Goal: Task Accomplishment & Management: Manage account settings

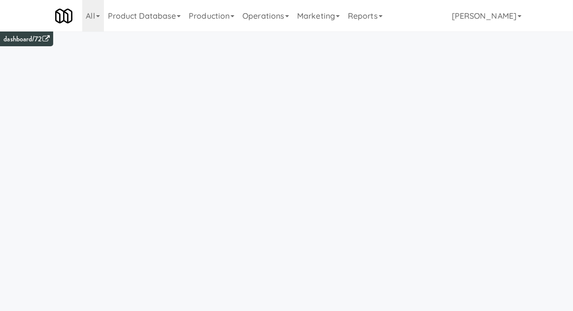
click at [281, 16] on link "Operations" at bounding box center [265, 16] width 55 height 32
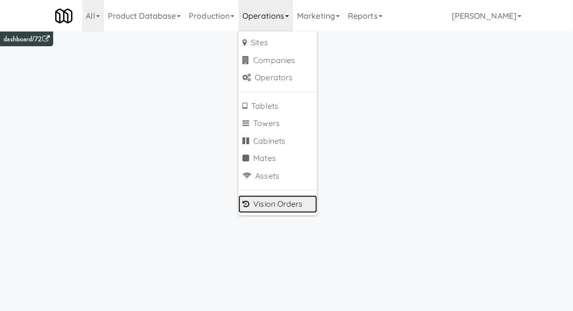
click at [301, 205] on link "Vision Orders" at bounding box center [277, 205] width 79 height 18
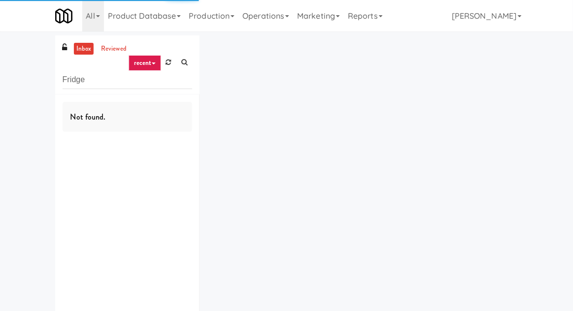
type input "Fridge"
click at [22, 88] on div "inbox reviewed recent all unclear take inventory issue suspicious failed recent…" at bounding box center [286, 191] width 573 height 313
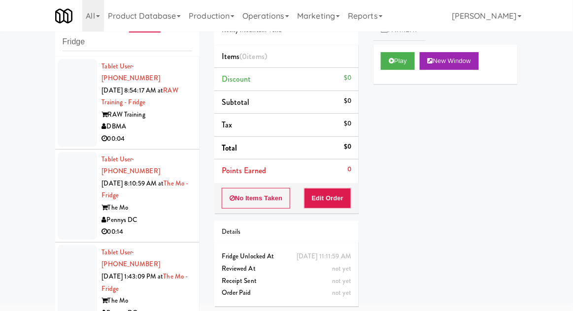
click at [69, 126] on div at bounding box center [77, 103] width 39 height 88
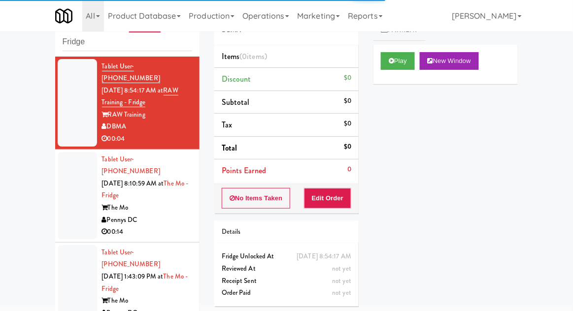
click at [62, 207] on div at bounding box center [77, 196] width 39 height 88
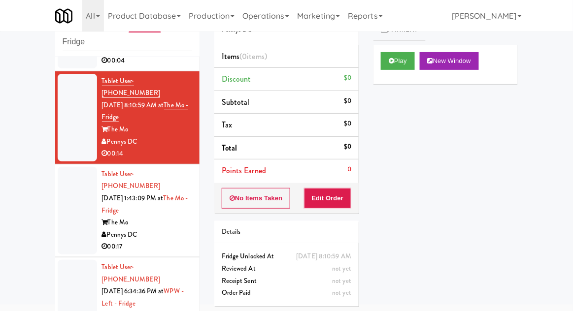
scroll to position [89, 0]
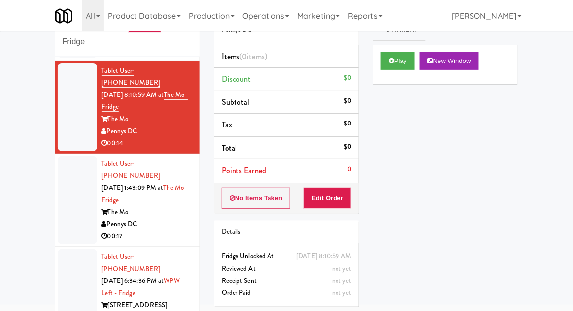
click at [66, 182] on div at bounding box center [77, 201] width 39 height 88
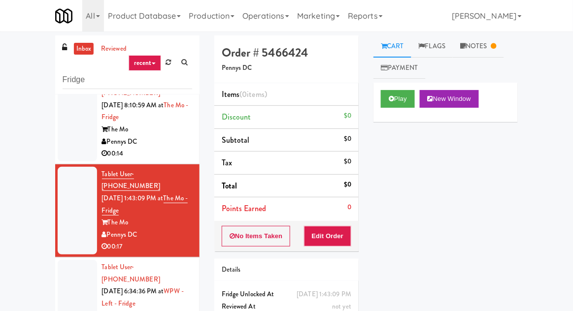
click at [66, 268] on div at bounding box center [77, 304] width 39 height 88
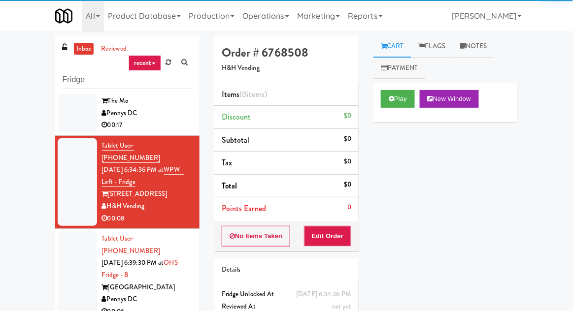
scroll to position [238, 0]
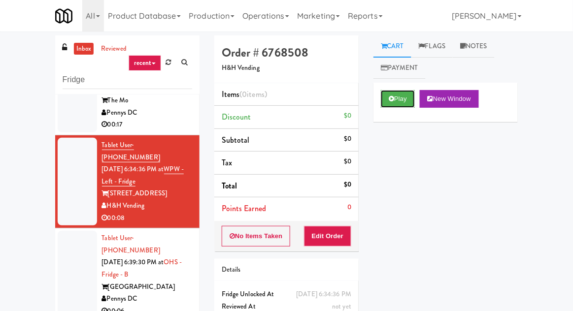
click at [407, 105] on button "Play" at bounding box center [398, 99] width 34 height 18
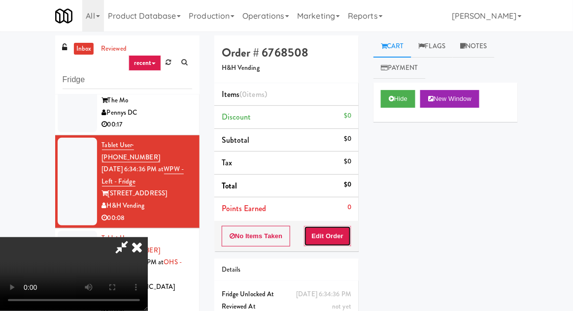
click at [330, 243] on button "Edit Order" at bounding box center [328, 236] width 48 height 21
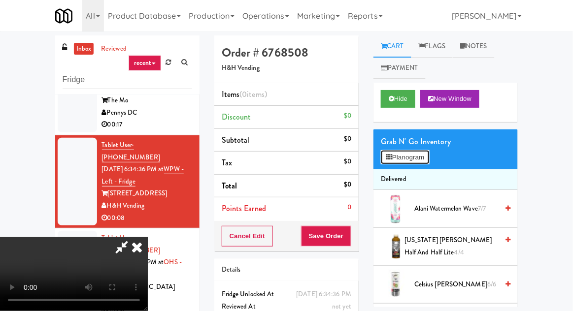
click at [418, 155] on button "Planogram" at bounding box center [405, 157] width 48 height 15
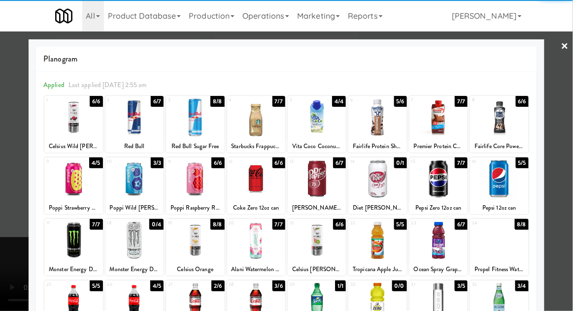
click at [307, 182] on div at bounding box center [317, 179] width 58 height 38
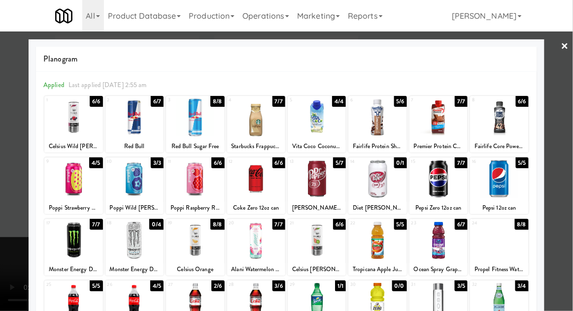
click at [568, 228] on div at bounding box center [286, 155] width 573 height 311
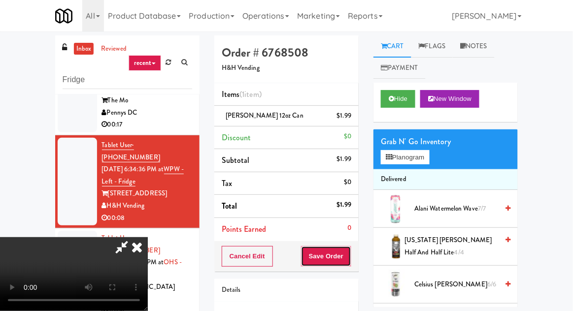
click at [346, 258] on button "Save Order" at bounding box center [326, 256] width 50 height 21
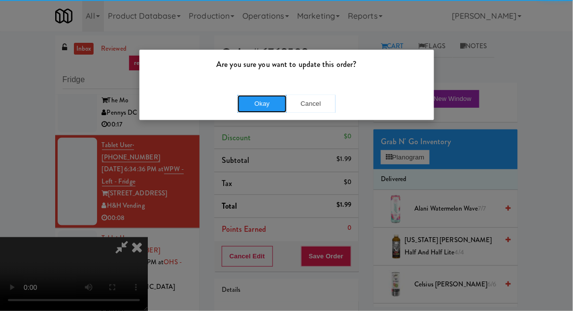
click at [254, 101] on button "Okay" at bounding box center [261, 104] width 49 height 18
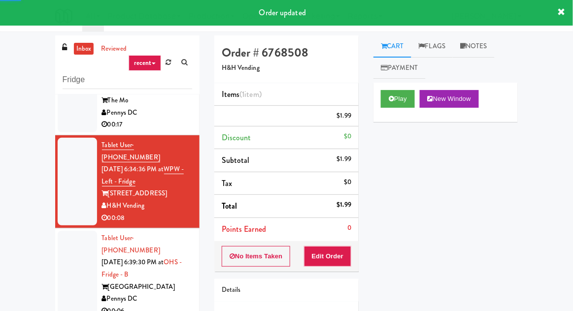
click at [65, 237] on div at bounding box center [77, 275] width 39 height 88
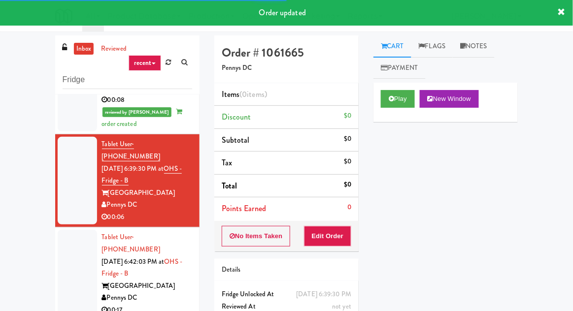
scroll to position [341, 0]
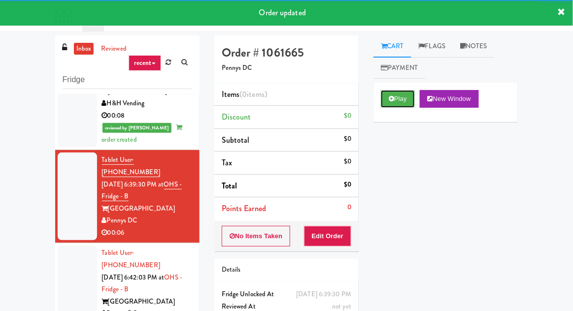
click at [410, 93] on button "Play" at bounding box center [398, 99] width 34 height 18
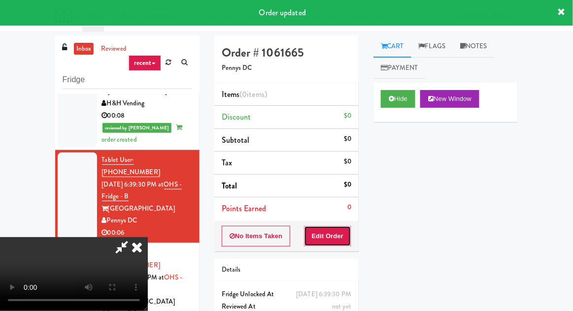
click at [336, 245] on button "Edit Order" at bounding box center [328, 236] width 48 height 21
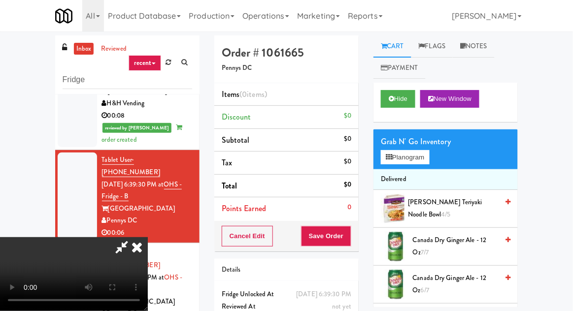
scroll to position [0, 0]
click at [422, 141] on div "Grab N' Go Inventory" at bounding box center [446, 141] width 130 height 15
click at [416, 162] on button "Planogram" at bounding box center [405, 157] width 48 height 15
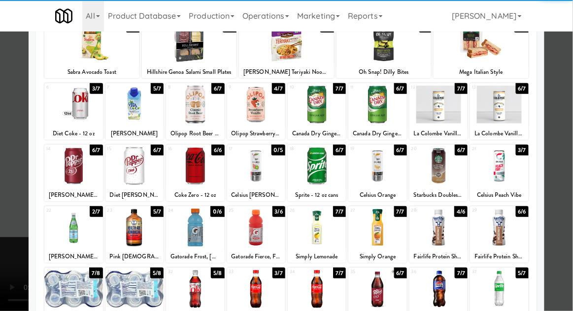
scroll to position [125, 0]
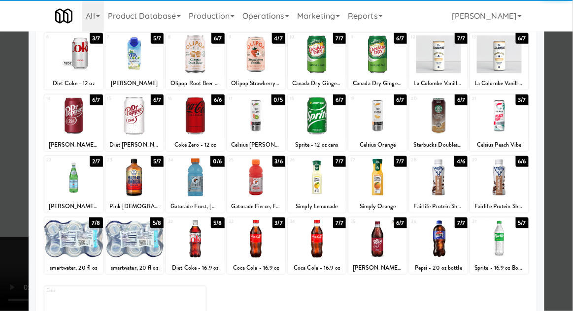
click at [71, 249] on div at bounding box center [73, 239] width 58 height 38
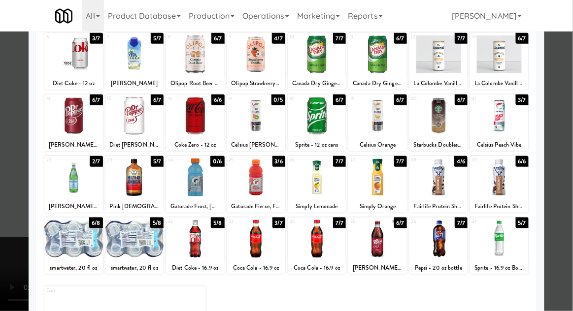
click at [572, 194] on div at bounding box center [286, 155] width 573 height 311
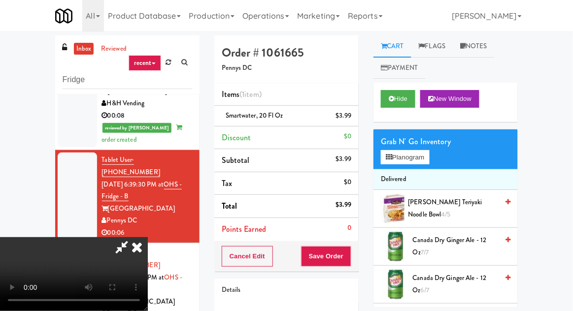
scroll to position [36, 0]
click at [349, 260] on button "Save Order" at bounding box center [326, 256] width 50 height 21
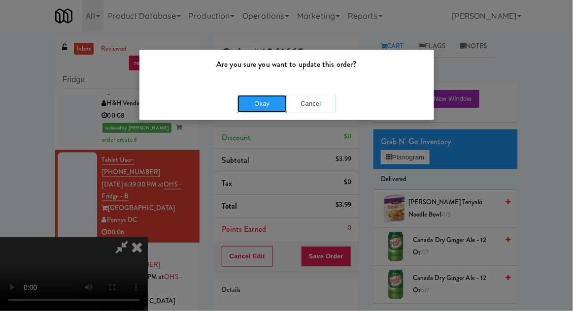
click at [262, 111] on button "Okay" at bounding box center [261, 104] width 49 height 18
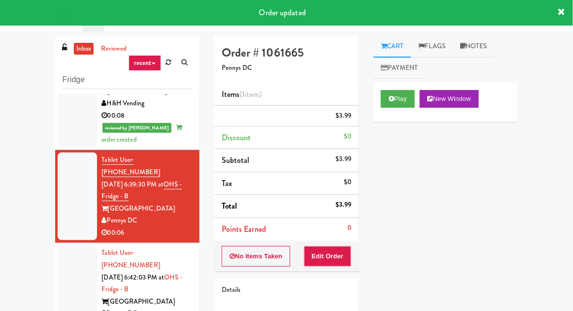
scroll to position [0, 0]
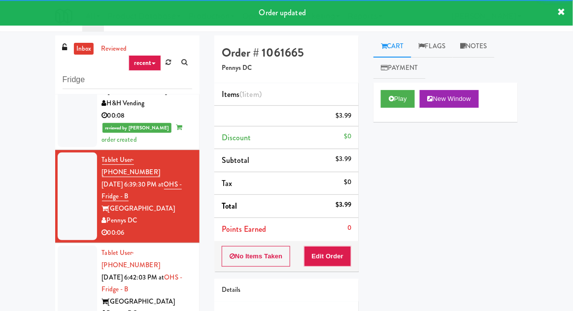
click at [55, 243] on li "Tablet User · (202) 281-6823 [DATE] 6:42:03 PM at [GEOGRAPHIC_DATA] DC 00:17" at bounding box center [127, 289] width 144 height 93
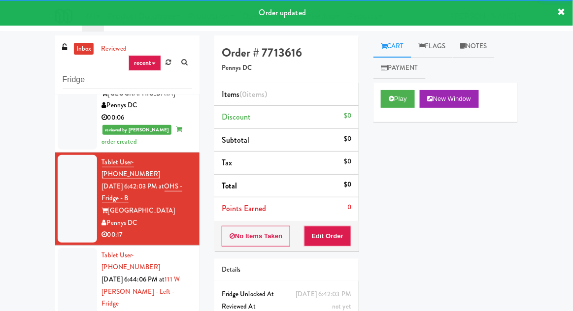
scroll to position [457, 0]
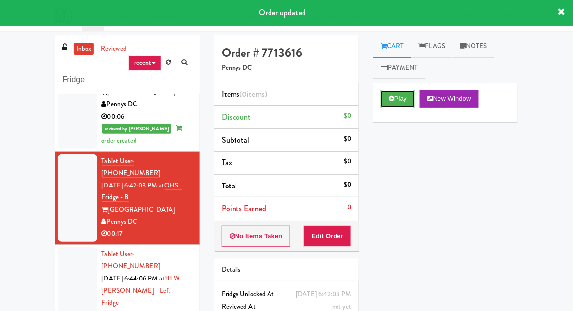
click at [402, 105] on button "Play" at bounding box center [398, 99] width 34 height 18
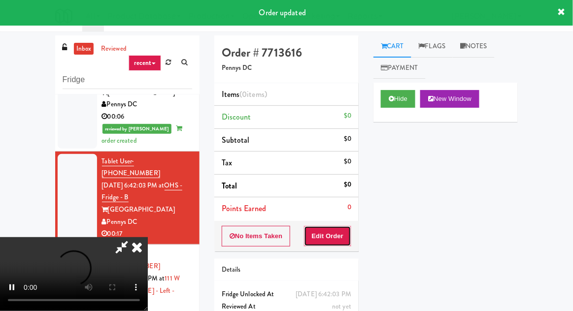
click at [335, 232] on button "Edit Order" at bounding box center [328, 236] width 48 height 21
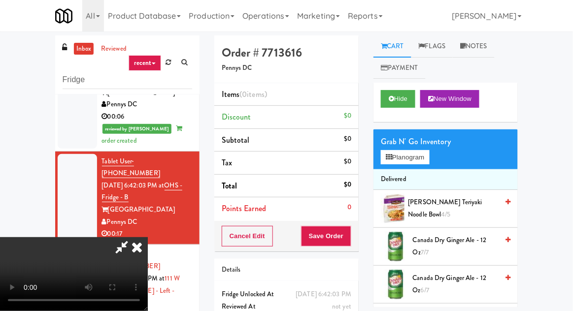
scroll to position [19, 0]
click at [417, 158] on button "Planogram" at bounding box center [405, 157] width 48 height 15
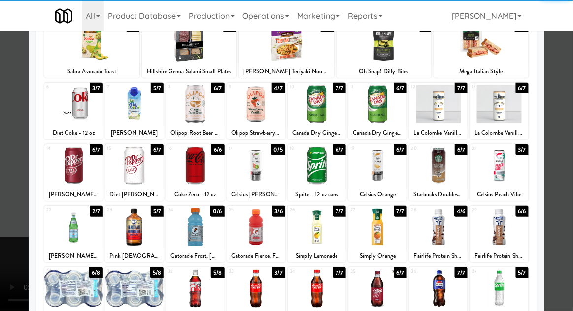
scroll to position [77, 0]
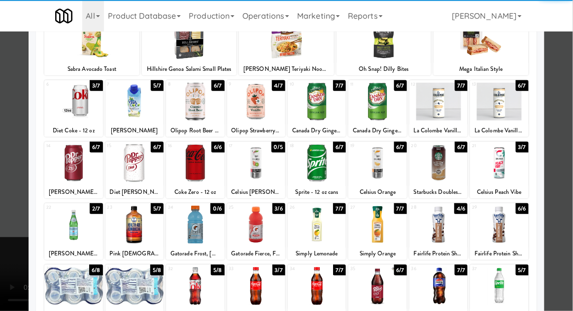
click at [196, 288] on div at bounding box center [195, 286] width 58 height 38
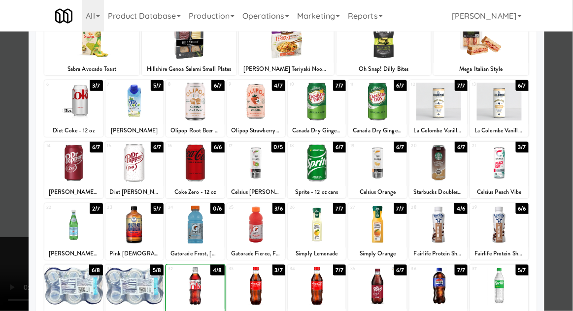
click at [569, 187] on div at bounding box center [286, 155] width 573 height 311
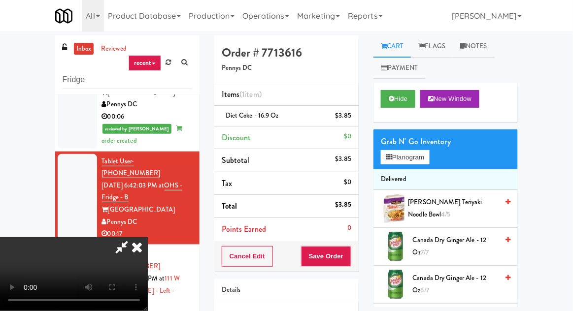
scroll to position [36, 0]
click at [345, 257] on button "Save Order" at bounding box center [326, 256] width 50 height 21
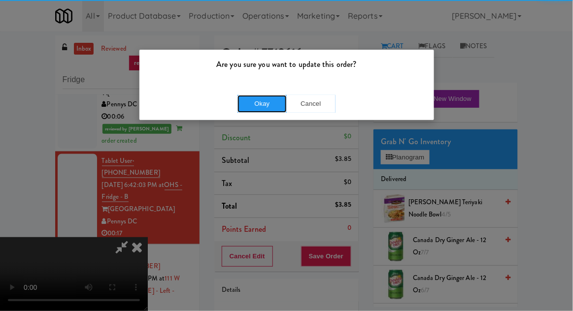
click at [261, 107] on button "Okay" at bounding box center [261, 104] width 49 height 18
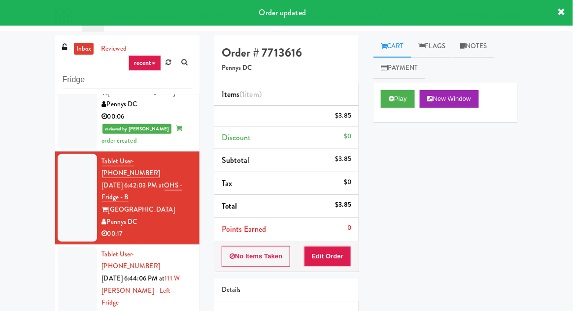
scroll to position [0, 0]
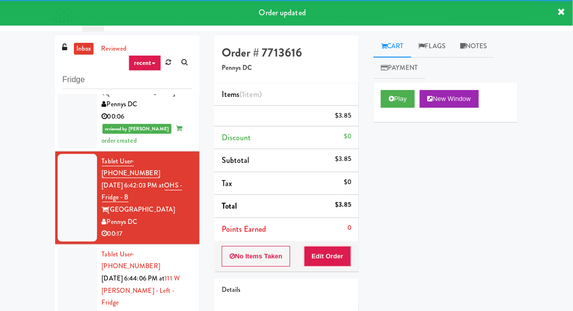
click at [59, 247] on div at bounding box center [77, 297] width 39 height 100
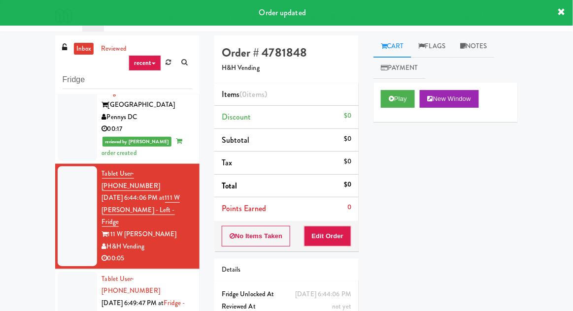
scroll to position [564, 0]
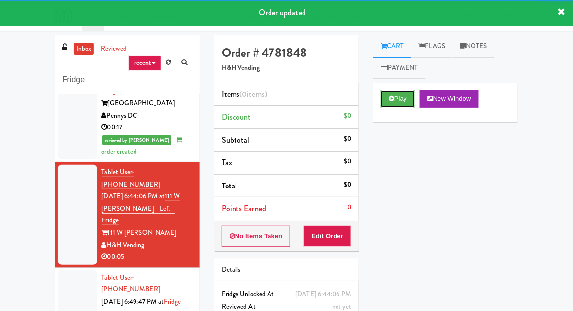
click at [406, 98] on button "Play" at bounding box center [398, 99] width 34 height 18
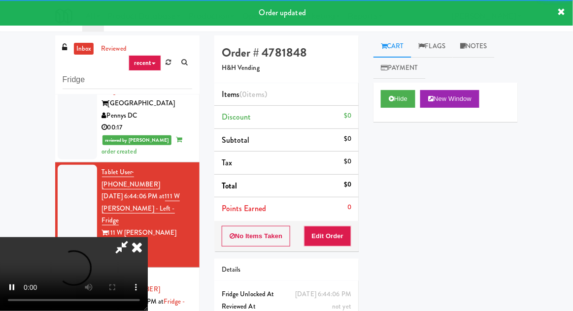
click at [334, 228] on button "Edit Order" at bounding box center [328, 236] width 48 height 21
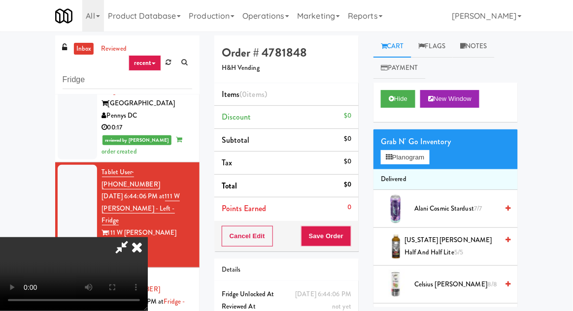
scroll to position [0, 0]
click at [421, 157] on button "Planogram" at bounding box center [405, 157] width 48 height 15
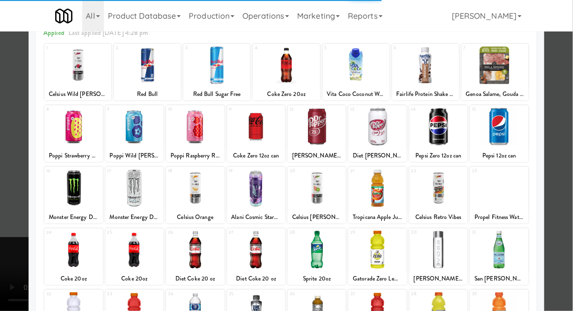
scroll to position [125, 0]
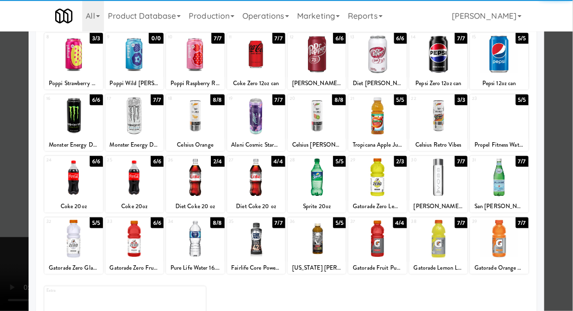
click at [197, 243] on div at bounding box center [195, 239] width 58 height 38
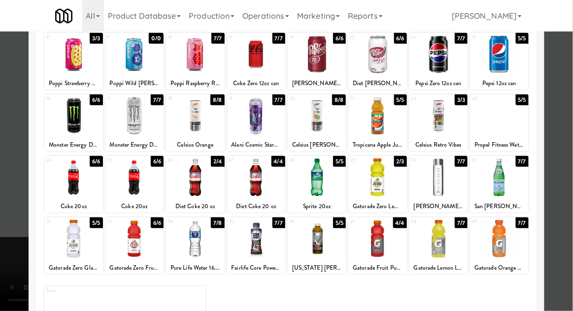
click at [561, 213] on div at bounding box center [286, 155] width 573 height 311
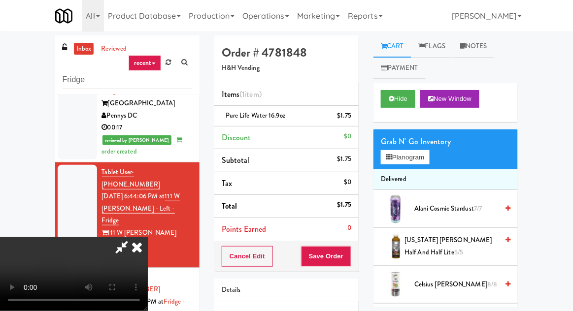
scroll to position [36, 0]
click at [347, 256] on button "Save Order" at bounding box center [326, 256] width 50 height 21
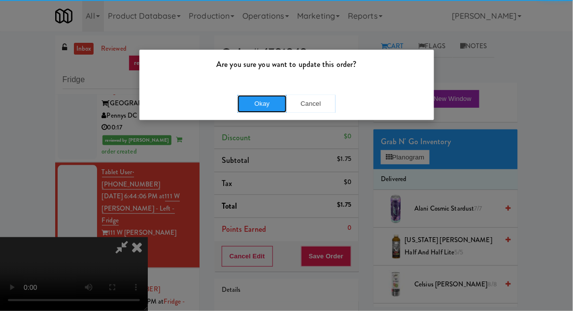
click at [262, 103] on button "Okay" at bounding box center [261, 104] width 49 height 18
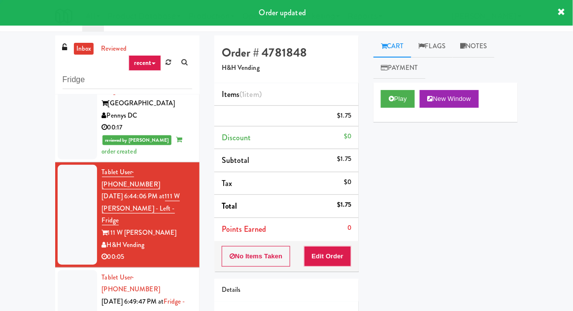
scroll to position [0, 0]
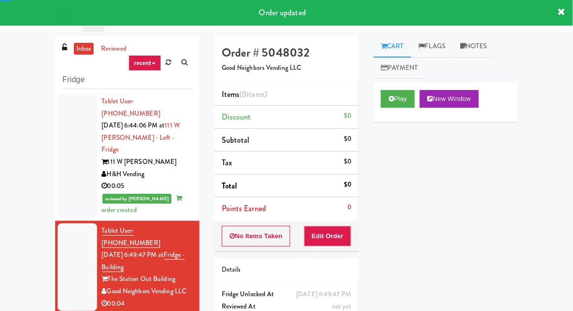
scroll to position [641, 0]
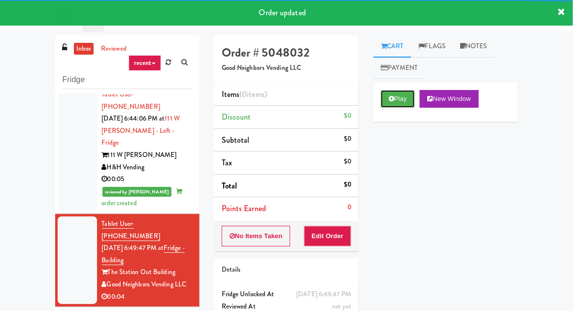
click at [412, 99] on button "Play" at bounding box center [398, 99] width 34 height 18
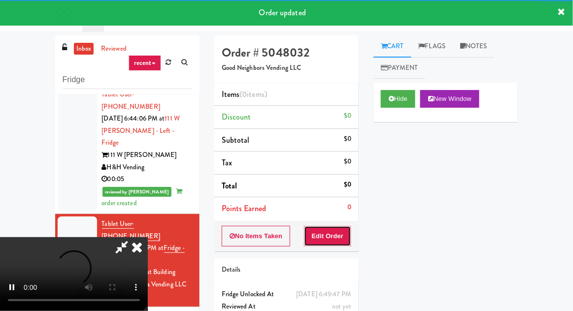
click at [341, 236] on button "Edit Order" at bounding box center [328, 236] width 48 height 21
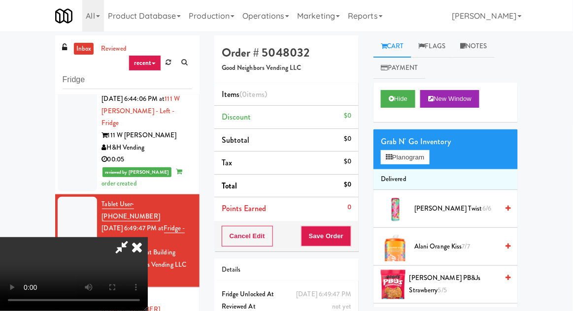
scroll to position [38, 0]
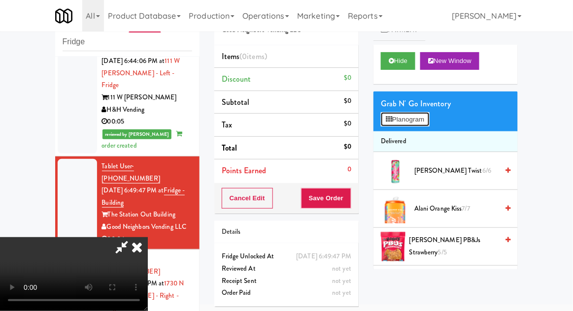
click at [416, 121] on button "Planogram" at bounding box center [405, 119] width 48 height 15
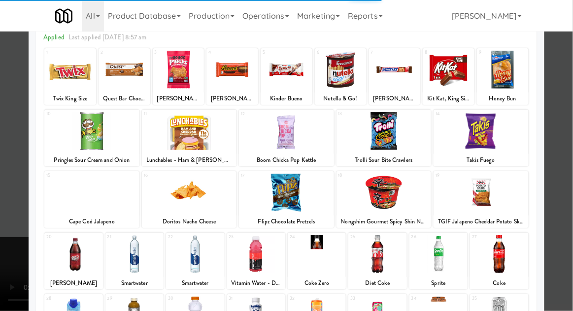
scroll to position [79, 0]
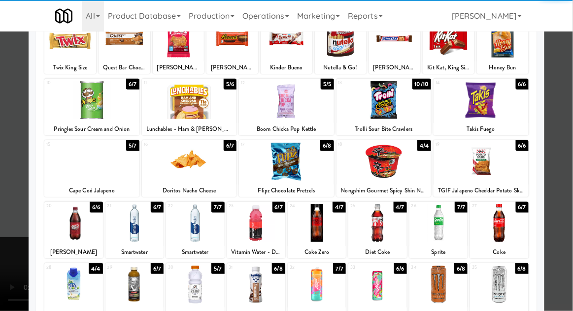
click at [193, 289] on div at bounding box center [195, 285] width 58 height 38
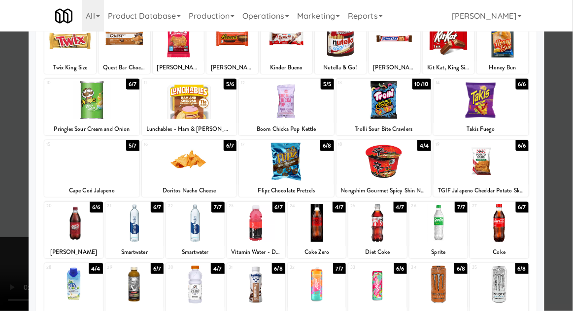
click at [566, 167] on div at bounding box center [286, 155] width 573 height 311
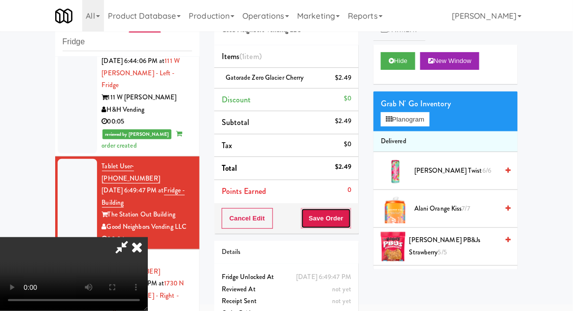
click at [349, 224] on button "Save Order" at bounding box center [326, 218] width 50 height 21
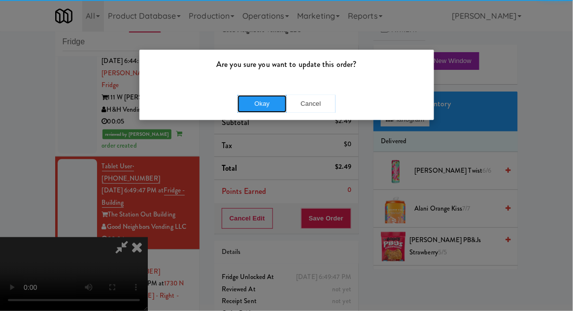
click at [258, 107] on button "Okay" at bounding box center [261, 104] width 49 height 18
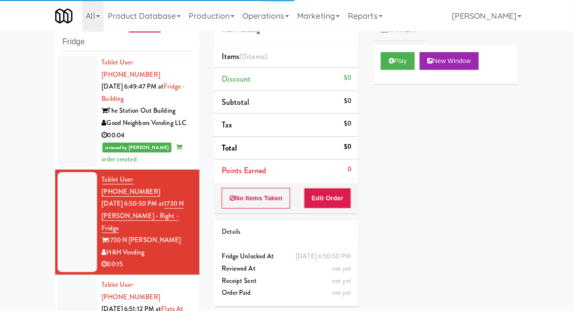
scroll to position [765, 0]
click at [405, 64] on button "Play" at bounding box center [398, 61] width 34 height 18
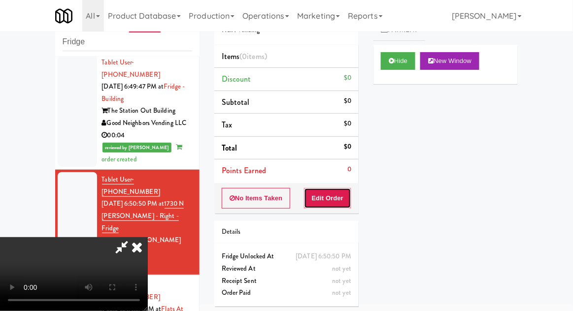
click at [337, 200] on button "Edit Order" at bounding box center [328, 198] width 48 height 21
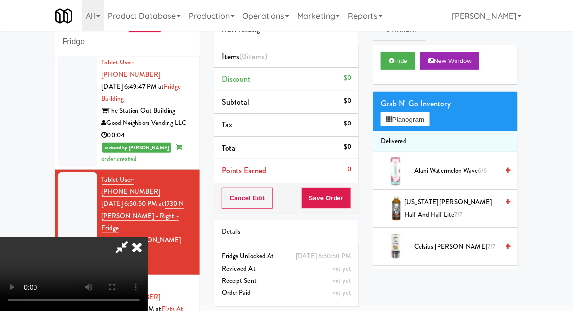
scroll to position [0, 0]
click at [417, 117] on button "Planogram" at bounding box center [405, 119] width 48 height 15
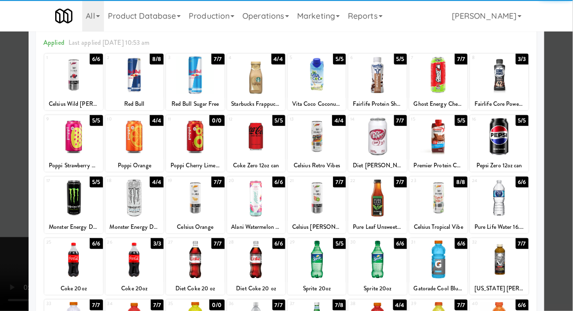
scroll to position [61, 0]
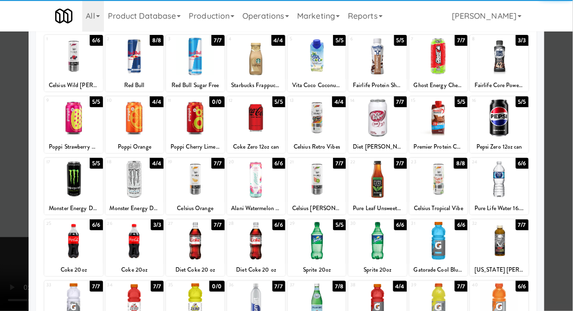
click at [251, 242] on div at bounding box center [256, 241] width 58 height 38
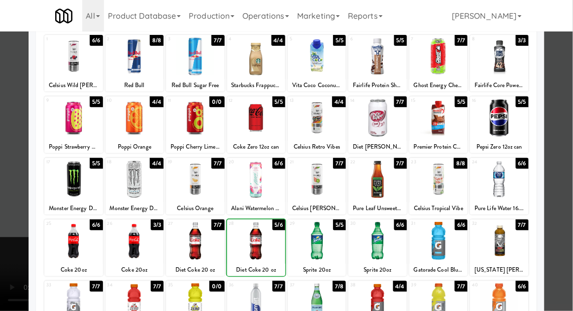
click at [572, 178] on div at bounding box center [286, 155] width 573 height 311
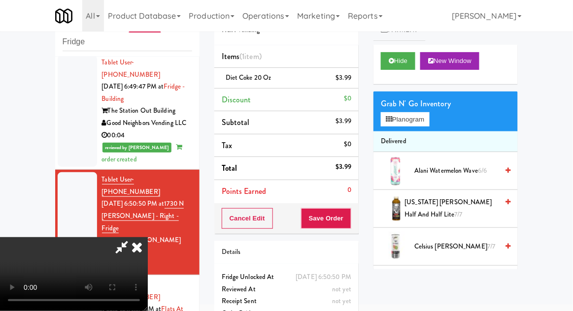
scroll to position [36, 0]
click at [347, 226] on button "Save Order" at bounding box center [326, 218] width 50 height 21
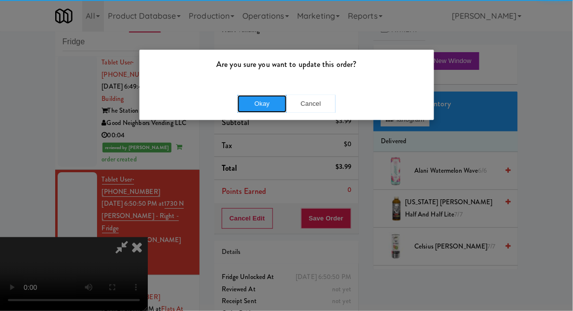
click at [246, 100] on button "Okay" at bounding box center [261, 104] width 49 height 18
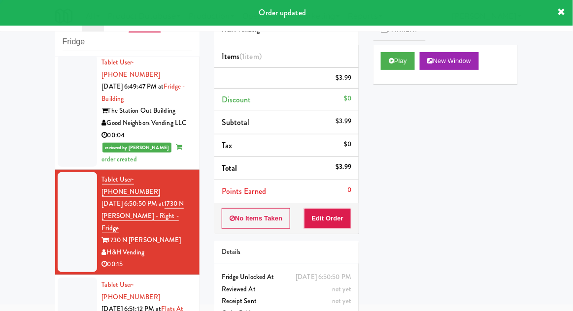
scroll to position [0, 0]
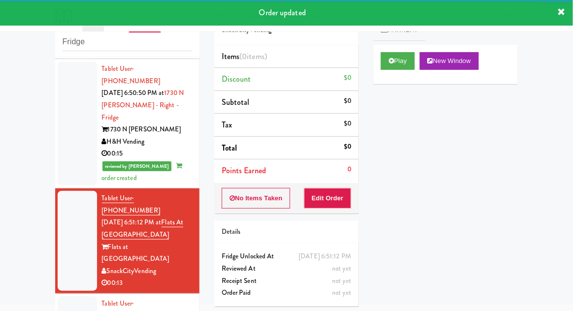
scroll to position [876, 0]
click at [402, 57] on button "Play" at bounding box center [398, 61] width 34 height 18
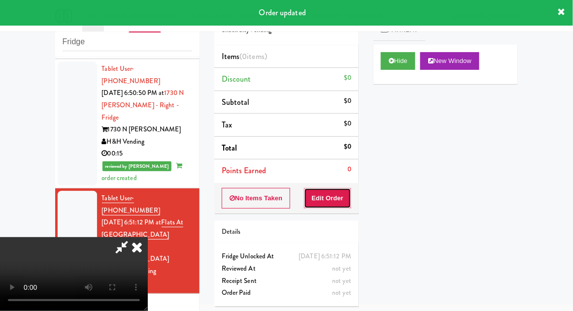
click at [343, 205] on button "Edit Order" at bounding box center [328, 198] width 48 height 21
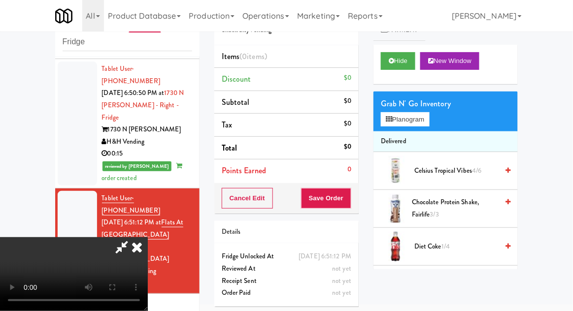
scroll to position [0, 0]
click at [415, 125] on button "Planogram" at bounding box center [405, 119] width 48 height 15
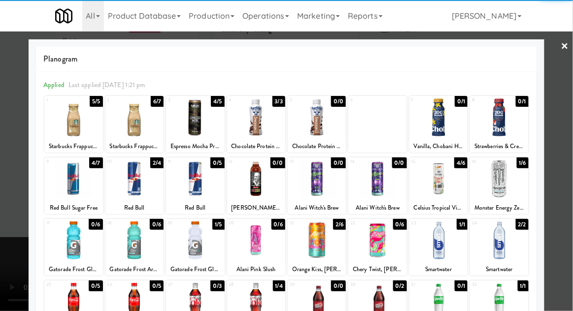
click at [448, 186] on div at bounding box center [438, 179] width 58 height 38
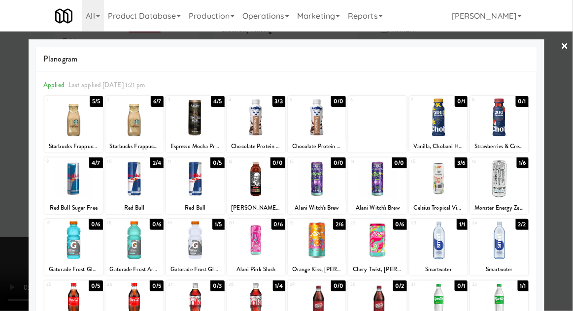
click at [565, 176] on div at bounding box center [286, 155] width 573 height 311
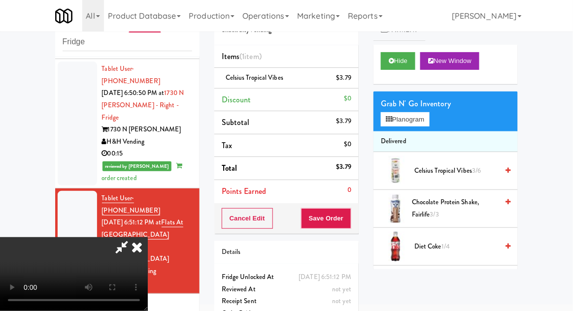
scroll to position [36, 0]
click at [349, 223] on button "Save Order" at bounding box center [326, 218] width 50 height 21
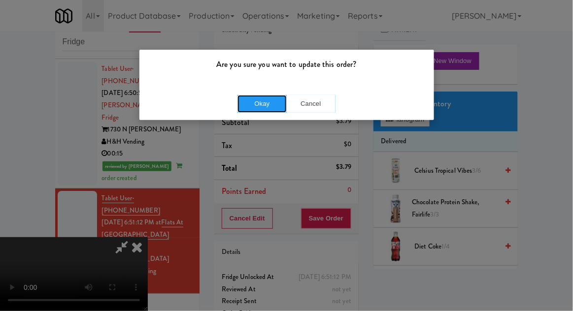
click at [257, 108] on button "Okay" at bounding box center [261, 104] width 49 height 18
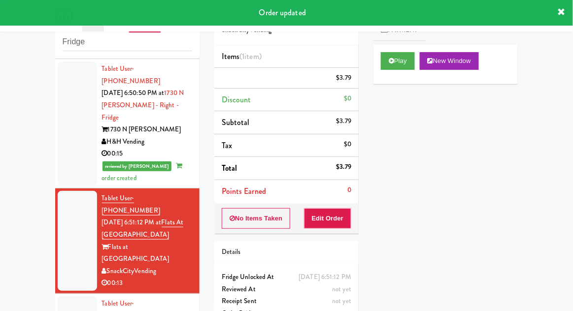
scroll to position [0, 0]
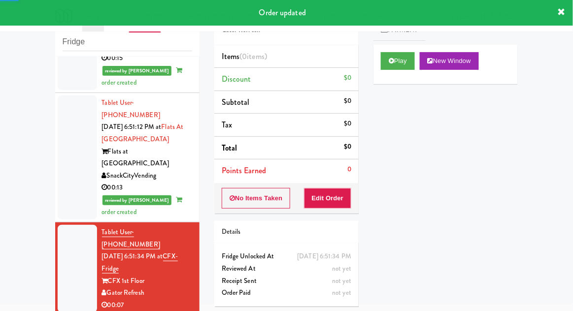
scroll to position [984, 0]
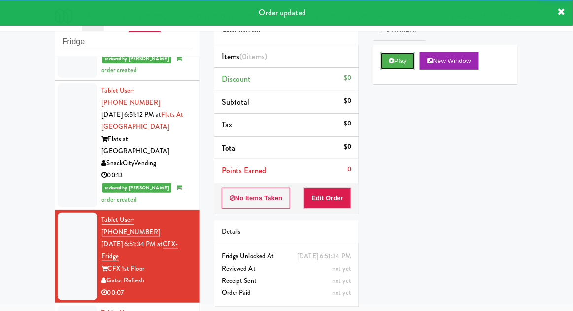
click at [392, 62] on icon at bounding box center [391, 61] width 5 height 6
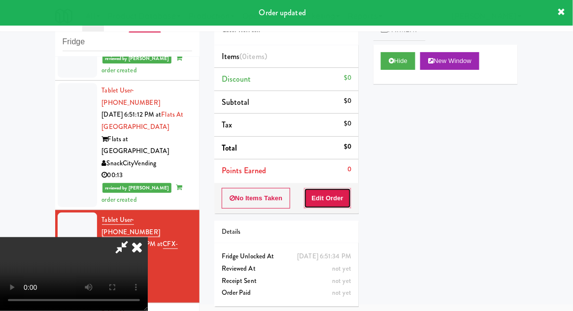
click at [338, 196] on button "Edit Order" at bounding box center [328, 198] width 48 height 21
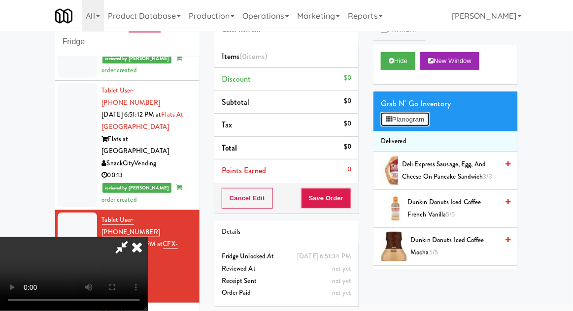
click at [422, 123] on button "Planogram" at bounding box center [405, 119] width 48 height 15
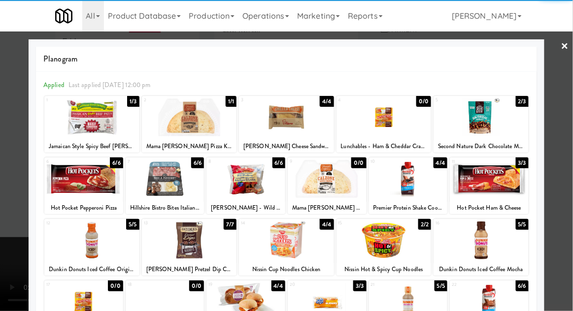
click at [66, 142] on div "Jamaican Style Spicy Beef [PERSON_NAME]" at bounding box center [92, 146] width 92 height 12
click at [562, 132] on div at bounding box center [286, 155] width 573 height 311
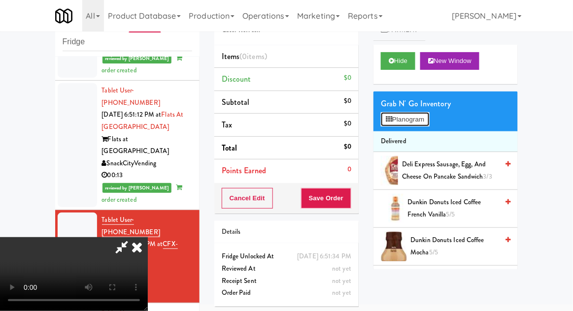
click at [429, 116] on button "Planogram" at bounding box center [405, 119] width 48 height 15
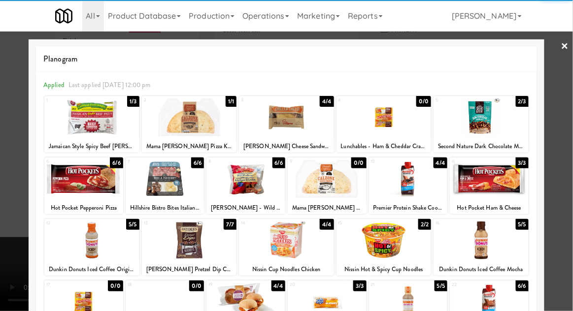
click at [82, 132] on div at bounding box center [91, 118] width 95 height 38
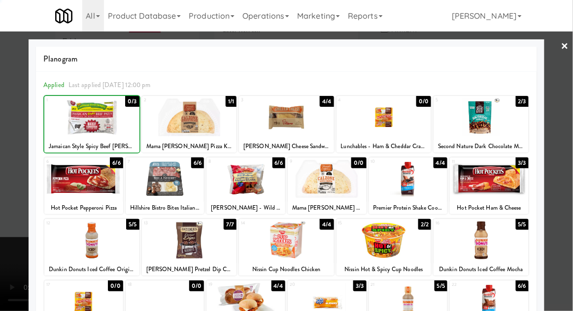
click at [557, 148] on div at bounding box center [286, 155] width 573 height 311
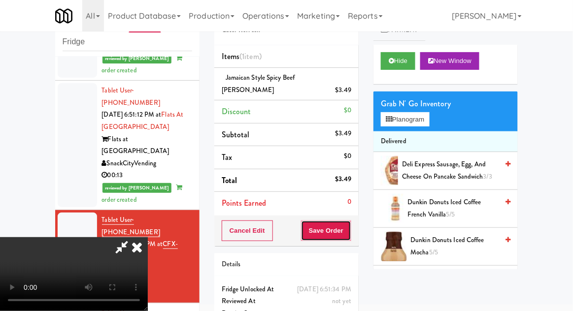
click at [350, 223] on button "Save Order" at bounding box center [326, 231] width 50 height 21
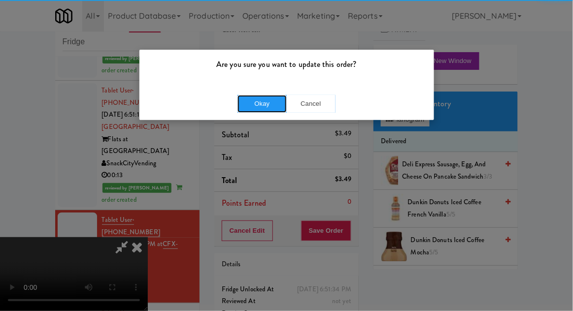
click at [251, 103] on button "Okay" at bounding box center [261, 104] width 49 height 18
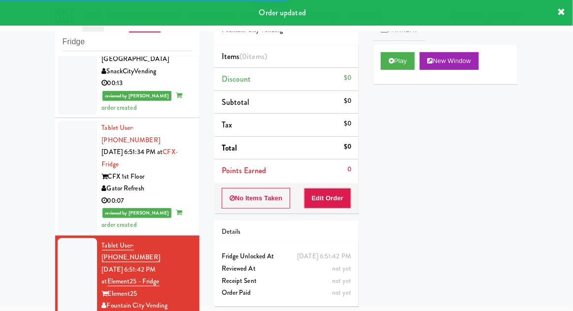
scroll to position [1081, 0]
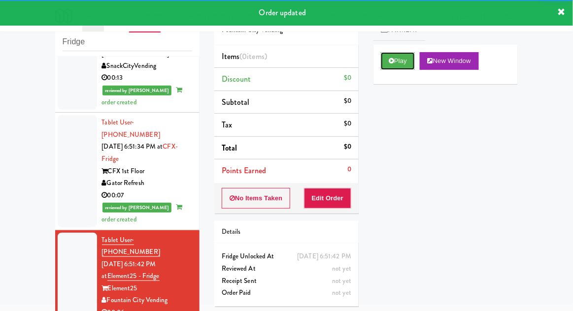
click at [393, 65] on button "Play" at bounding box center [398, 61] width 34 height 18
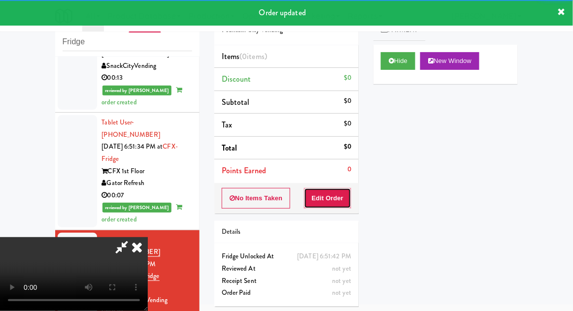
click at [333, 203] on button "Edit Order" at bounding box center [328, 198] width 48 height 21
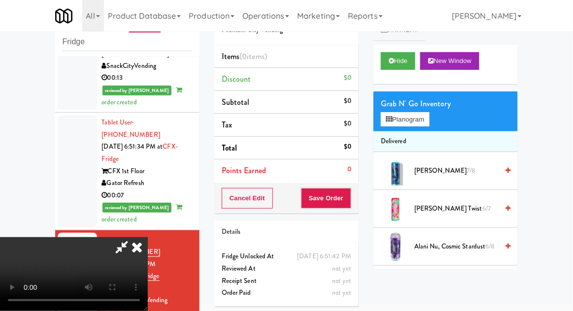
scroll to position [0, 0]
click at [413, 132] on li "Delivered" at bounding box center [445, 142] width 144 height 21
click at [412, 125] on button "Planogram" at bounding box center [405, 119] width 48 height 15
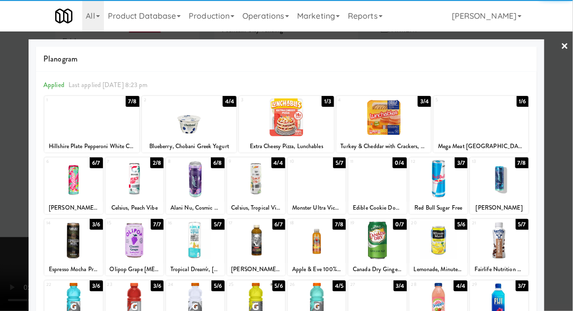
click at [511, 186] on div at bounding box center [499, 179] width 58 height 38
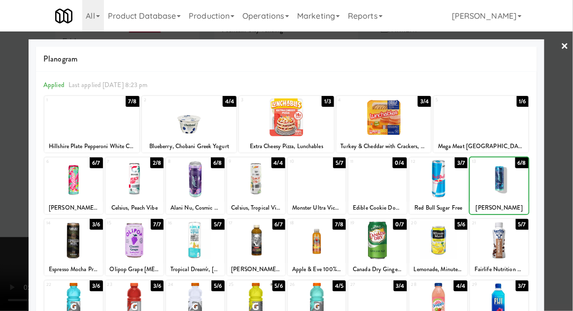
click at [562, 185] on div at bounding box center [286, 155] width 573 height 311
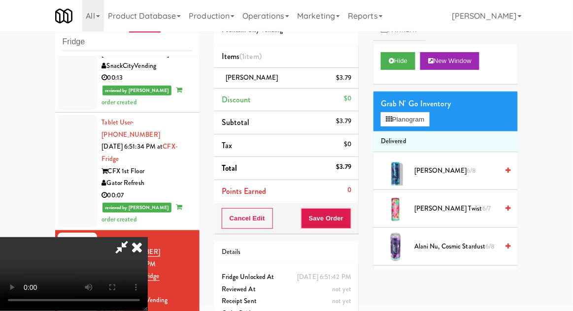
scroll to position [36, 0]
click at [349, 222] on button "Save Order" at bounding box center [326, 218] width 50 height 21
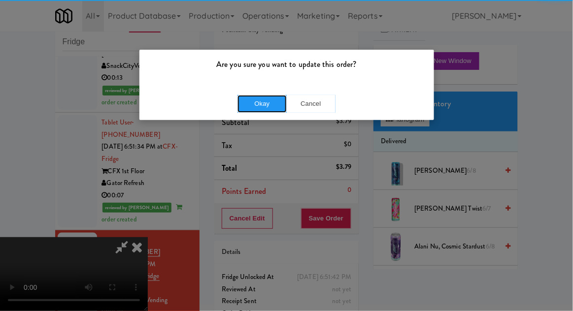
click at [244, 105] on button "Okay" at bounding box center [261, 104] width 49 height 18
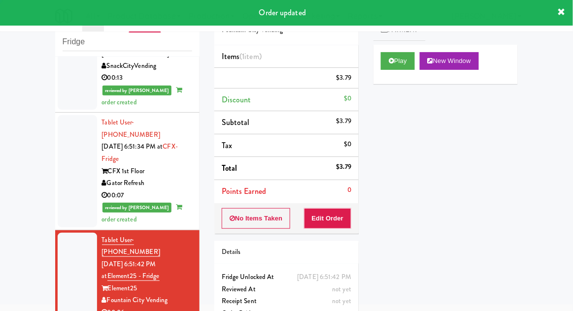
scroll to position [0, 0]
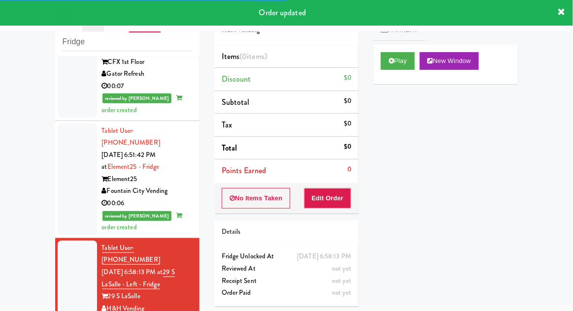
scroll to position [1193, 0]
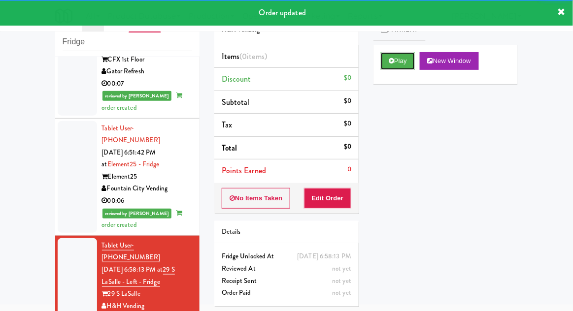
click at [399, 60] on button "Play" at bounding box center [398, 61] width 34 height 18
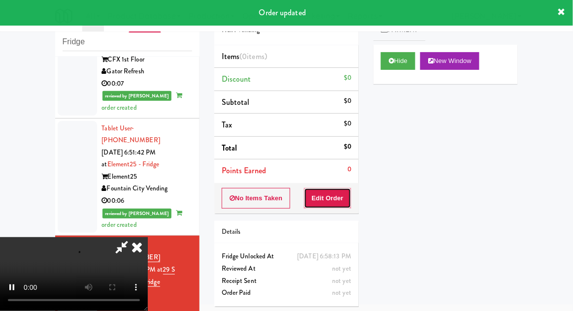
click at [332, 196] on button "Edit Order" at bounding box center [328, 198] width 48 height 21
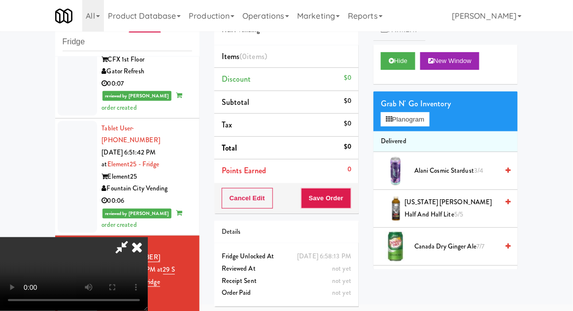
scroll to position [0, 0]
click at [420, 119] on button "Planogram" at bounding box center [405, 119] width 48 height 15
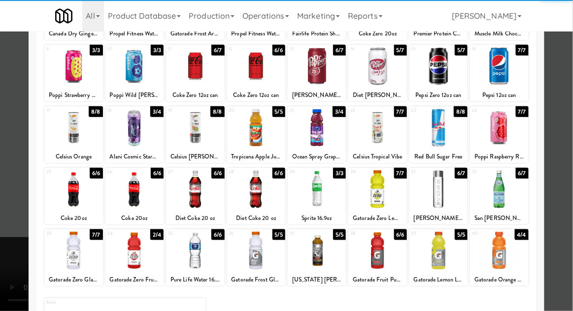
scroll to position [125, 0]
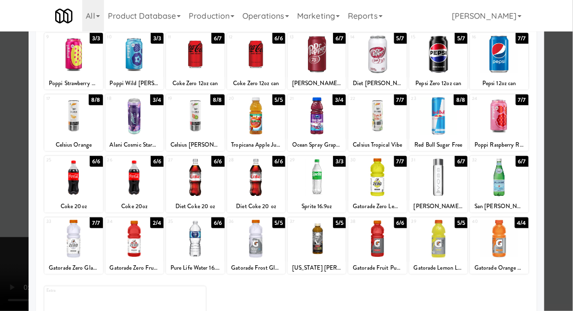
click at [318, 192] on div at bounding box center [317, 178] width 58 height 38
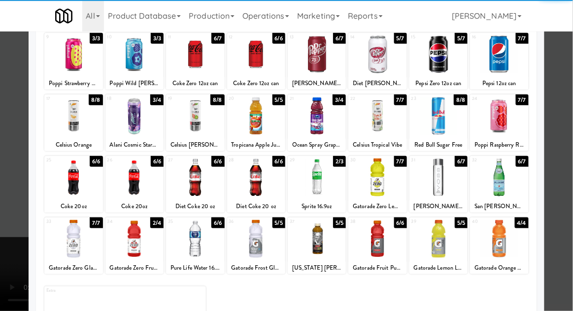
click at [5, 251] on div at bounding box center [286, 155] width 573 height 311
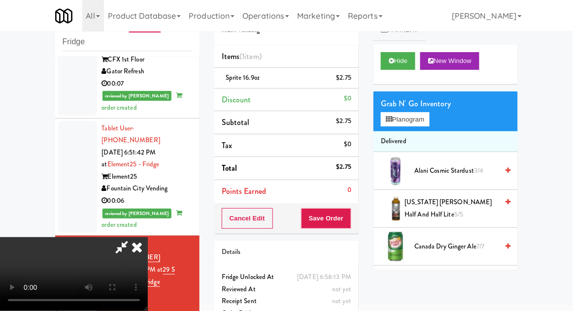
scroll to position [36, 0]
click at [351, 218] on button "Save Order" at bounding box center [326, 218] width 50 height 21
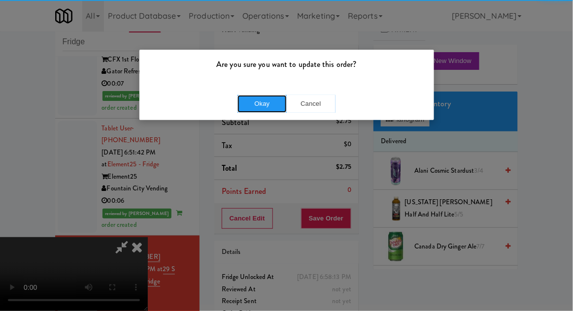
click at [251, 104] on button "Okay" at bounding box center [261, 104] width 49 height 18
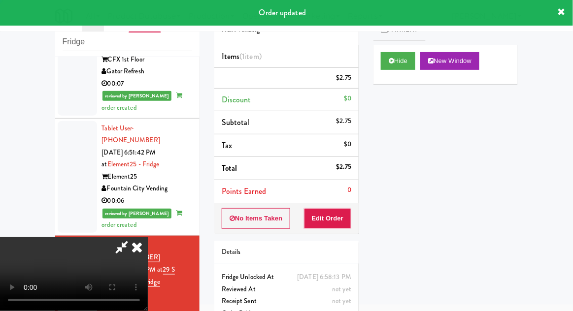
scroll to position [0, 0]
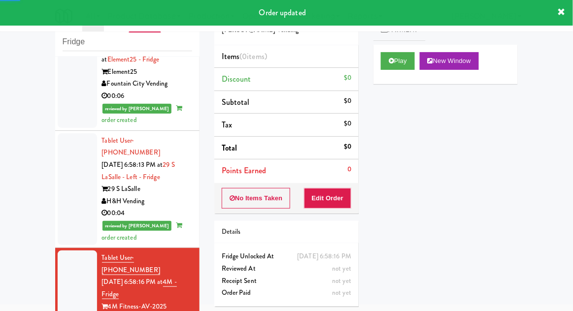
scroll to position [1300, 0]
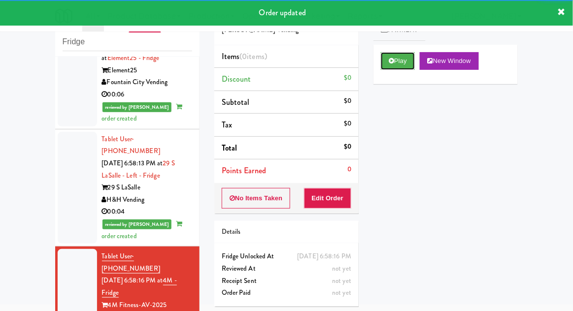
click at [407, 52] on button "Play" at bounding box center [398, 61] width 34 height 18
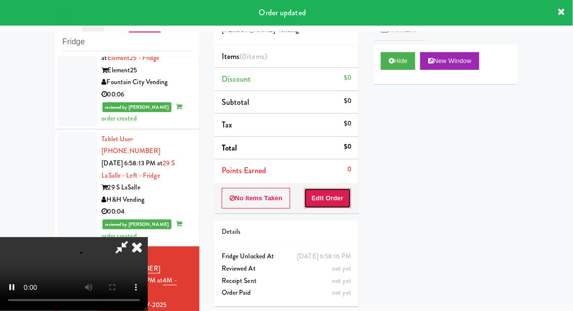
click at [345, 207] on button "Edit Order" at bounding box center [328, 198] width 48 height 21
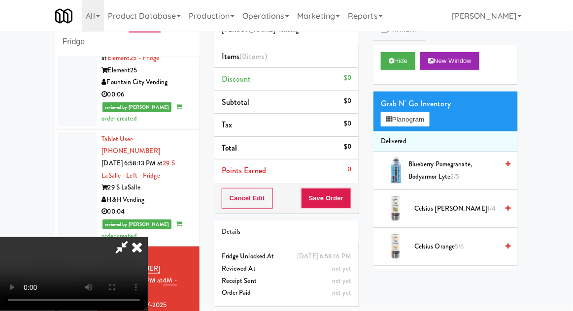
scroll to position [0, 0]
click at [411, 118] on button "Planogram" at bounding box center [405, 119] width 48 height 15
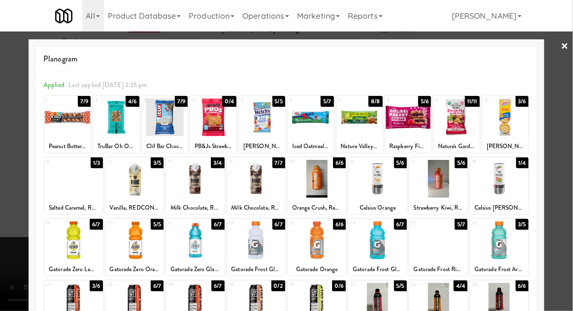
click at [444, 250] on div at bounding box center [438, 241] width 58 height 38
click at [567, 205] on div at bounding box center [286, 155] width 573 height 311
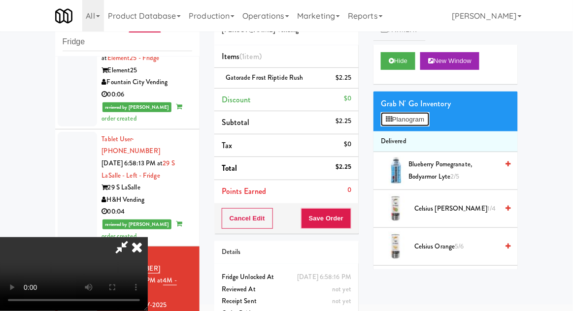
click at [422, 116] on button "Planogram" at bounding box center [405, 119] width 48 height 15
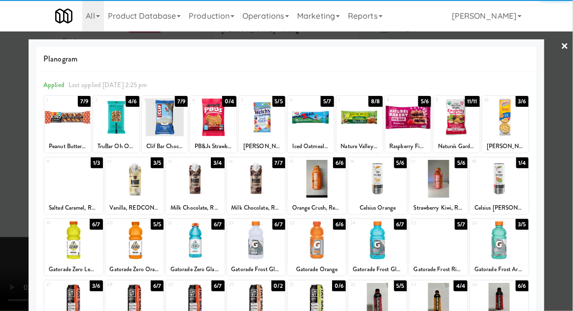
click at [261, 129] on div at bounding box center [262, 118] width 46 height 38
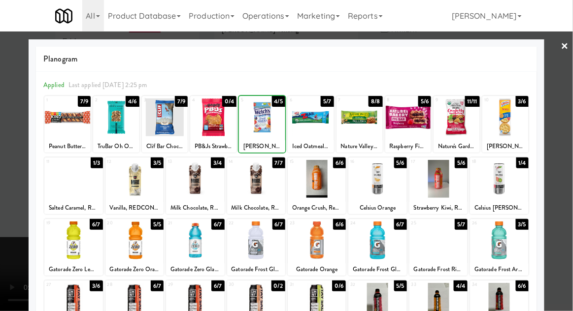
click at [568, 193] on div at bounding box center [286, 155] width 573 height 311
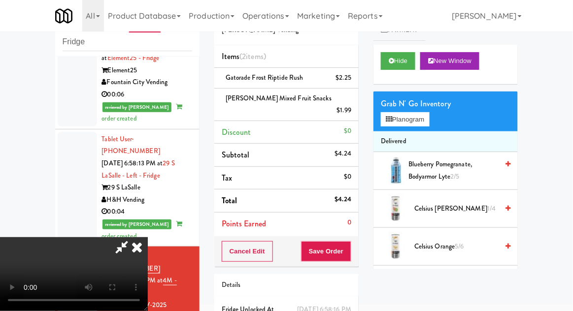
scroll to position [36, 0]
click at [351, 241] on button "Save Order" at bounding box center [326, 251] width 50 height 21
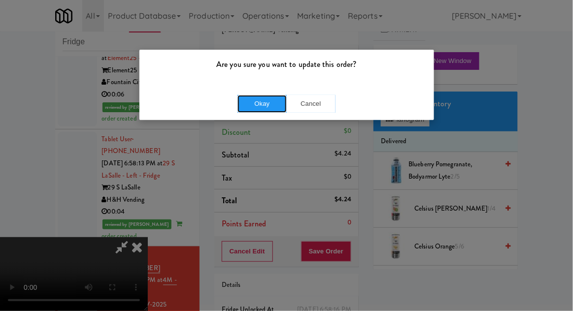
click at [250, 106] on button "Okay" at bounding box center [261, 104] width 49 height 18
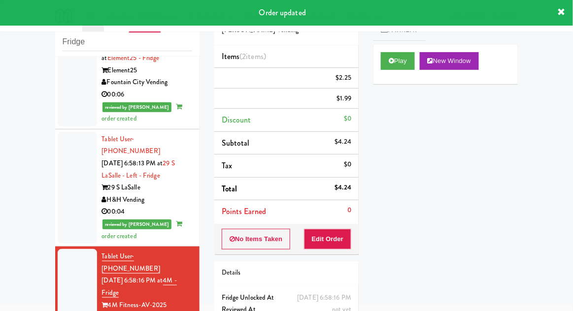
scroll to position [0, 0]
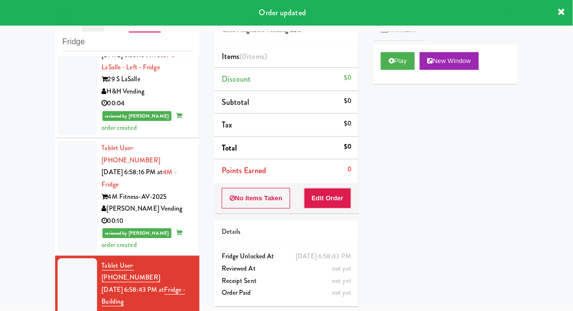
scroll to position [1409, 0]
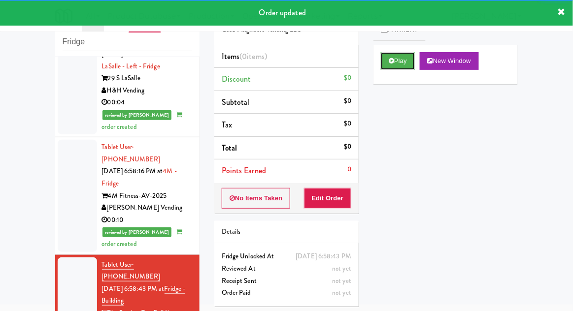
click at [407, 65] on button "Play" at bounding box center [398, 61] width 34 height 18
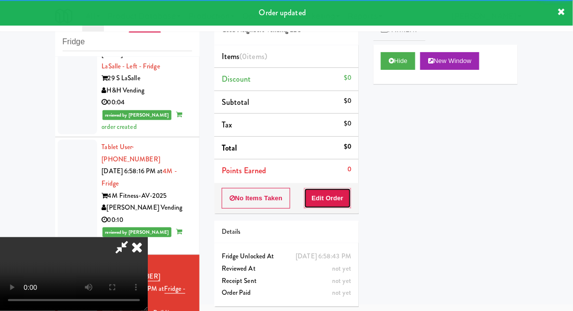
click at [336, 196] on button "Edit Order" at bounding box center [328, 198] width 48 height 21
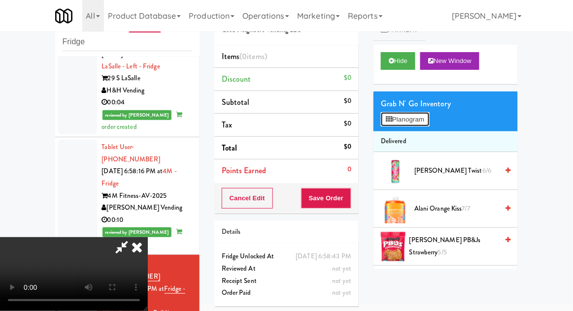
click at [429, 121] on button "Planogram" at bounding box center [405, 119] width 48 height 15
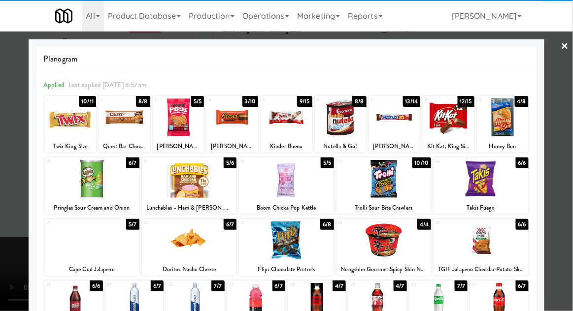
click at [168, 196] on div at bounding box center [189, 179] width 95 height 38
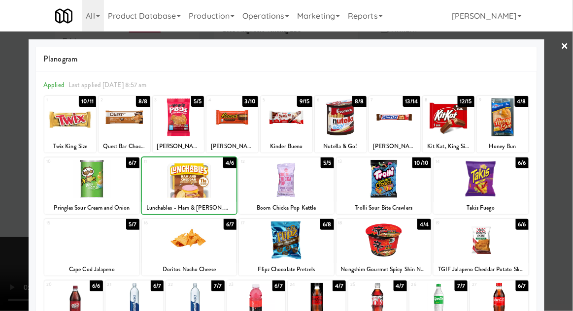
click at [564, 195] on div at bounding box center [286, 155] width 573 height 311
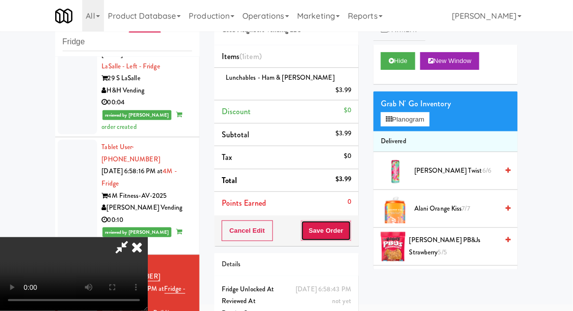
click at [350, 221] on button "Save Order" at bounding box center [326, 231] width 50 height 21
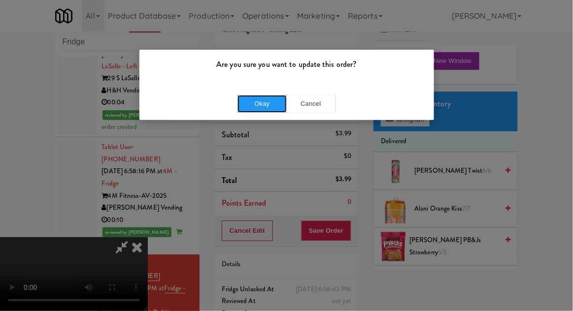
click at [241, 105] on button "Okay" at bounding box center [261, 104] width 49 height 18
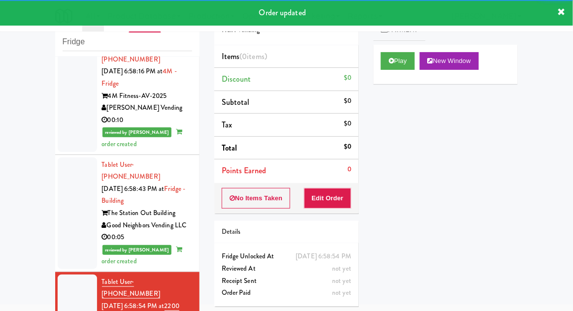
scroll to position [1511, 0]
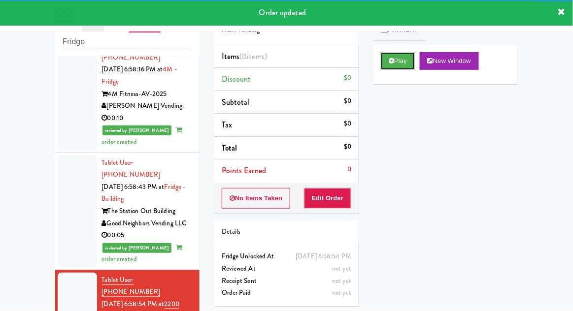
click at [390, 59] on icon at bounding box center [391, 61] width 5 height 6
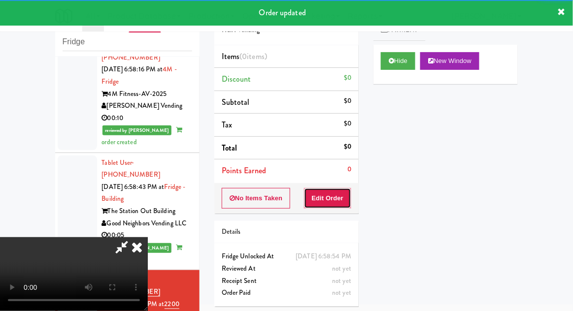
click at [335, 205] on button "Edit Order" at bounding box center [328, 198] width 48 height 21
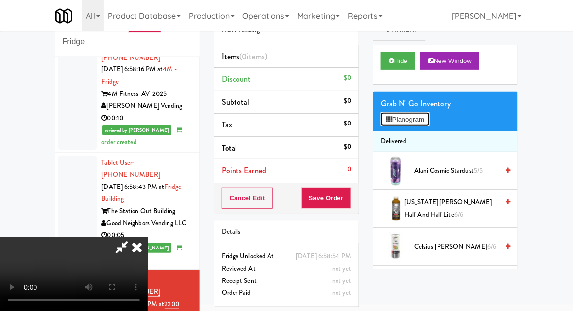
click at [413, 121] on button "Planogram" at bounding box center [405, 119] width 48 height 15
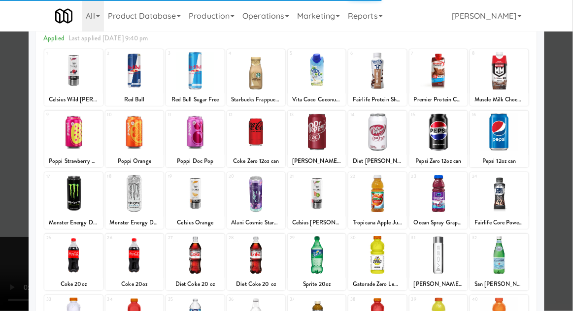
scroll to position [48, 0]
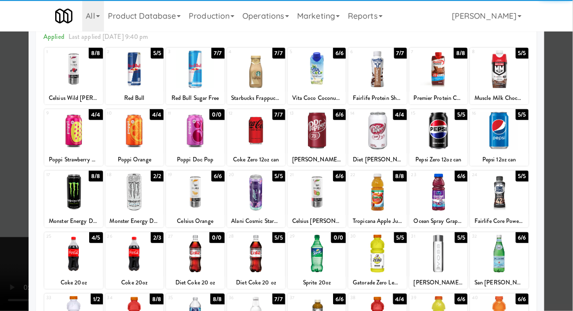
click at [133, 251] on div at bounding box center [134, 254] width 58 height 38
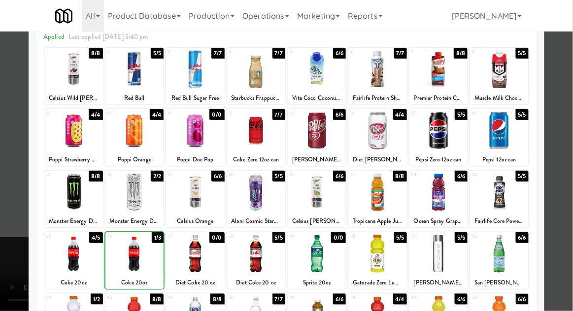
click at [557, 186] on div at bounding box center [286, 155] width 573 height 311
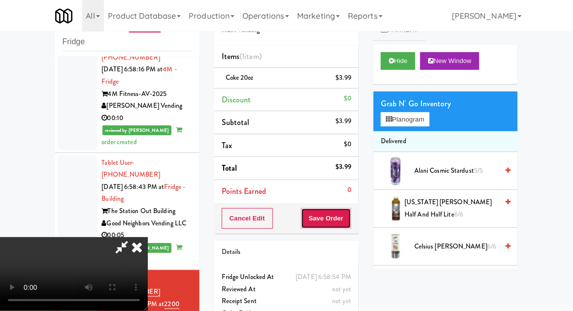
click at [349, 221] on button "Save Order" at bounding box center [326, 218] width 50 height 21
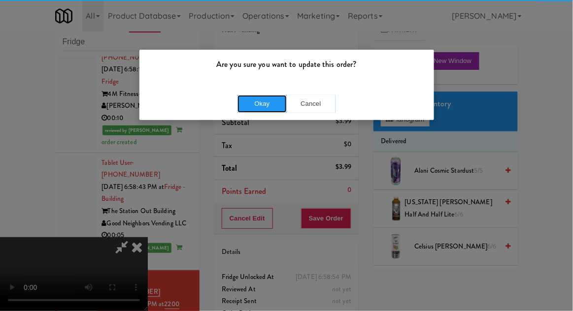
click at [252, 105] on button "Okay" at bounding box center [261, 104] width 49 height 18
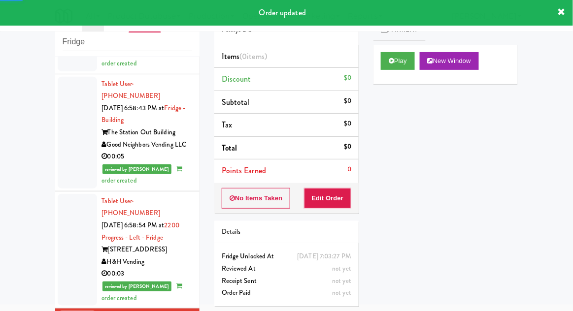
scroll to position [1605, 0]
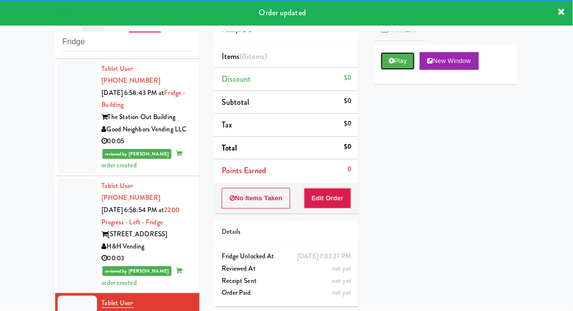
click at [410, 57] on button "Play" at bounding box center [398, 61] width 34 height 18
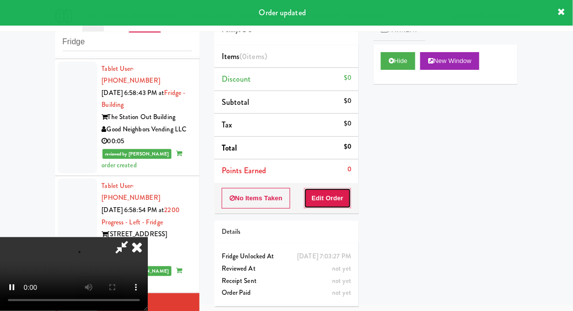
click at [338, 188] on button "Edit Order" at bounding box center [328, 198] width 48 height 21
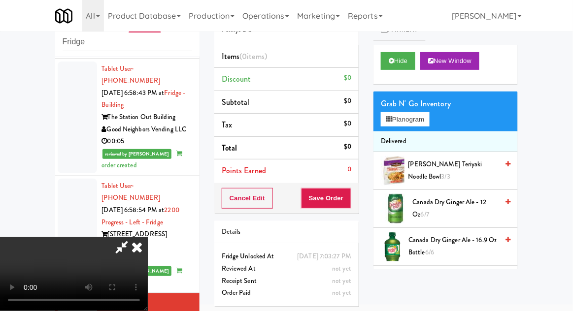
scroll to position [0, 0]
click at [411, 112] on button "Planogram" at bounding box center [405, 119] width 48 height 15
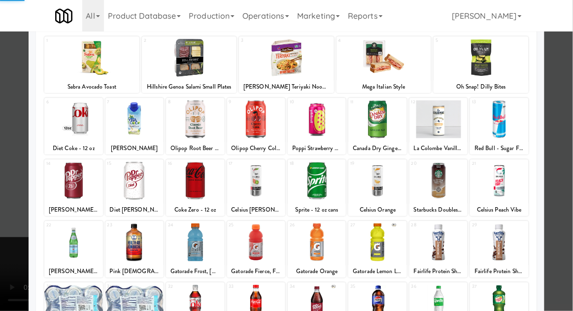
scroll to position [125, 0]
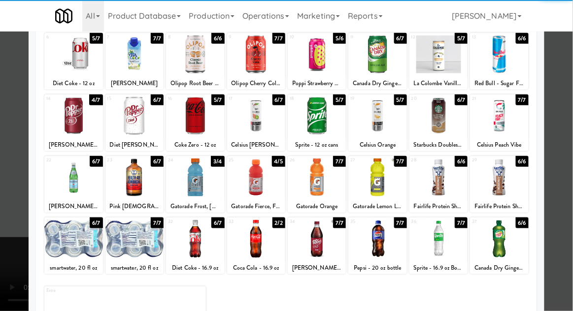
click at [330, 245] on div at bounding box center [317, 239] width 58 height 38
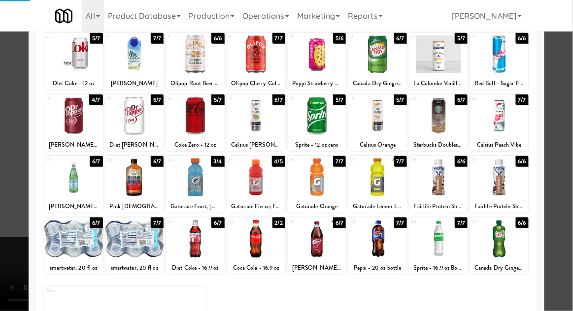
click at [0, 205] on div at bounding box center [286, 155] width 573 height 311
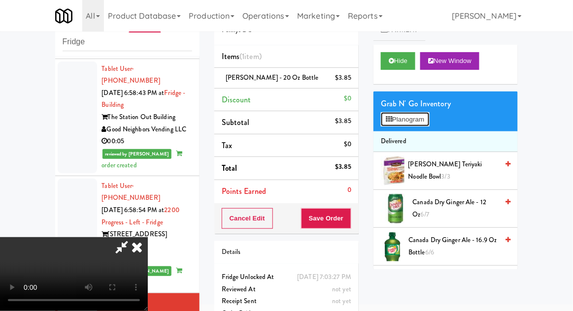
click at [412, 124] on button "Planogram" at bounding box center [405, 119] width 48 height 15
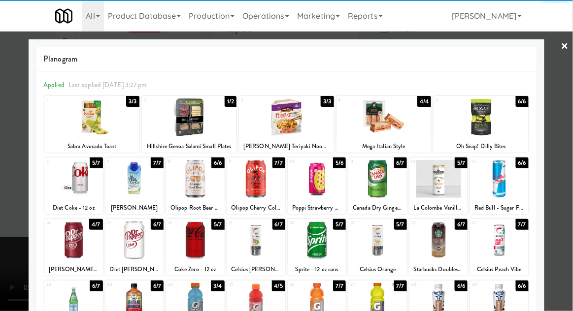
click at [494, 125] on div at bounding box center [481, 118] width 95 height 38
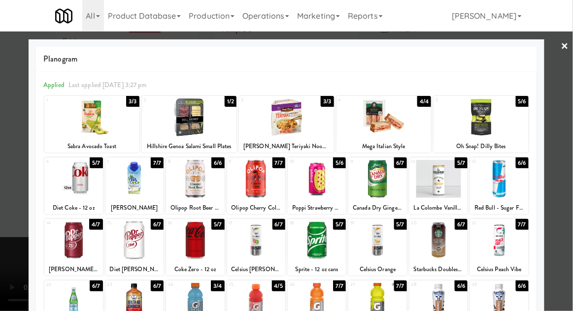
click at [568, 124] on div at bounding box center [286, 155] width 573 height 311
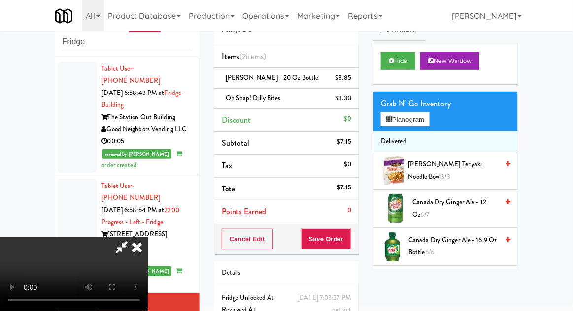
scroll to position [36, 0]
click at [349, 243] on button "Save Order" at bounding box center [326, 239] width 50 height 21
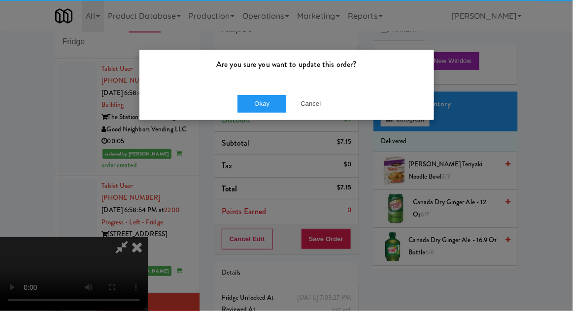
click at [248, 117] on div "Okay Cancel" at bounding box center [286, 103] width 295 height 33
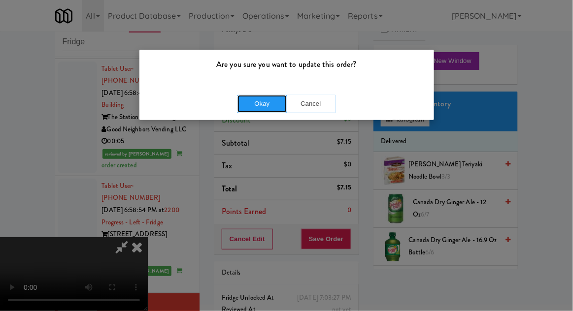
click at [250, 107] on button "Okay" at bounding box center [261, 104] width 49 height 18
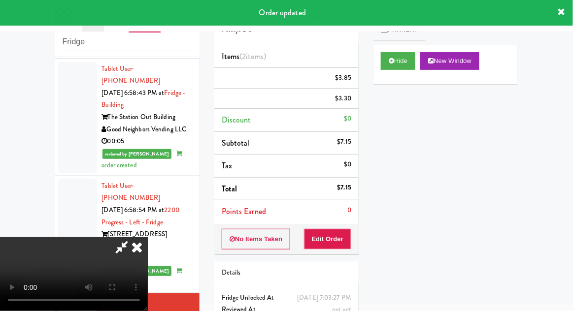
scroll to position [0, 0]
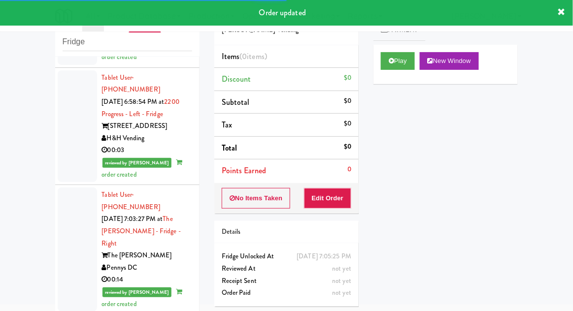
scroll to position [1714, 0]
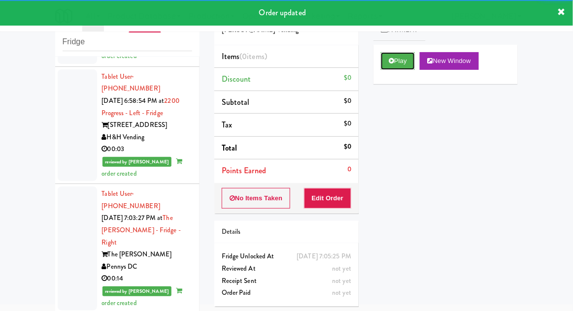
click at [406, 56] on button "Play" at bounding box center [398, 61] width 34 height 18
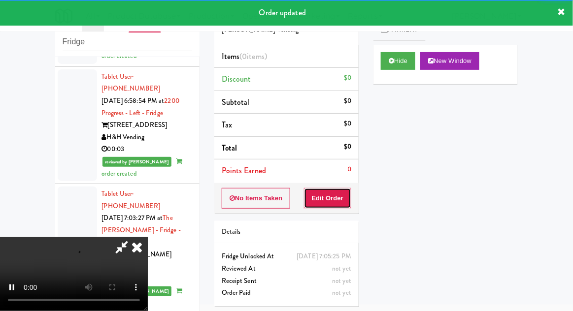
click at [337, 198] on button "Edit Order" at bounding box center [328, 198] width 48 height 21
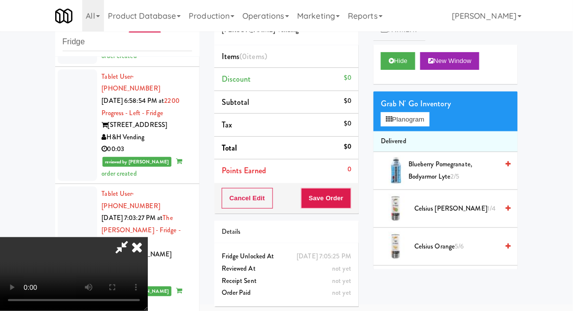
scroll to position [0, 0]
click at [428, 122] on button "Planogram" at bounding box center [405, 119] width 48 height 15
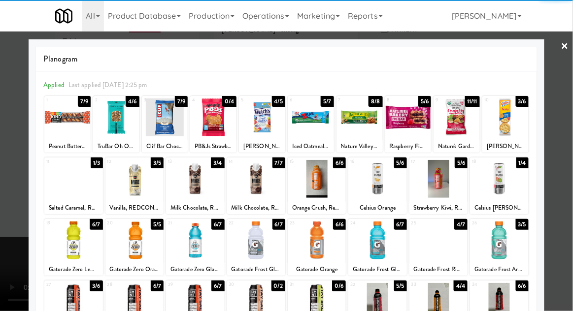
click at [439, 250] on div at bounding box center [438, 241] width 58 height 38
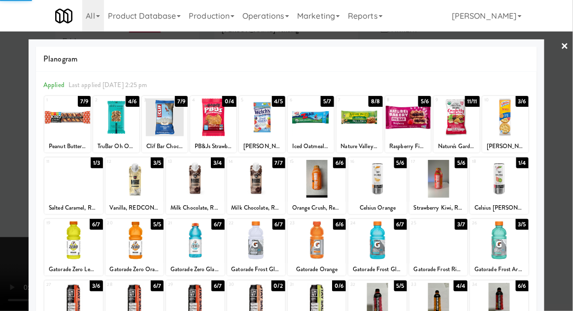
click at [569, 223] on div at bounding box center [286, 155] width 573 height 311
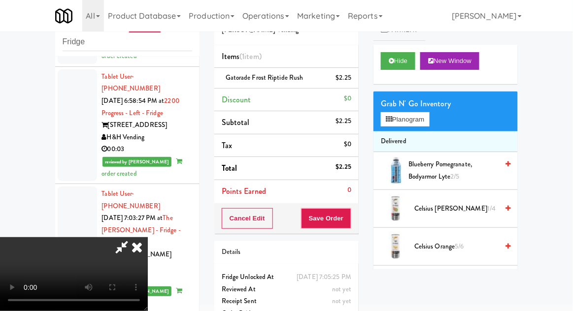
scroll to position [36, 0]
click at [349, 222] on button "Save Order" at bounding box center [326, 218] width 50 height 21
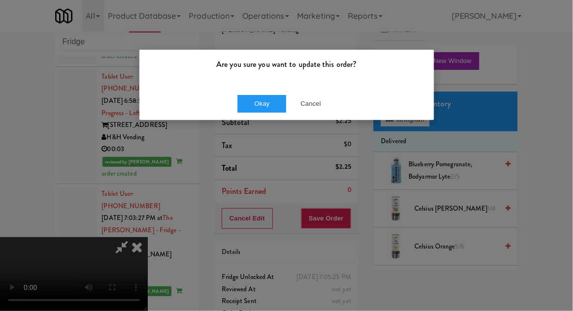
click at [252, 117] on div "Okay Cancel" at bounding box center [286, 103] width 295 height 33
click at [244, 99] on button "Okay" at bounding box center [261, 104] width 49 height 18
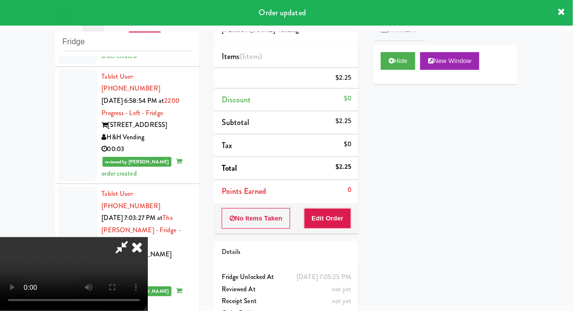
scroll to position [0, 0]
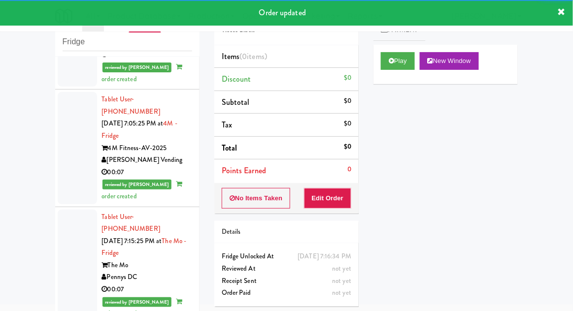
scroll to position [1941, 0]
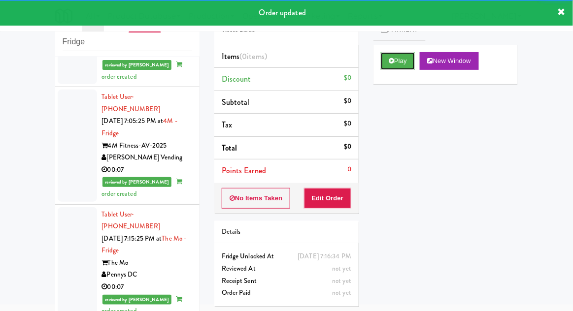
click at [395, 61] on button "Play" at bounding box center [398, 61] width 34 height 18
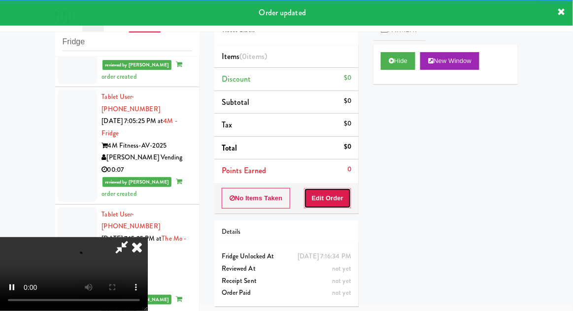
click at [337, 204] on button "Edit Order" at bounding box center [328, 198] width 48 height 21
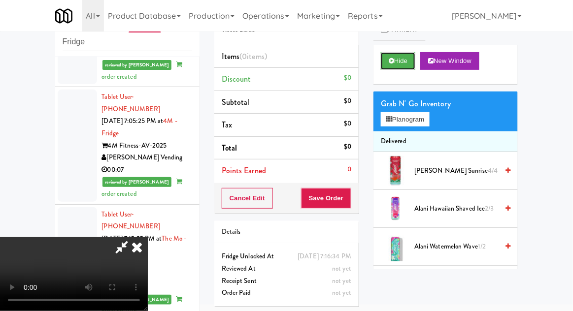
click at [407, 63] on button "Hide" at bounding box center [398, 61] width 34 height 18
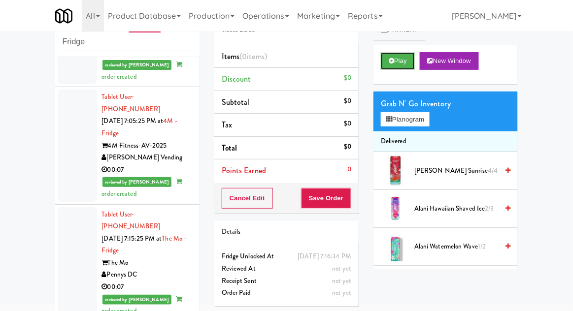
click at [403, 62] on button "Play" at bounding box center [398, 61] width 34 height 18
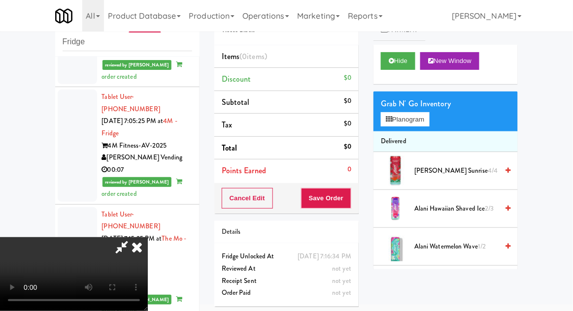
scroll to position [0, 0]
click at [418, 115] on button "Planogram" at bounding box center [405, 119] width 48 height 15
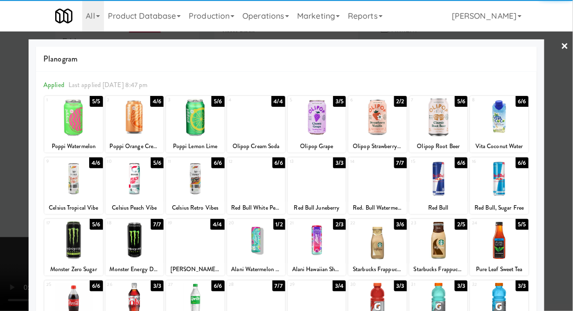
click at [446, 187] on div at bounding box center [438, 179] width 58 height 38
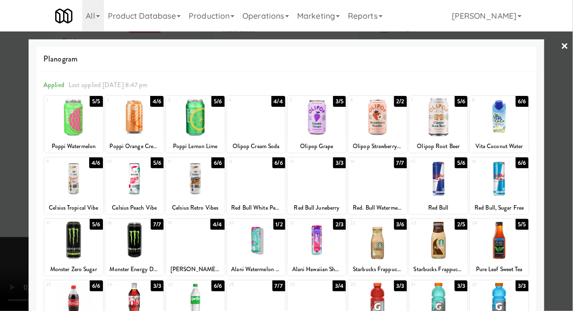
click at [567, 179] on div at bounding box center [286, 155] width 573 height 311
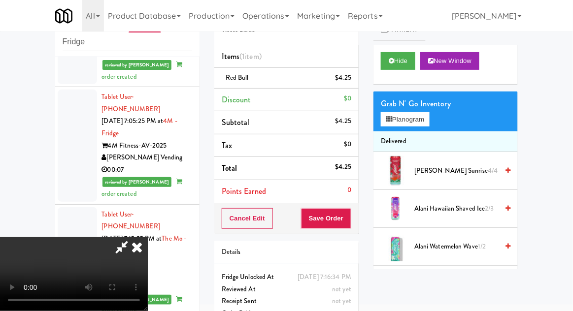
scroll to position [36, 0]
click at [347, 221] on button "Save Order" at bounding box center [326, 218] width 50 height 21
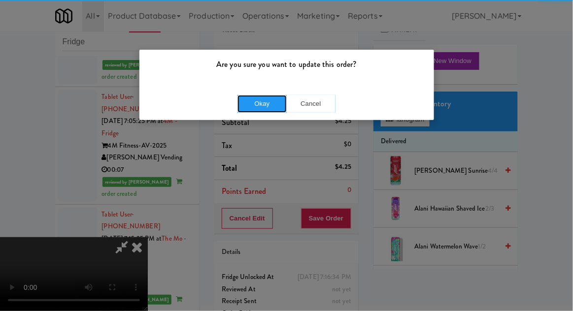
click at [263, 99] on button "Okay" at bounding box center [261, 104] width 49 height 18
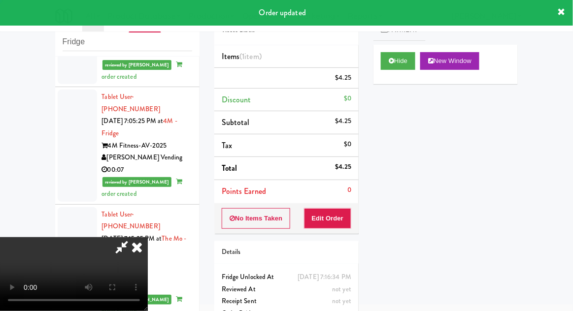
scroll to position [0, 0]
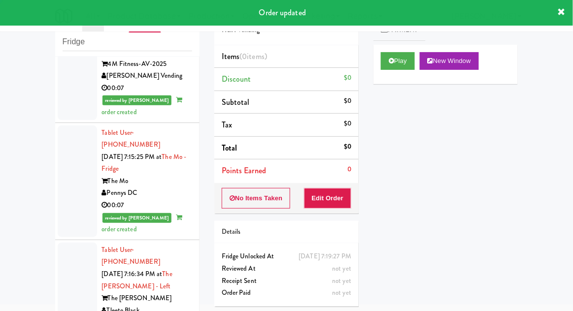
scroll to position [2034, 0]
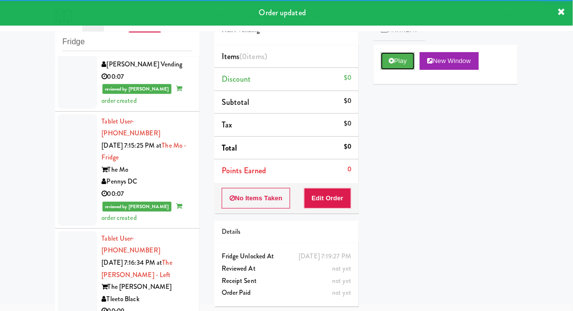
click at [404, 62] on button "Play" at bounding box center [398, 61] width 34 height 18
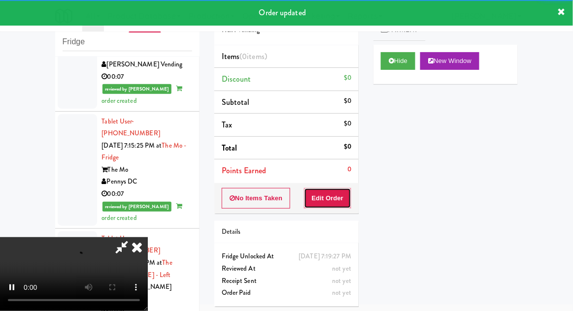
click at [330, 193] on button "Edit Order" at bounding box center [328, 198] width 48 height 21
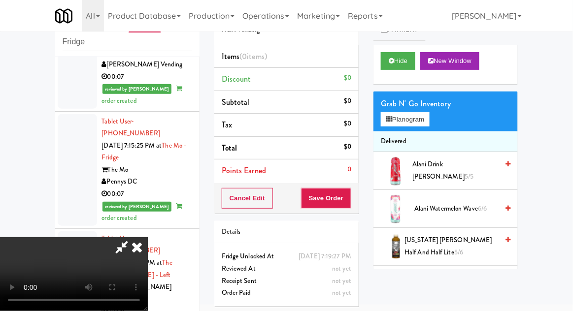
scroll to position [0, 0]
click at [418, 115] on button "Planogram" at bounding box center [405, 119] width 48 height 15
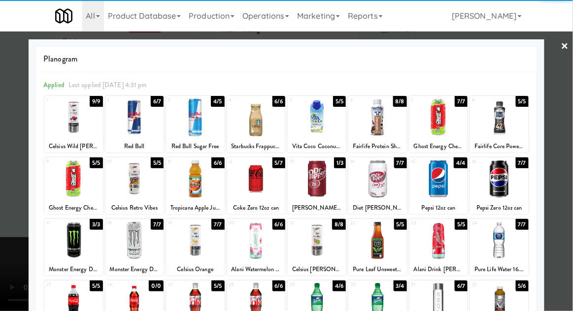
click at [250, 177] on div at bounding box center [256, 179] width 58 height 38
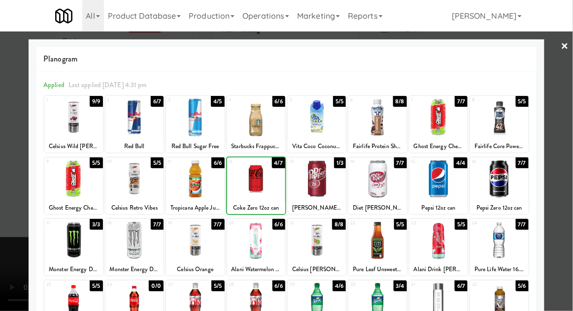
click at [566, 175] on div at bounding box center [286, 155] width 573 height 311
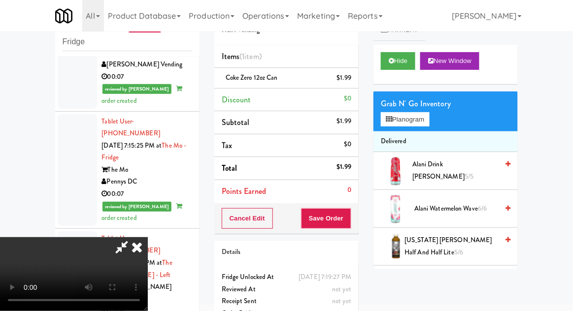
scroll to position [36, 0]
click at [349, 222] on button "Save Order" at bounding box center [326, 218] width 50 height 21
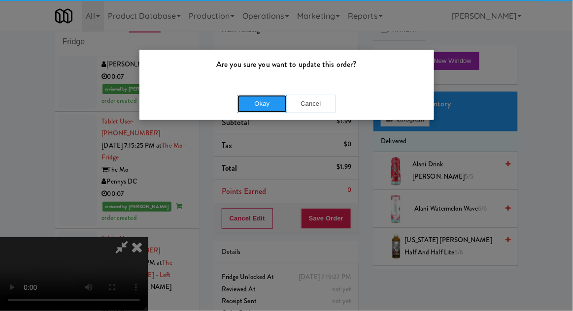
click at [249, 105] on button "Okay" at bounding box center [261, 104] width 49 height 18
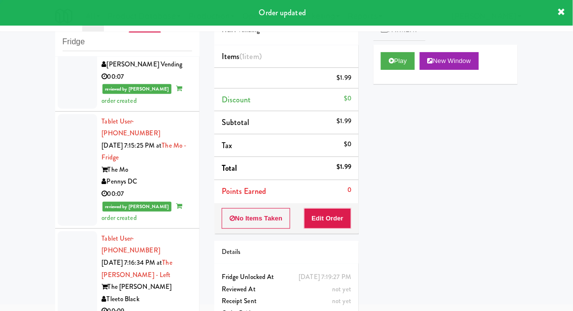
scroll to position [0, 0]
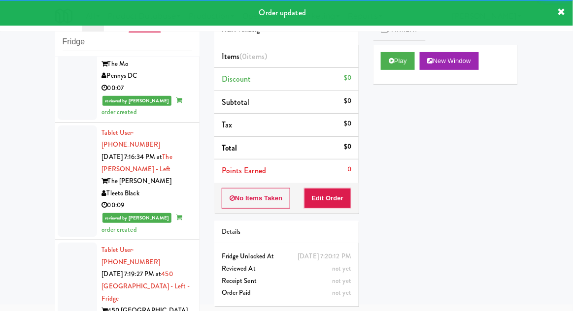
scroll to position [2137, 0]
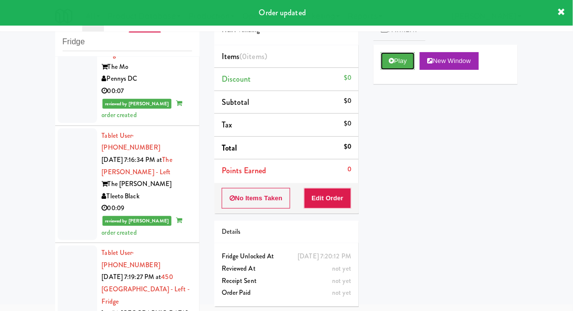
click at [404, 54] on button "Play" at bounding box center [398, 61] width 34 height 18
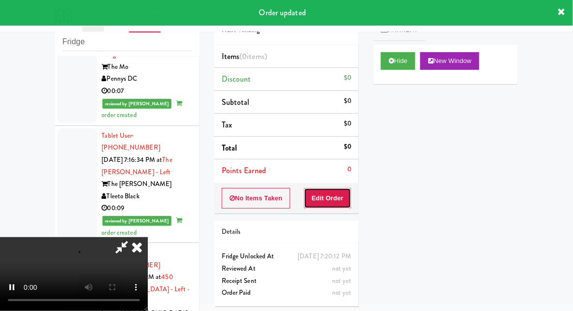
click at [339, 198] on button "Edit Order" at bounding box center [328, 198] width 48 height 21
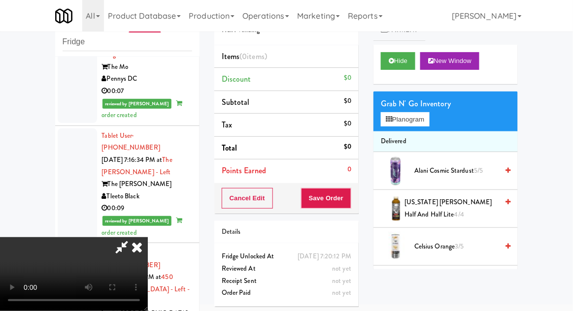
scroll to position [0, 0]
click at [418, 124] on button "Planogram" at bounding box center [405, 119] width 48 height 15
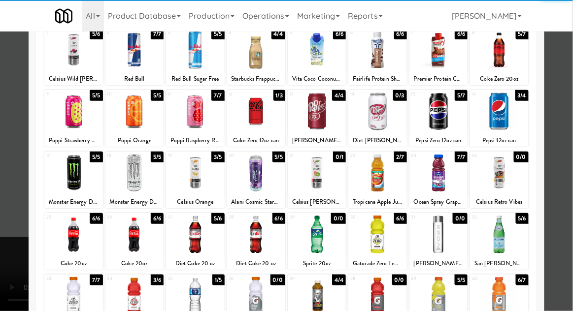
scroll to position [67, 0]
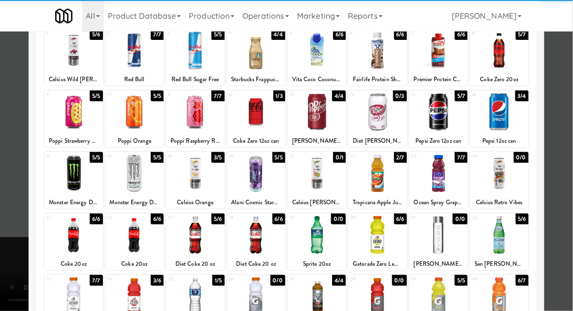
click at [186, 231] on div at bounding box center [195, 235] width 58 height 38
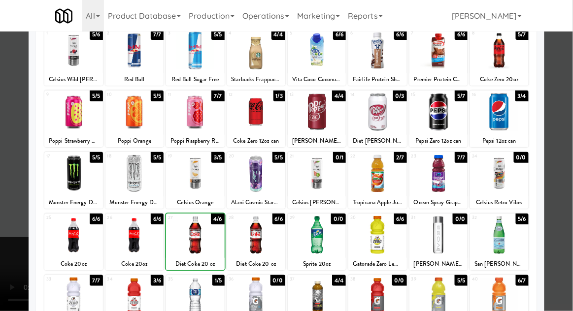
click at [565, 177] on div at bounding box center [286, 155] width 573 height 311
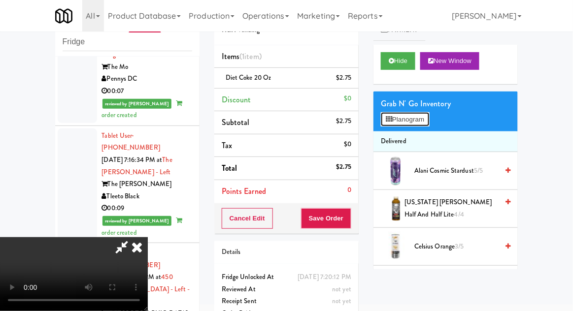
click at [426, 113] on button "Planogram" at bounding box center [405, 119] width 48 height 15
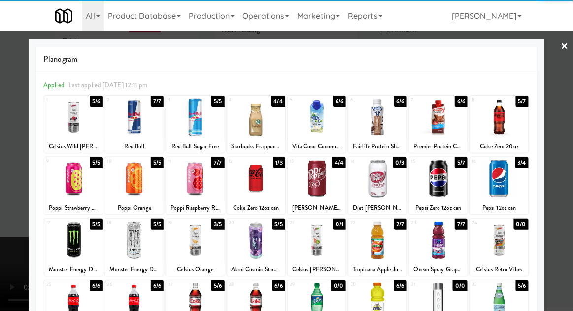
click at [254, 185] on div at bounding box center [256, 179] width 58 height 38
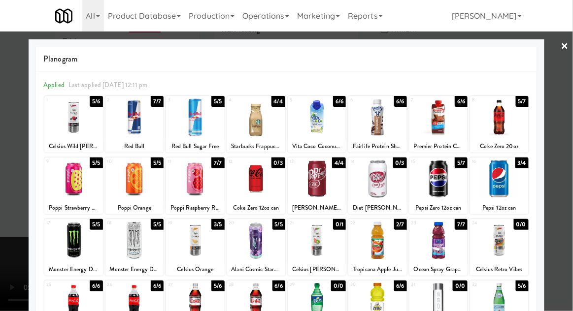
click at [562, 194] on div at bounding box center [286, 155] width 573 height 311
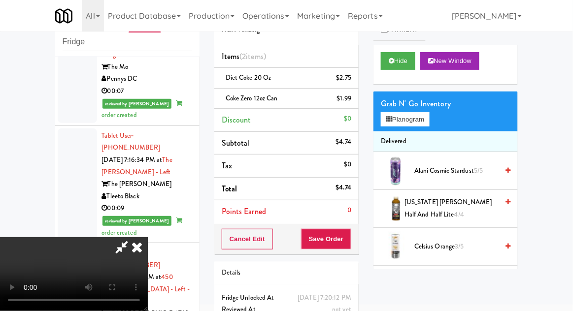
scroll to position [36, 0]
click at [347, 240] on button "Save Order" at bounding box center [326, 239] width 50 height 21
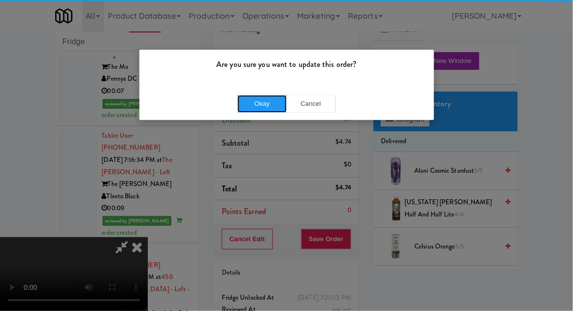
click at [253, 101] on button "Okay" at bounding box center [261, 104] width 49 height 18
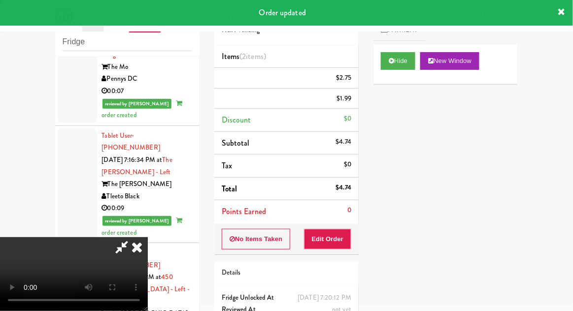
scroll to position [0, 0]
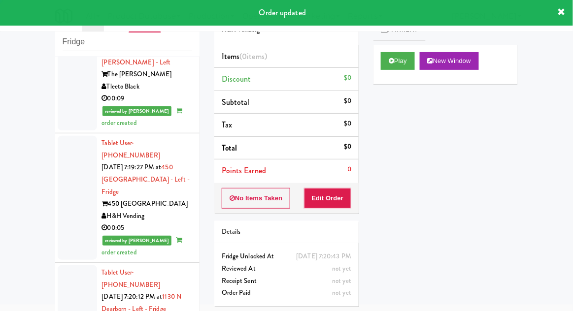
scroll to position [2249, 0]
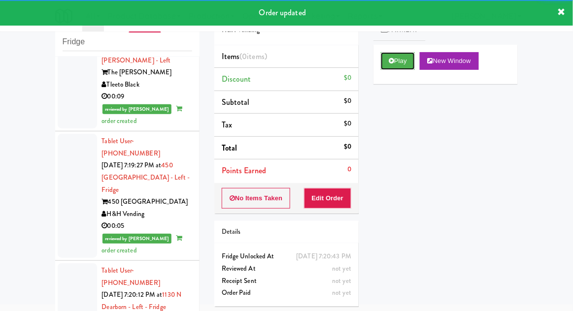
click at [401, 68] on button "Play" at bounding box center [398, 61] width 34 height 18
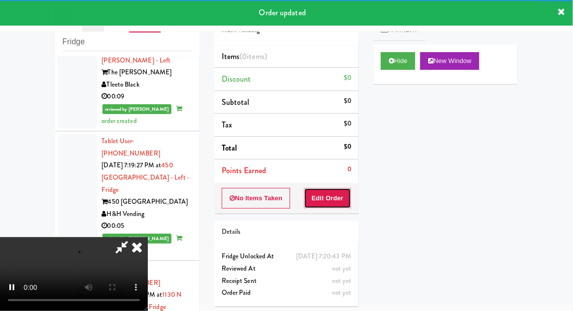
click at [345, 191] on button "Edit Order" at bounding box center [328, 198] width 48 height 21
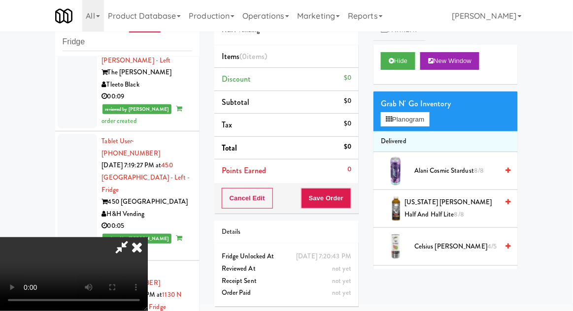
click at [421, 132] on li "Delivered" at bounding box center [445, 142] width 144 height 21
click at [422, 124] on button "Planogram" at bounding box center [405, 119] width 48 height 15
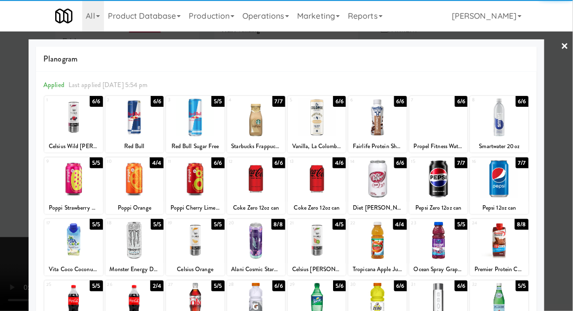
click at [504, 193] on div at bounding box center [499, 179] width 58 height 38
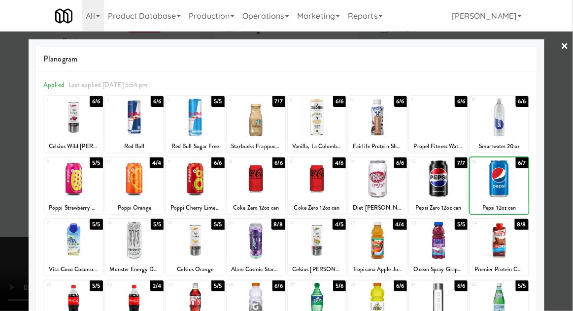
click at [566, 194] on div at bounding box center [286, 155] width 573 height 311
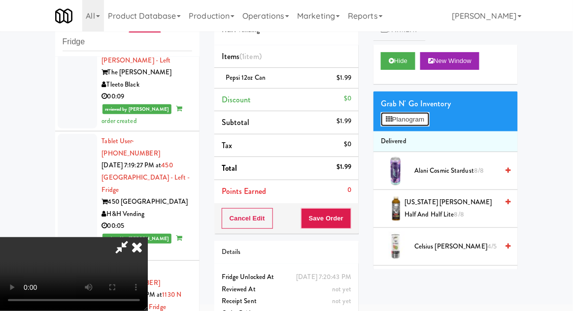
click at [422, 115] on button "Planogram" at bounding box center [405, 119] width 48 height 15
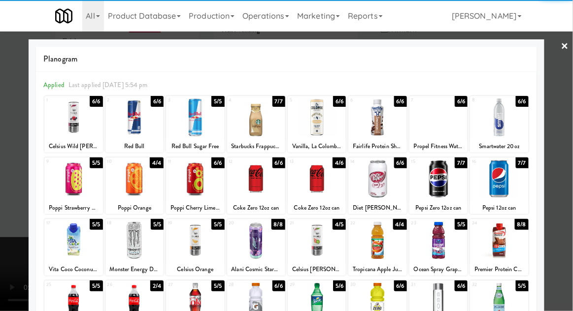
click at [128, 300] on div at bounding box center [134, 302] width 58 height 38
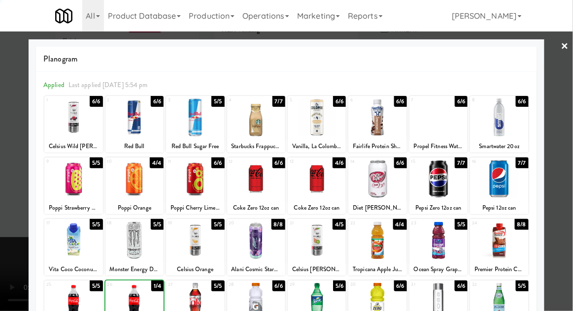
click at [562, 198] on div at bounding box center [286, 155] width 573 height 311
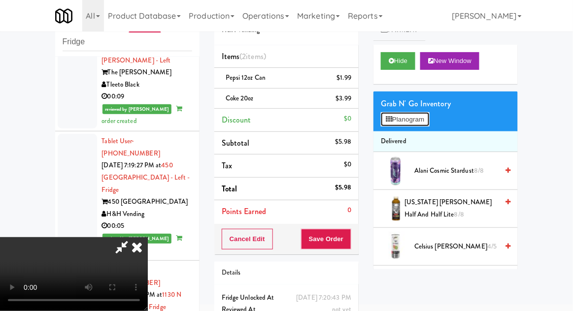
click at [421, 119] on button "Planogram" at bounding box center [405, 119] width 48 height 15
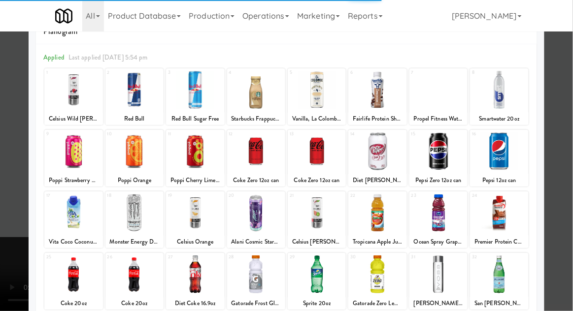
scroll to position [39, 0]
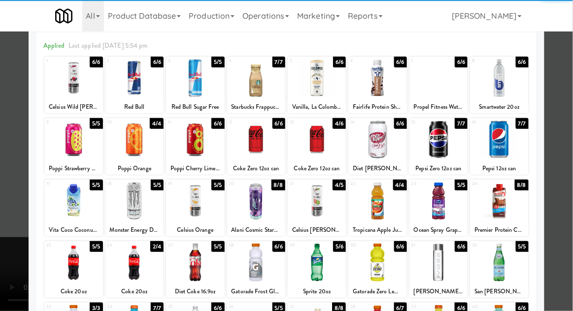
click at [133, 257] on div at bounding box center [134, 263] width 58 height 38
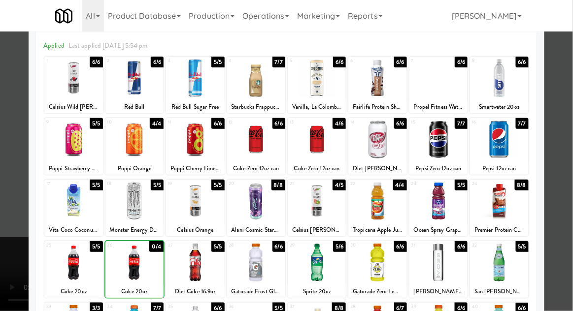
click at [560, 201] on div at bounding box center [286, 155] width 573 height 311
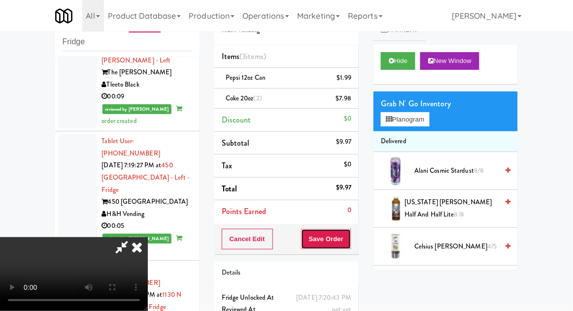
click at [350, 239] on button "Save Order" at bounding box center [326, 239] width 50 height 21
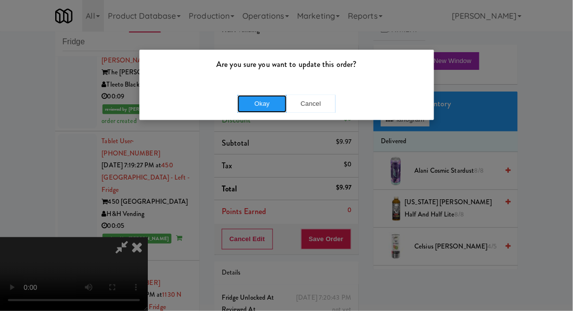
click at [248, 103] on button "Okay" at bounding box center [261, 104] width 49 height 18
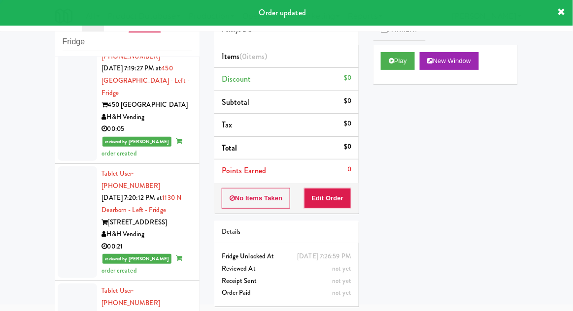
scroll to position [2346, 0]
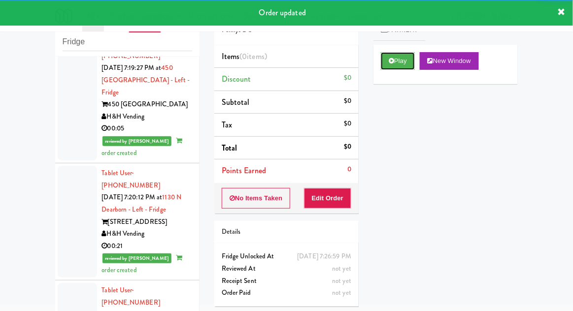
click at [405, 62] on button "Play" at bounding box center [398, 61] width 34 height 18
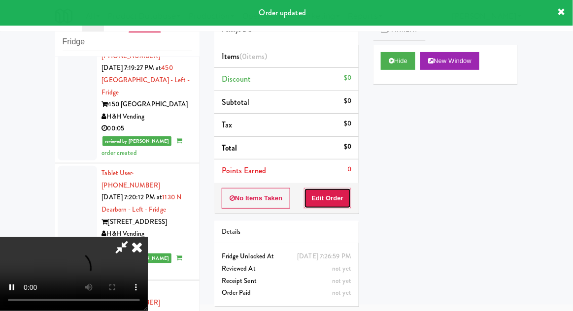
click at [337, 195] on button "Edit Order" at bounding box center [328, 198] width 48 height 21
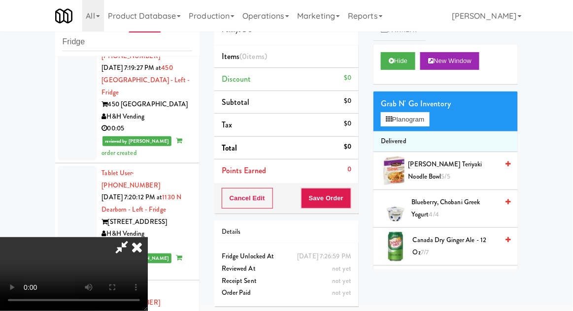
scroll to position [0, 0]
click at [423, 114] on button "Planogram" at bounding box center [405, 119] width 48 height 15
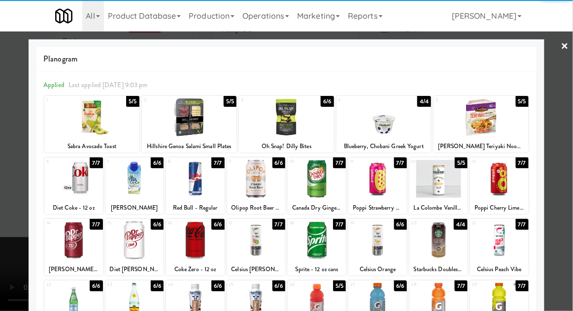
click at [179, 202] on div "Red Bull - Regular" at bounding box center [194, 208] width 55 height 12
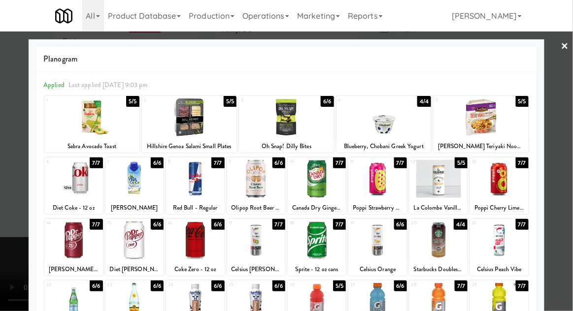
click at [193, 188] on div at bounding box center [195, 179] width 58 height 38
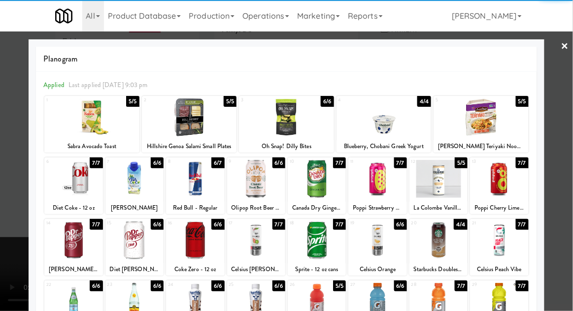
click at [567, 191] on div at bounding box center [286, 155] width 573 height 311
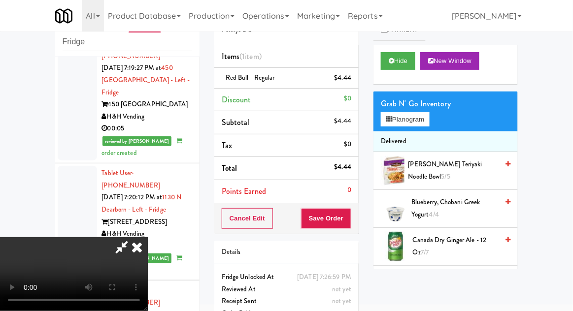
scroll to position [36, 0]
click at [350, 216] on button "Save Order" at bounding box center [326, 218] width 50 height 21
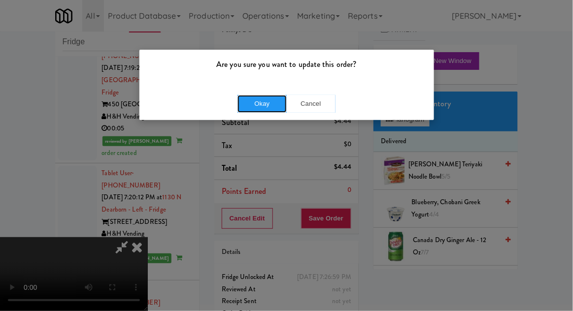
click at [252, 111] on button "Okay" at bounding box center [261, 104] width 49 height 18
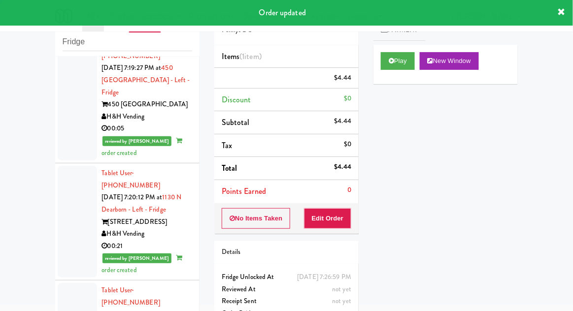
scroll to position [0, 0]
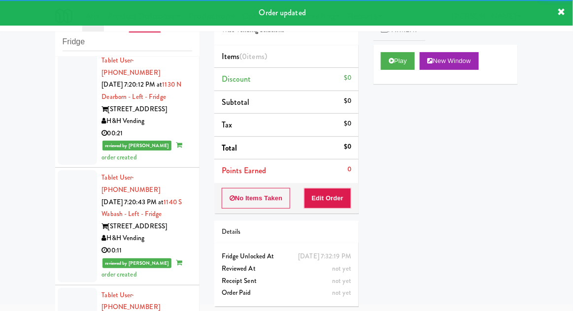
scroll to position [2459, 0]
click at [410, 61] on button "Play" at bounding box center [398, 61] width 34 height 18
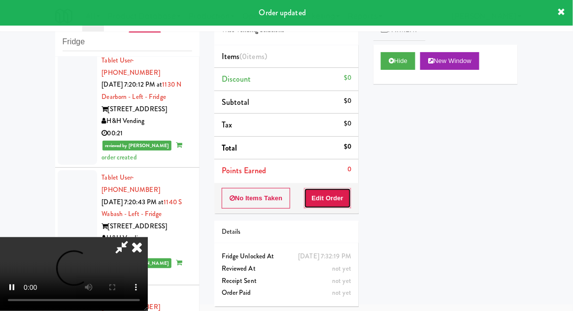
click at [332, 204] on button "Edit Order" at bounding box center [328, 198] width 48 height 21
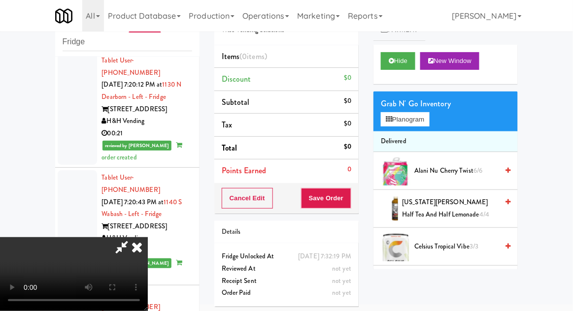
scroll to position [0, 0]
click at [413, 125] on button "Planogram" at bounding box center [405, 119] width 48 height 15
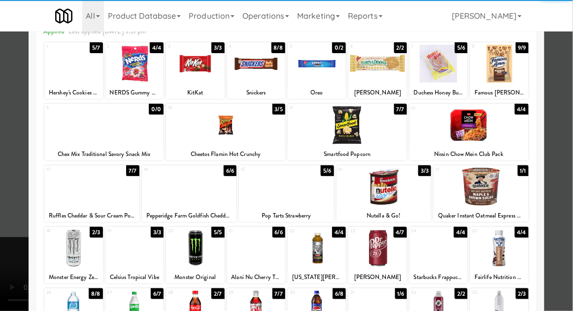
scroll to position [54, 0]
click at [391, 256] on div at bounding box center [377, 249] width 58 height 38
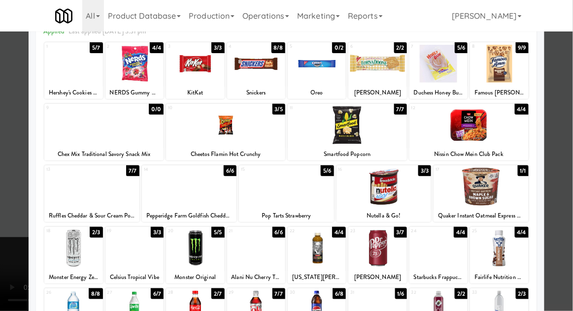
click at [564, 227] on div at bounding box center [286, 155] width 573 height 311
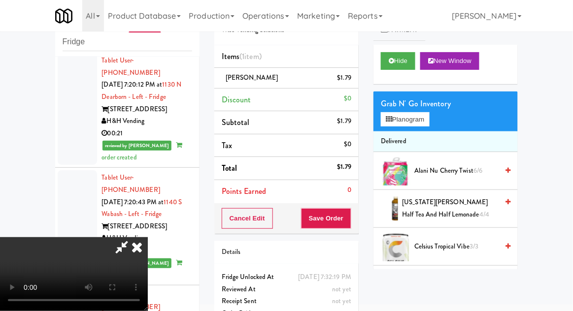
scroll to position [36, 0]
click at [344, 225] on button "Save Order" at bounding box center [326, 218] width 50 height 21
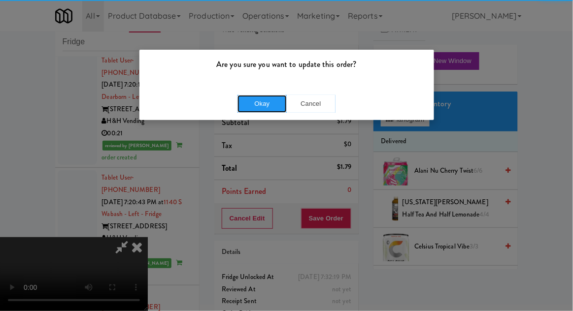
click at [259, 111] on button "Okay" at bounding box center [261, 104] width 49 height 18
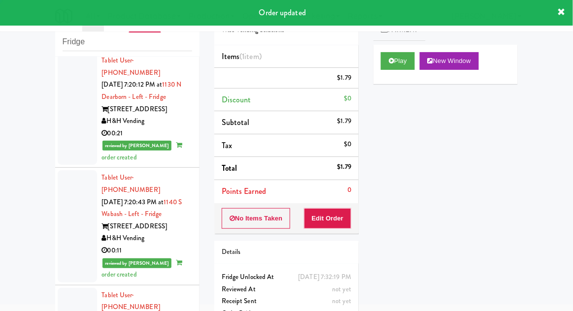
scroll to position [0, 0]
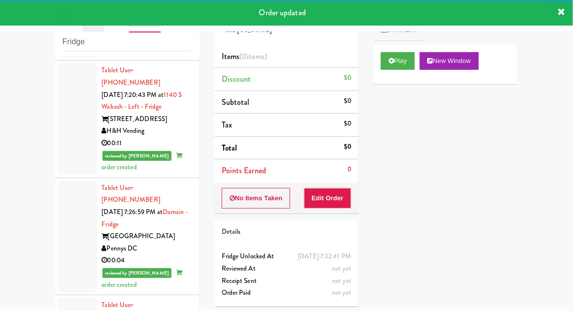
scroll to position [2568, 0]
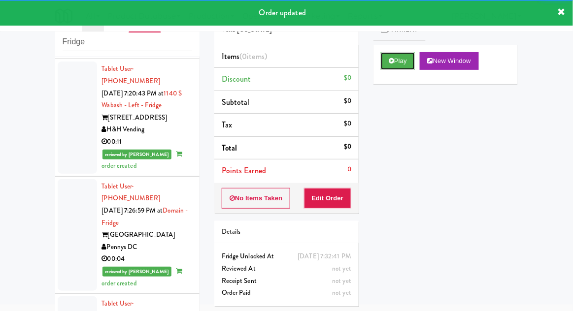
click at [402, 64] on button "Play" at bounding box center [398, 61] width 34 height 18
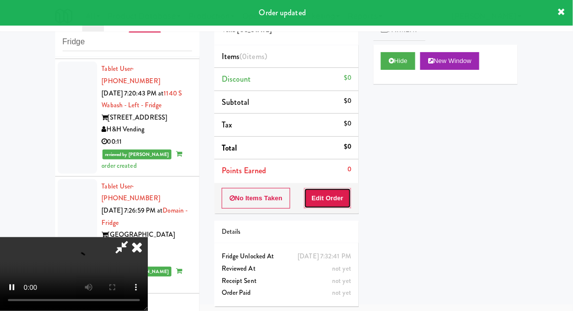
click at [341, 199] on button "Edit Order" at bounding box center [328, 198] width 48 height 21
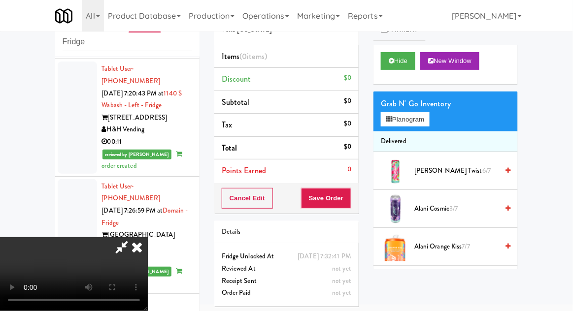
scroll to position [36, 0]
click at [421, 124] on button "Planogram" at bounding box center [405, 119] width 48 height 15
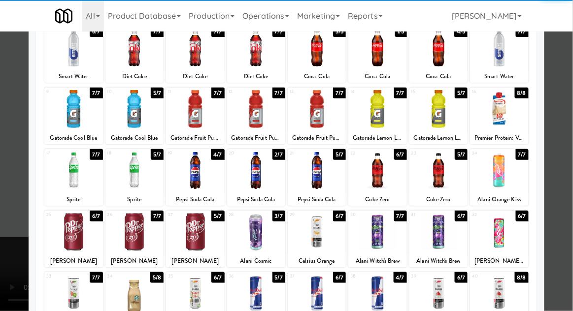
scroll to position [71, 0]
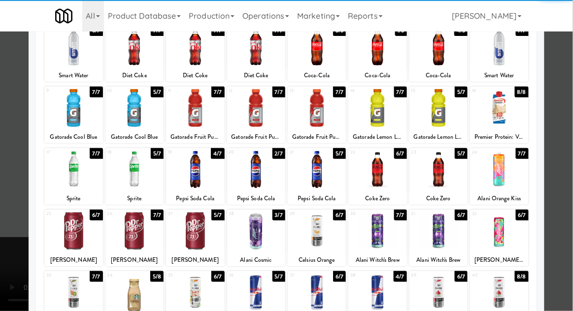
click at [334, 287] on div at bounding box center [317, 293] width 58 height 38
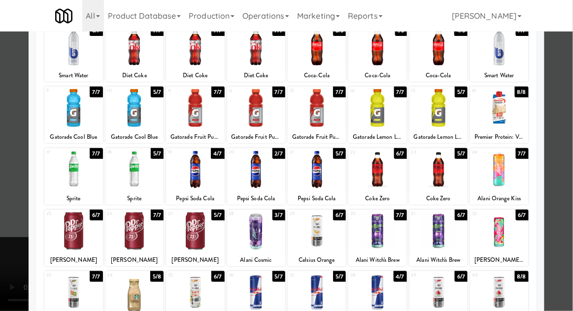
click at [7, 250] on div at bounding box center [286, 155] width 573 height 311
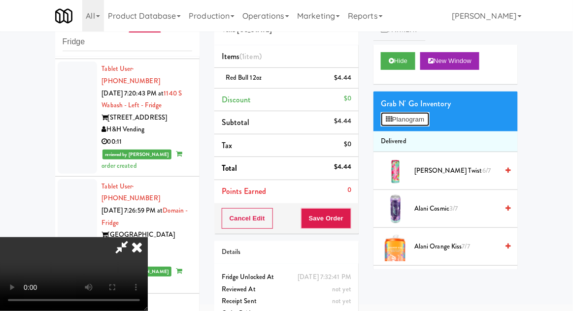
click at [417, 117] on button "Planogram" at bounding box center [405, 119] width 48 height 15
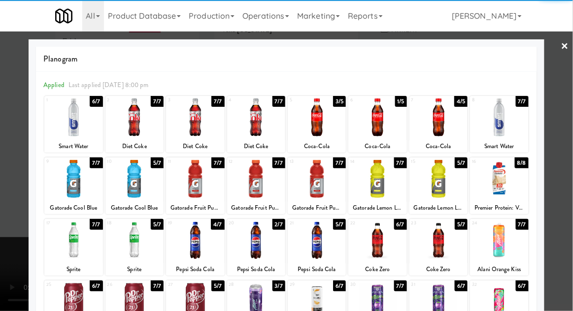
click at [67, 126] on div at bounding box center [73, 118] width 58 height 38
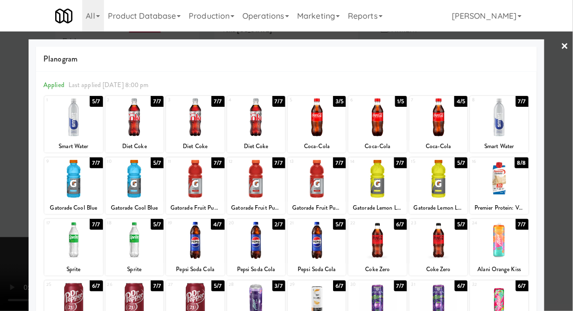
click at [572, 195] on div at bounding box center [286, 155] width 573 height 311
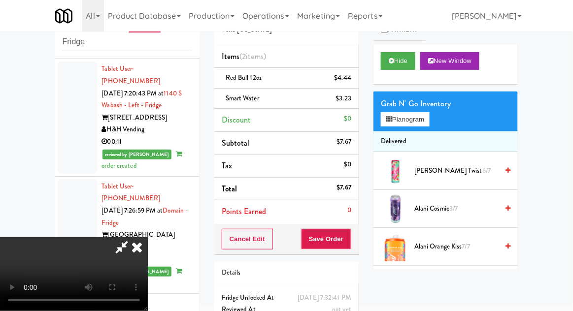
scroll to position [36, 0]
click at [350, 238] on button "Save Order" at bounding box center [326, 239] width 50 height 21
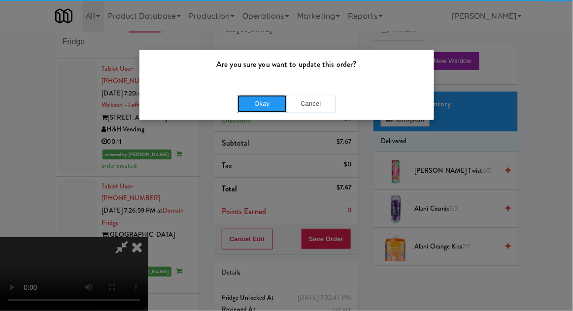
click at [247, 101] on button "Okay" at bounding box center [261, 104] width 49 height 18
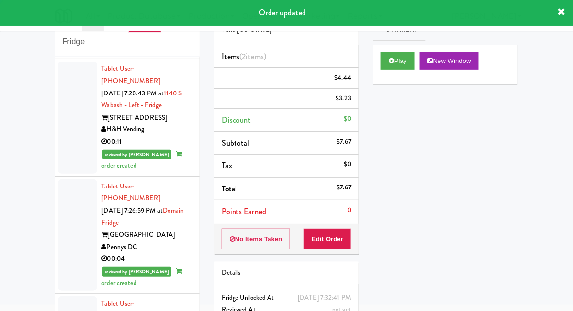
scroll to position [0, 0]
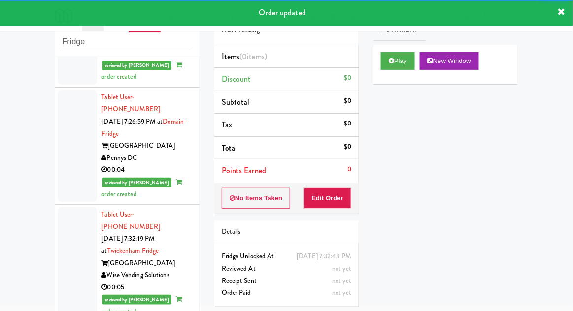
scroll to position [2663, 0]
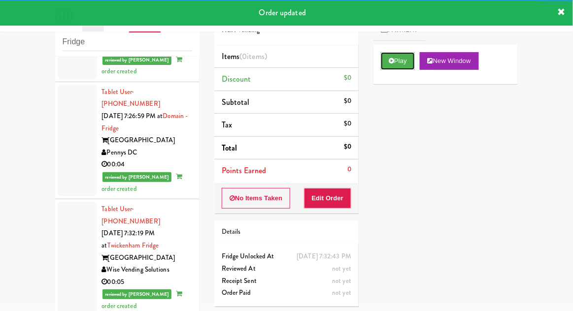
click at [402, 64] on button "Play" at bounding box center [398, 61] width 34 height 18
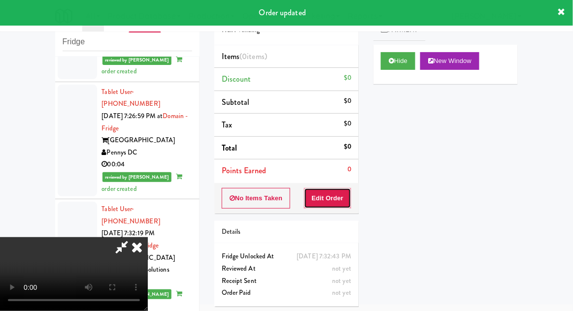
click at [335, 189] on button "Edit Order" at bounding box center [328, 198] width 48 height 21
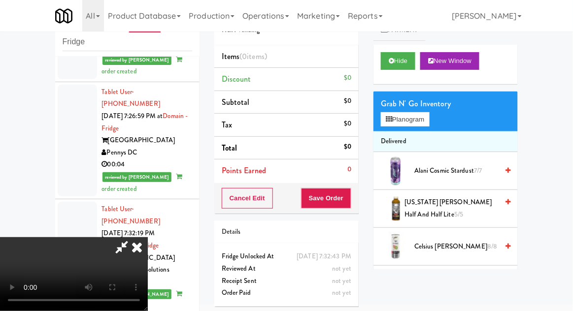
scroll to position [36, 0]
click at [416, 121] on button "Planogram" at bounding box center [405, 119] width 48 height 15
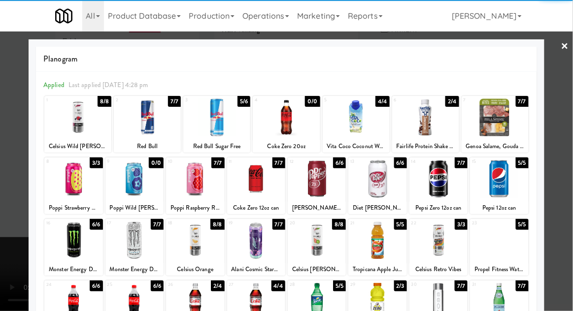
click at [334, 183] on div at bounding box center [317, 179] width 58 height 38
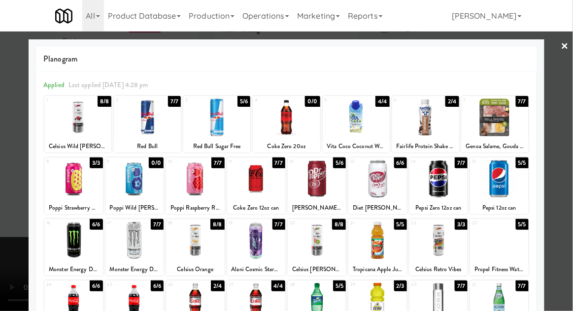
click at [6, 210] on div at bounding box center [286, 155] width 573 height 311
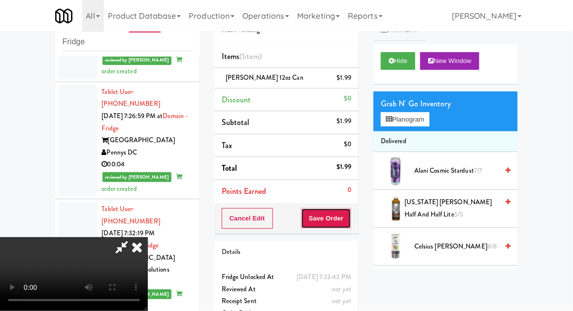
click at [349, 222] on button "Save Order" at bounding box center [326, 218] width 50 height 21
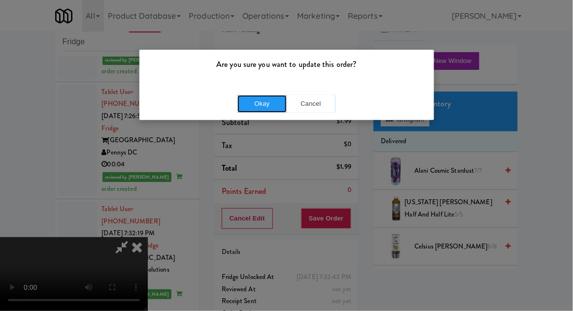
click at [259, 95] on button "Okay" at bounding box center [261, 104] width 49 height 18
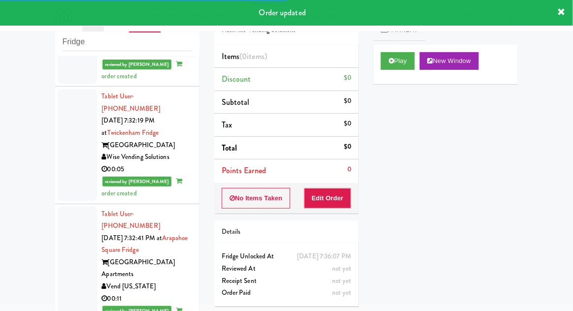
scroll to position [2777, 0]
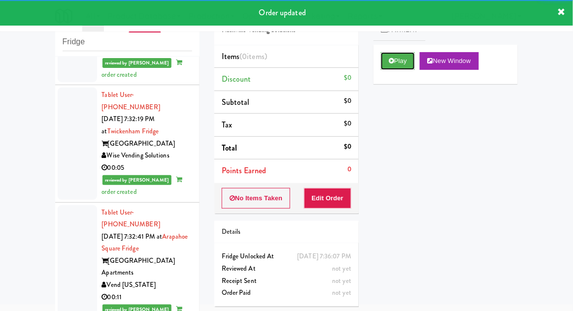
click at [402, 66] on button "Play" at bounding box center [398, 61] width 34 height 18
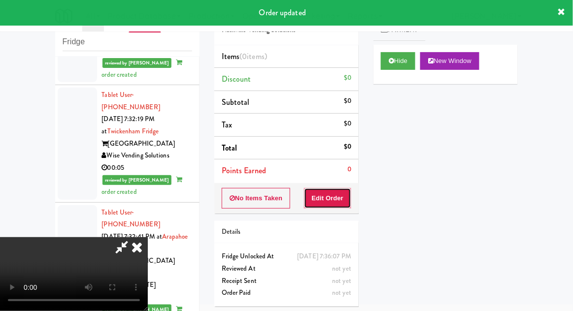
click at [338, 207] on button "Edit Order" at bounding box center [328, 198] width 48 height 21
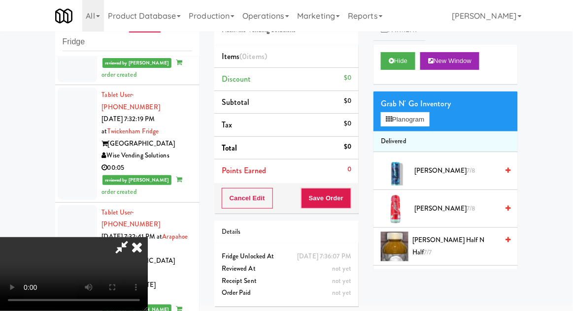
scroll to position [0, 0]
click at [418, 120] on button "Planogram" at bounding box center [405, 119] width 48 height 15
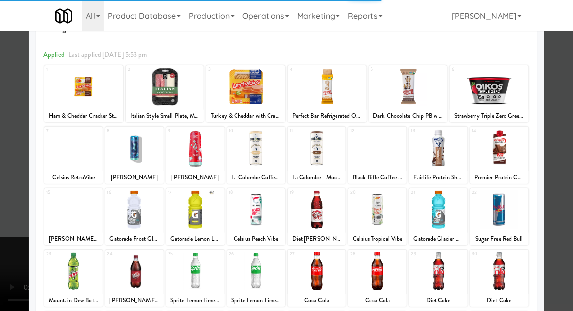
scroll to position [50, 0]
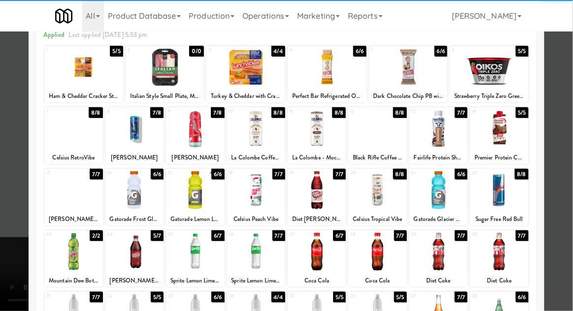
click at [139, 245] on div at bounding box center [134, 252] width 58 height 38
click at [561, 160] on div at bounding box center [286, 155] width 573 height 311
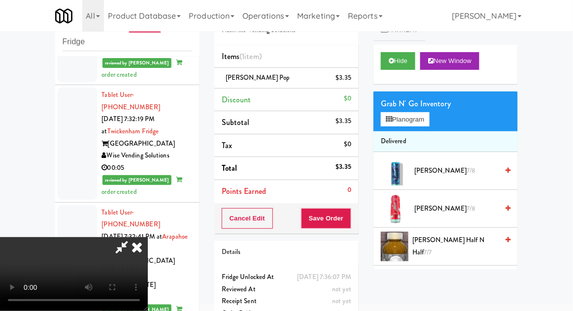
scroll to position [36, 0]
click at [349, 217] on button "Save Order" at bounding box center [326, 218] width 50 height 21
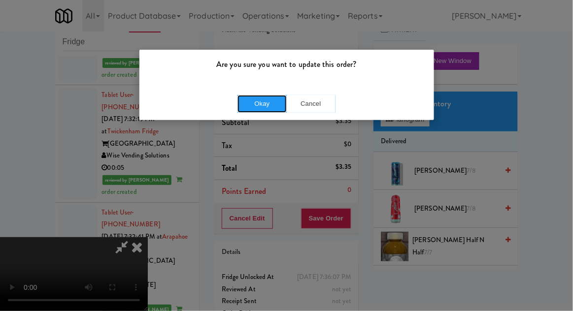
click at [245, 109] on button "Okay" at bounding box center [261, 104] width 49 height 18
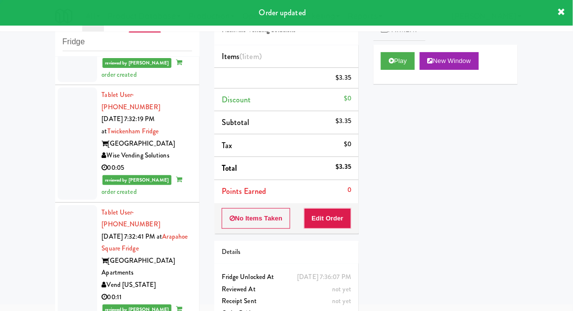
scroll to position [0, 0]
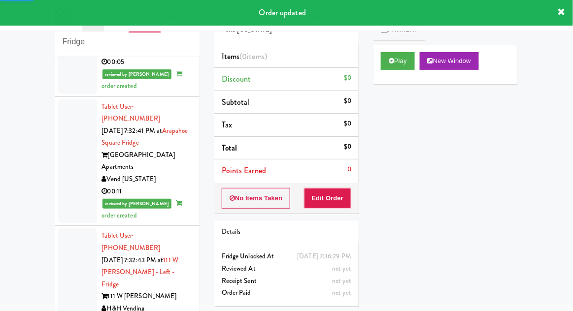
scroll to position [2886, 0]
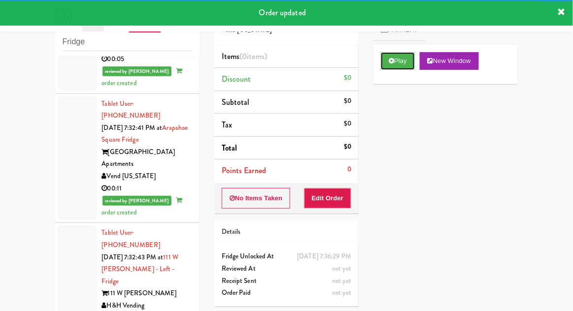
click at [412, 55] on button "Play" at bounding box center [398, 61] width 34 height 18
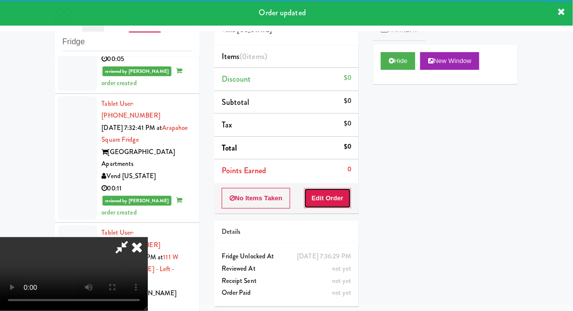
click at [332, 193] on button "Edit Order" at bounding box center [328, 198] width 48 height 21
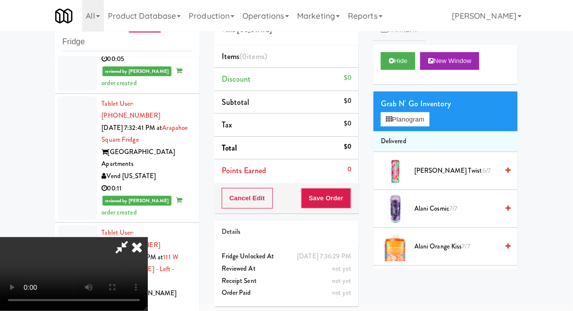
scroll to position [0, 0]
click at [418, 114] on button "Planogram" at bounding box center [405, 119] width 48 height 15
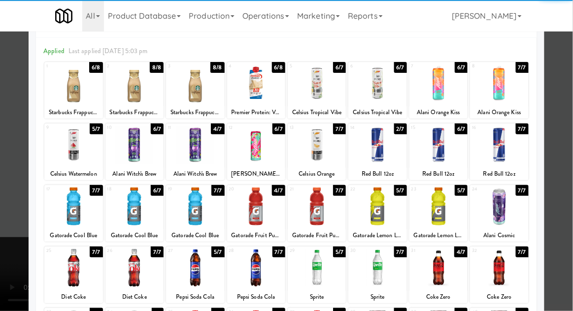
scroll to position [38, 0]
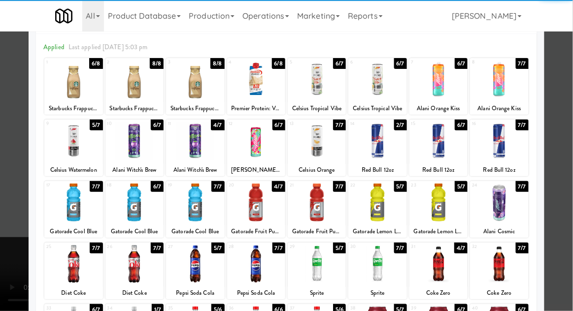
click at [331, 211] on div at bounding box center [317, 203] width 58 height 38
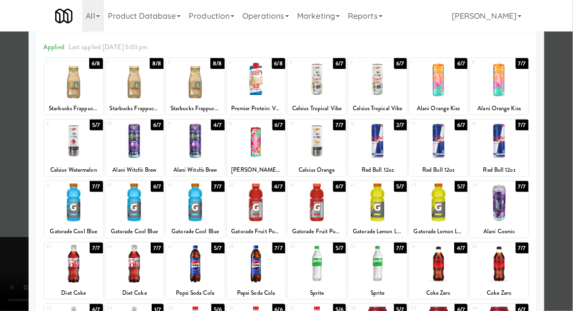
click at [3, 207] on div at bounding box center [286, 155] width 573 height 311
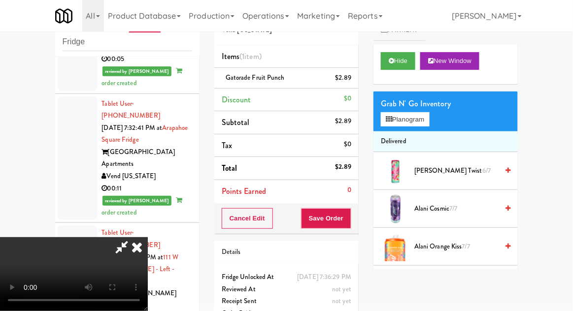
scroll to position [36, 0]
click at [345, 219] on button "Save Order" at bounding box center [326, 218] width 50 height 21
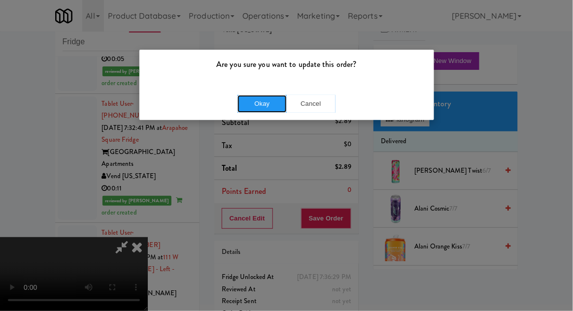
click at [255, 105] on button "Okay" at bounding box center [261, 104] width 49 height 18
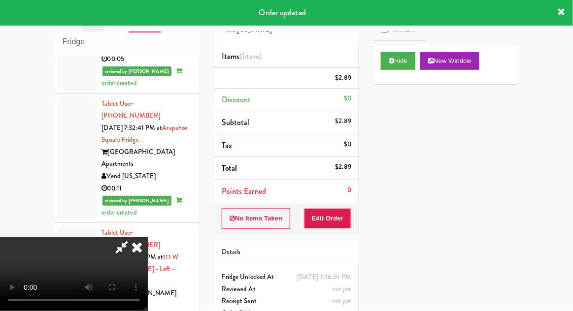
scroll to position [0, 0]
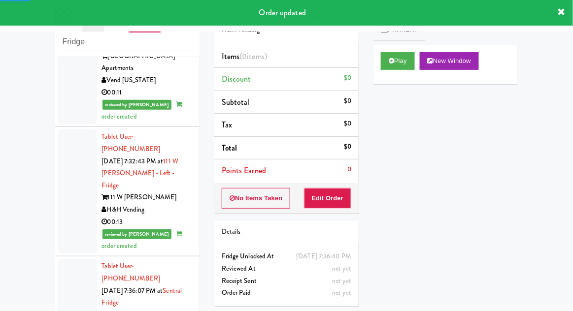
scroll to position [3005, 0]
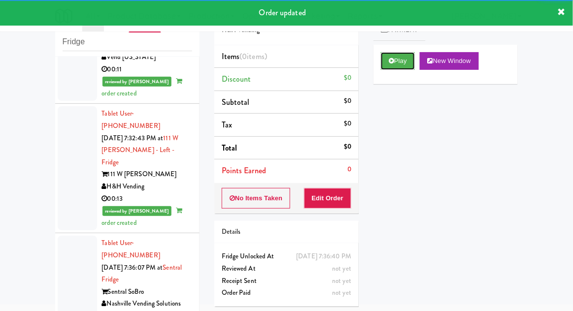
click at [399, 59] on button "Play" at bounding box center [398, 61] width 34 height 18
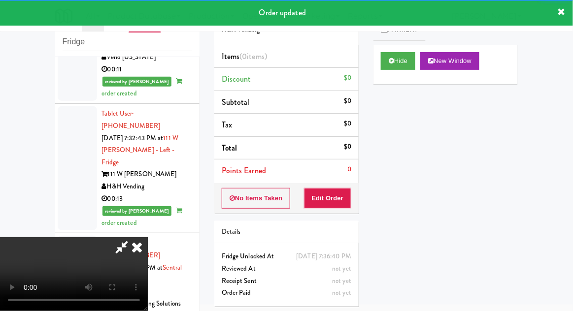
click at [341, 204] on button "Edit Order" at bounding box center [328, 198] width 48 height 21
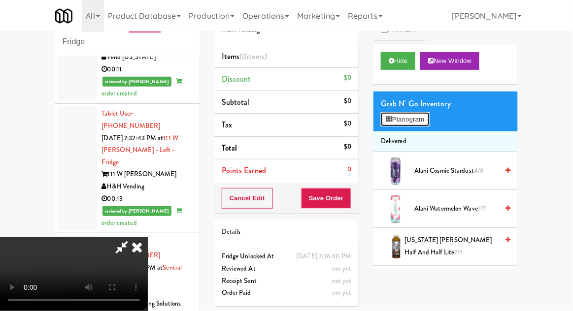
click at [408, 121] on button "Planogram" at bounding box center [405, 119] width 48 height 15
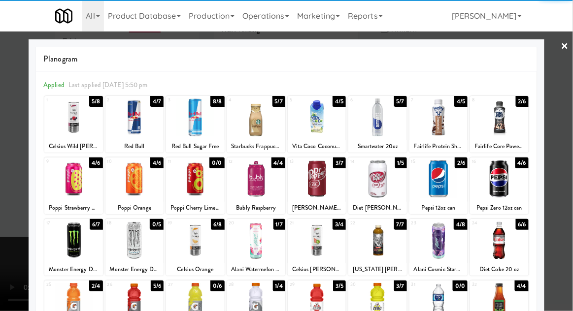
click at [189, 250] on div at bounding box center [195, 241] width 58 height 38
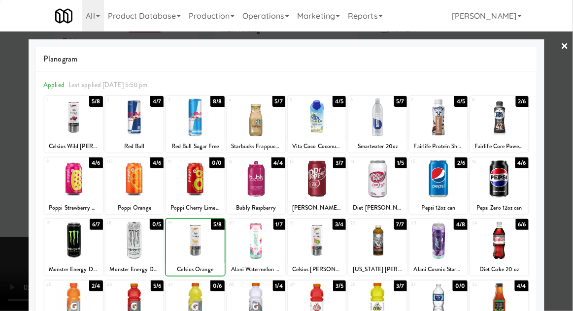
click at [561, 196] on div at bounding box center [286, 155] width 573 height 311
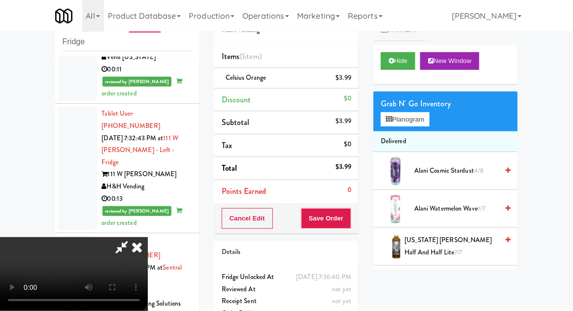
click at [358, 215] on div "Cancel Edit Save Order" at bounding box center [286, 218] width 144 height 31
click at [351, 224] on button "Save Order" at bounding box center [326, 218] width 50 height 21
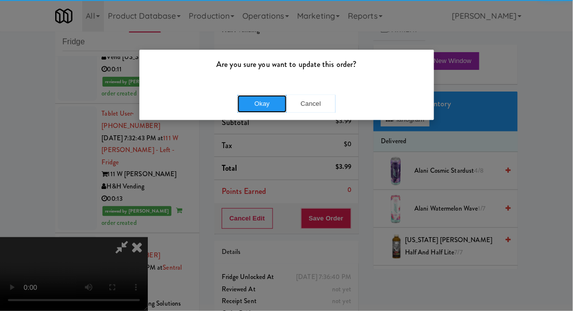
click at [246, 112] on button "Okay" at bounding box center [261, 104] width 49 height 18
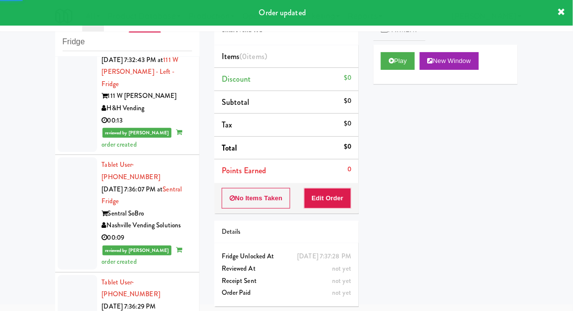
scroll to position [3081, 0]
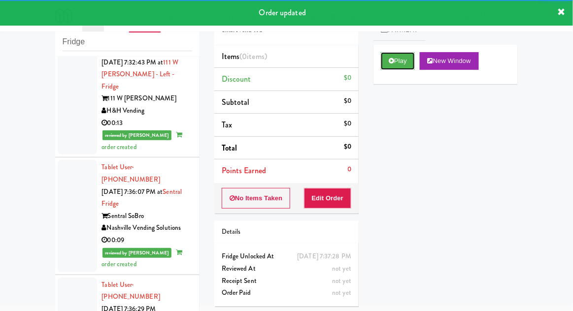
click at [407, 66] on button "Play" at bounding box center [398, 61] width 34 height 18
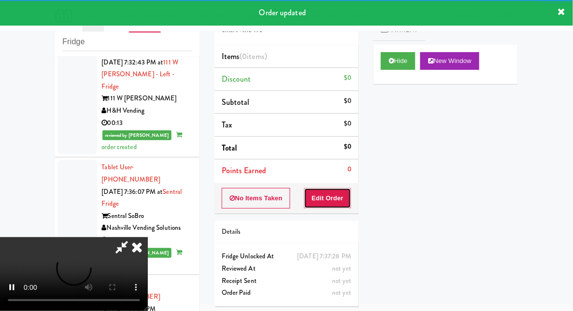
click at [336, 193] on button "Edit Order" at bounding box center [328, 198] width 48 height 21
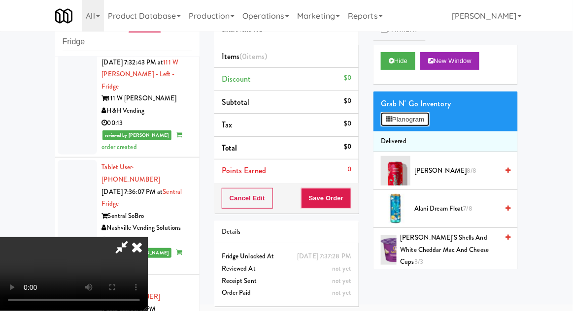
click at [410, 119] on button "Planogram" at bounding box center [405, 119] width 48 height 15
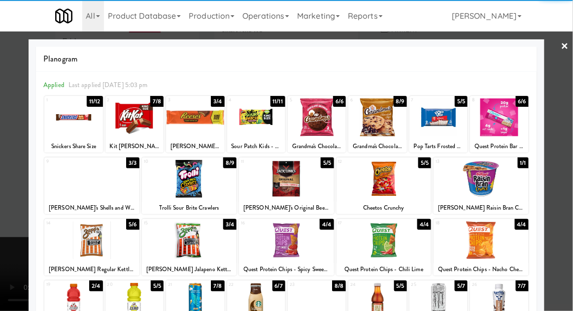
scroll to position [54, 0]
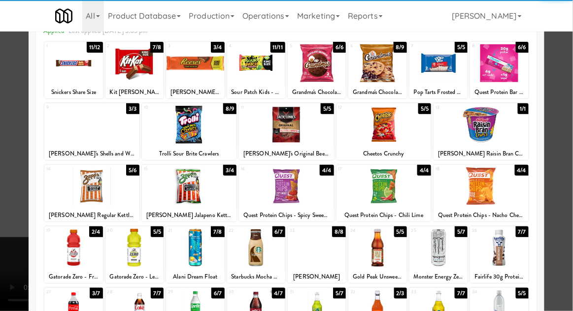
click at [73, 308] on div at bounding box center [73, 310] width 58 height 38
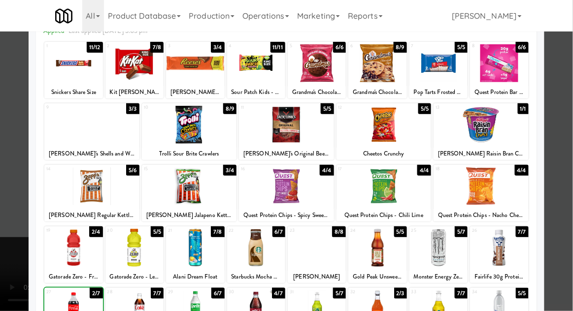
click at [559, 201] on div at bounding box center [286, 155] width 573 height 311
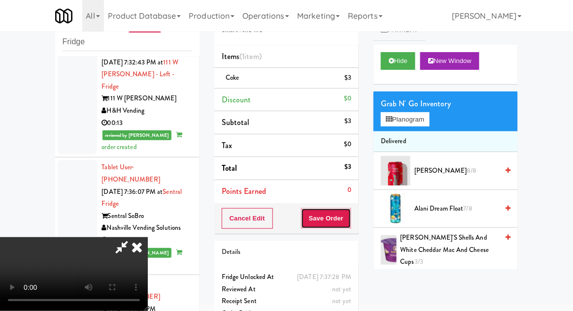
click at [347, 225] on button "Save Order" at bounding box center [326, 218] width 50 height 21
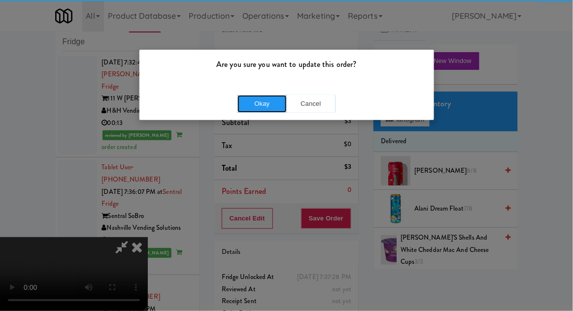
click at [257, 105] on button "Okay" at bounding box center [261, 104] width 49 height 18
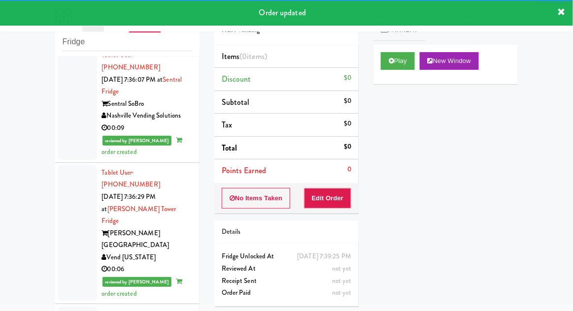
scroll to position [3194, 0]
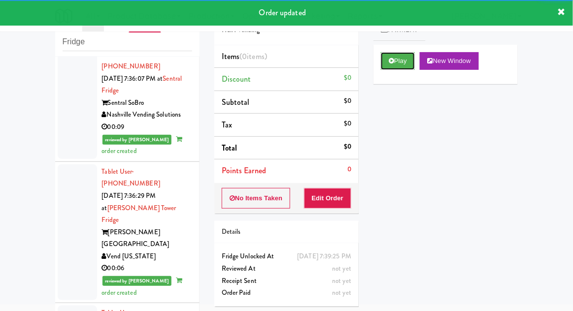
click at [405, 60] on button "Play" at bounding box center [398, 61] width 34 height 18
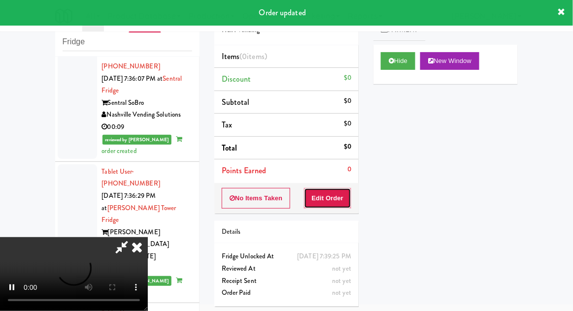
click at [339, 194] on button "Edit Order" at bounding box center [328, 198] width 48 height 21
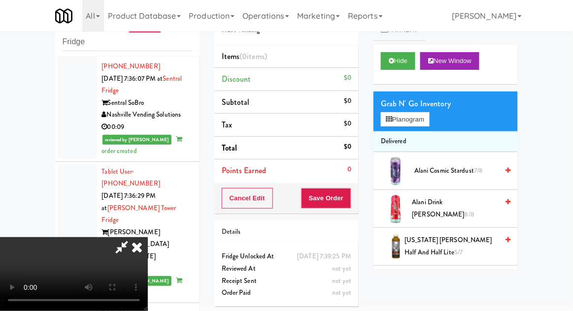
scroll to position [0, 0]
click at [413, 113] on button "Planogram" at bounding box center [405, 119] width 48 height 15
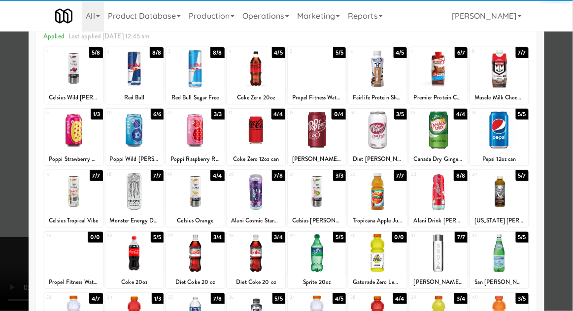
scroll to position [125, 0]
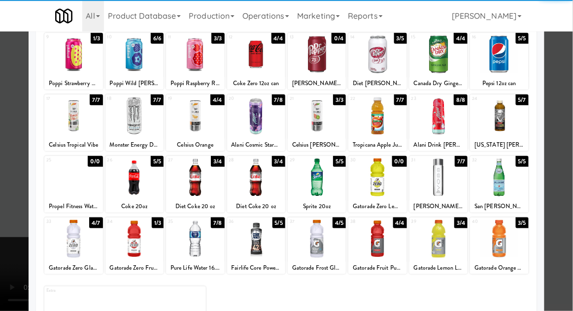
click at [64, 243] on div at bounding box center [73, 239] width 58 height 38
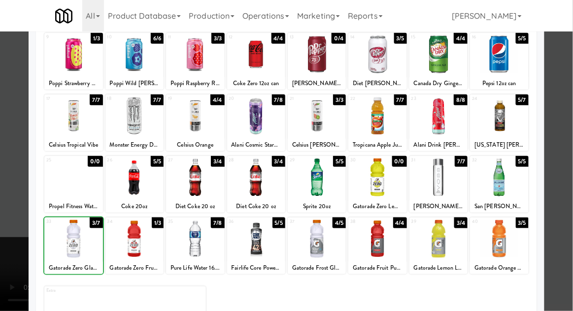
click at [567, 179] on div at bounding box center [286, 155] width 573 height 311
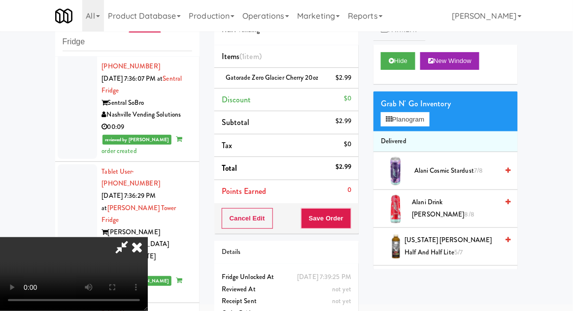
scroll to position [36, 0]
click at [415, 117] on button "Planogram" at bounding box center [405, 119] width 48 height 15
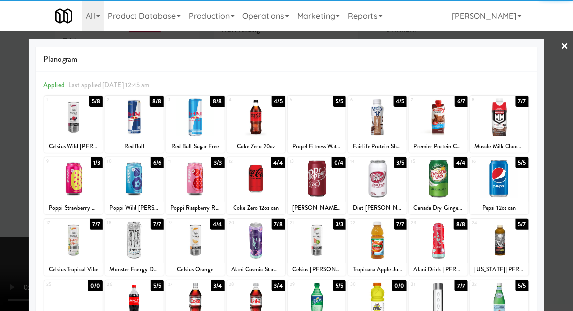
click at [388, 192] on div at bounding box center [377, 179] width 58 height 38
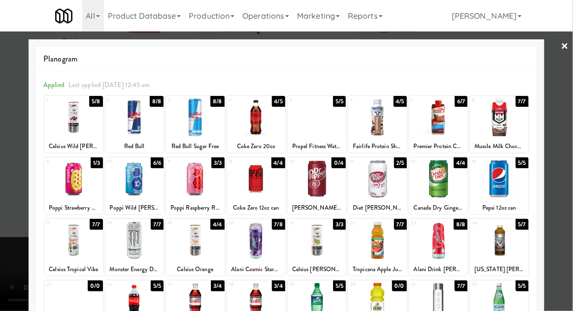
click at [4, 204] on div at bounding box center [286, 155] width 573 height 311
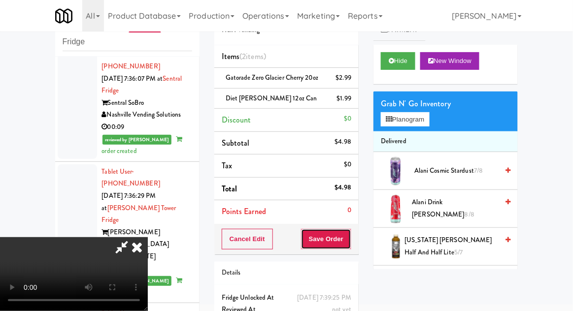
click at [347, 246] on button "Save Order" at bounding box center [326, 239] width 50 height 21
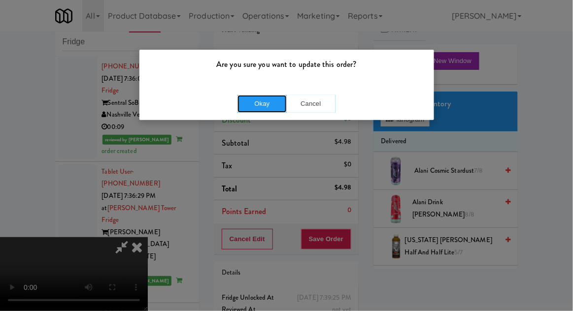
click at [260, 106] on button "Okay" at bounding box center [261, 104] width 49 height 18
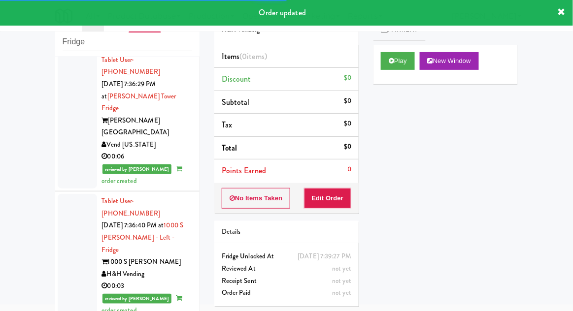
scroll to position [3307, 0]
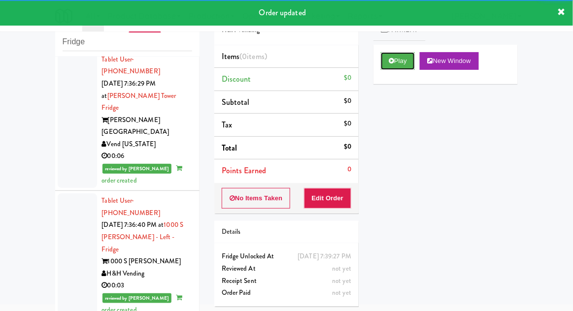
click at [404, 67] on button "Play" at bounding box center [398, 61] width 34 height 18
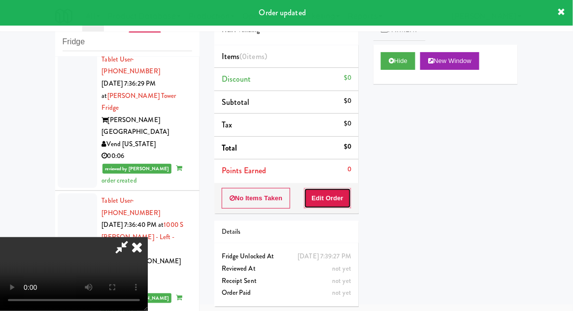
click at [337, 198] on button "Edit Order" at bounding box center [328, 198] width 48 height 21
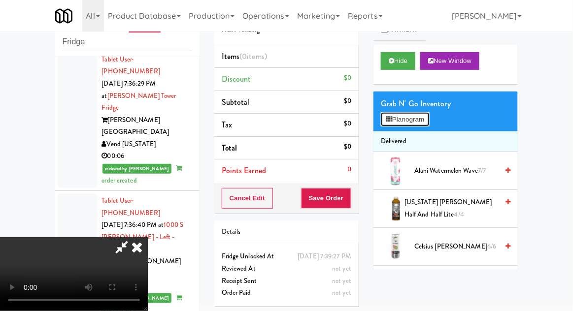
click at [421, 125] on button "Planogram" at bounding box center [405, 119] width 48 height 15
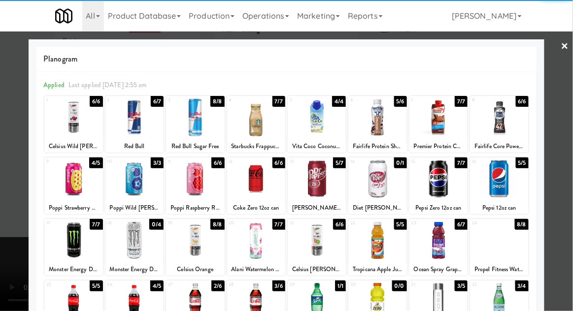
click at [445, 186] on div at bounding box center [438, 179] width 58 height 38
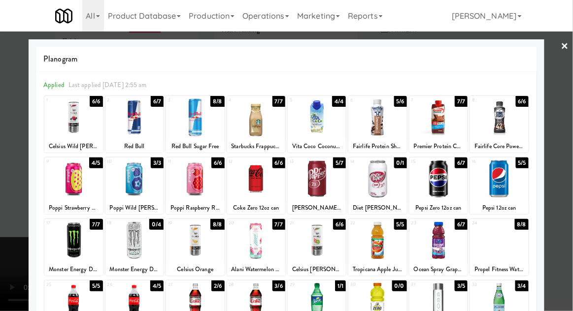
click at [559, 161] on div at bounding box center [286, 155] width 573 height 311
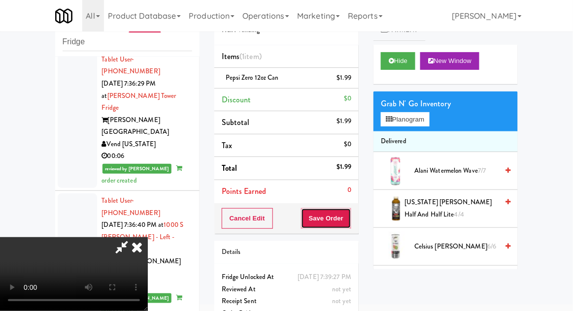
click at [349, 222] on button "Save Order" at bounding box center [326, 218] width 50 height 21
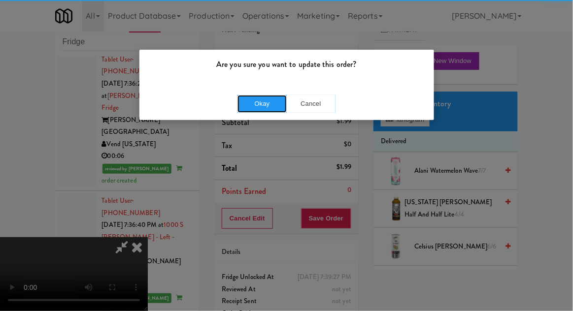
click at [247, 96] on button "Okay" at bounding box center [261, 104] width 49 height 18
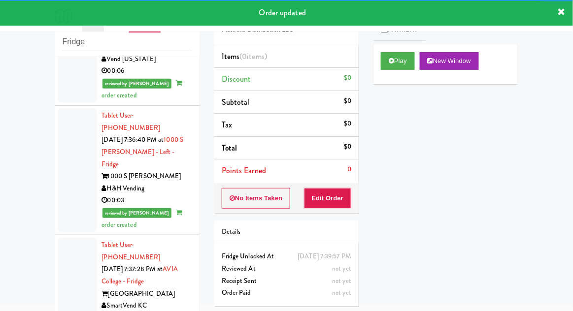
scroll to position [3392, 0]
click at [401, 53] on button "Play" at bounding box center [398, 61] width 34 height 18
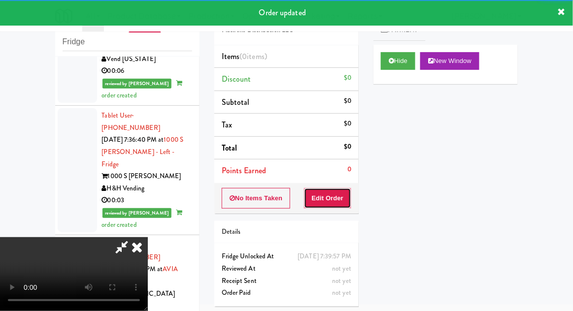
click at [328, 198] on button "Edit Order" at bounding box center [328, 198] width 48 height 21
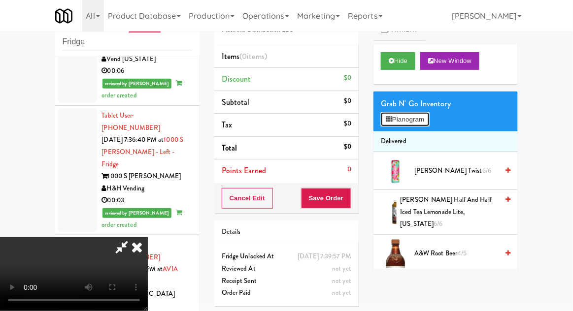
click at [425, 119] on button "Planogram" at bounding box center [405, 119] width 48 height 15
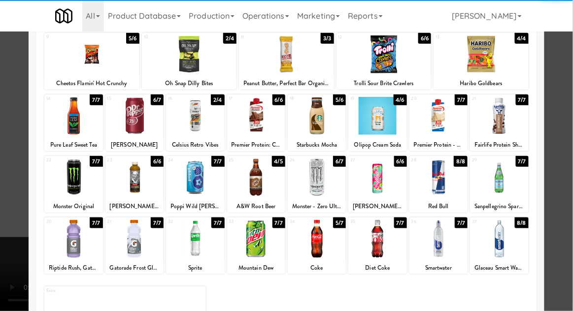
scroll to position [125, 0]
click at [398, 244] on div at bounding box center [377, 239] width 58 height 38
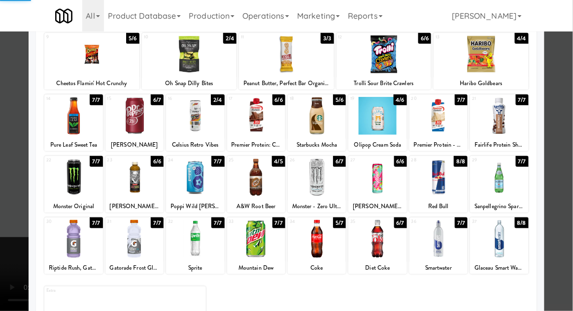
click at [6, 224] on div at bounding box center [286, 155] width 573 height 311
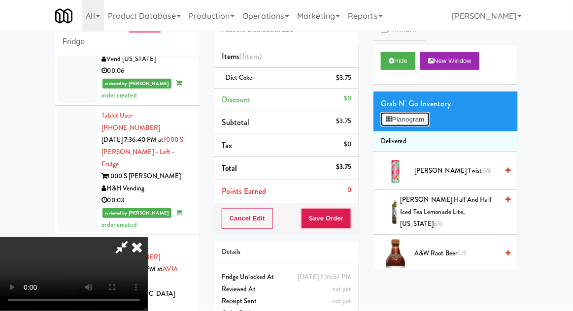
click at [412, 120] on button "Planogram" at bounding box center [405, 119] width 48 height 15
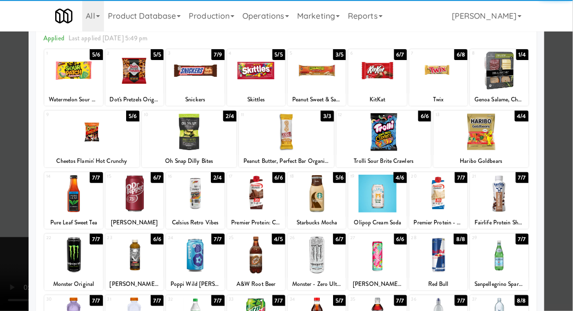
scroll to position [48, 0]
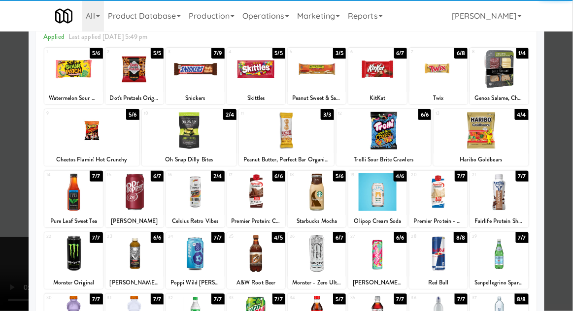
click at [188, 258] on div at bounding box center [195, 254] width 58 height 38
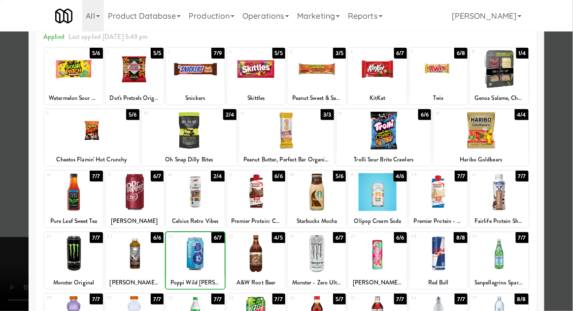
click at [570, 206] on div at bounding box center [286, 155] width 573 height 311
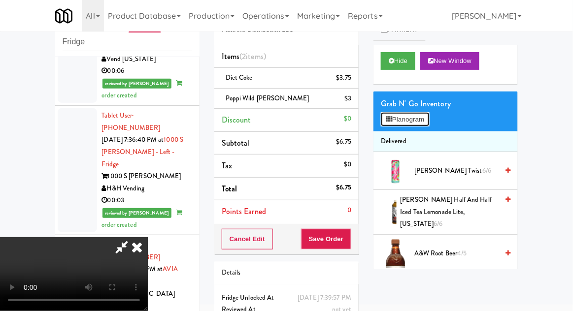
click at [423, 112] on button "Planogram" at bounding box center [405, 119] width 48 height 15
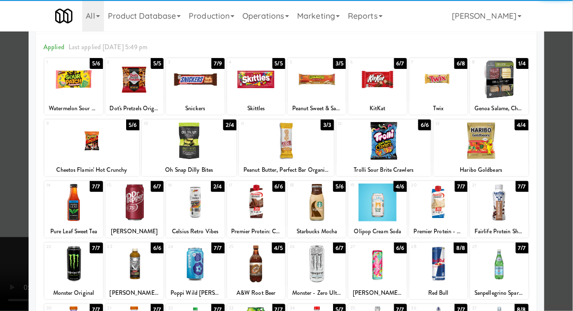
scroll to position [39, 0]
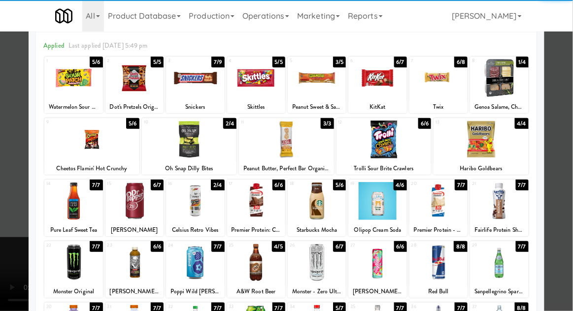
click at [379, 209] on div at bounding box center [377, 201] width 58 height 38
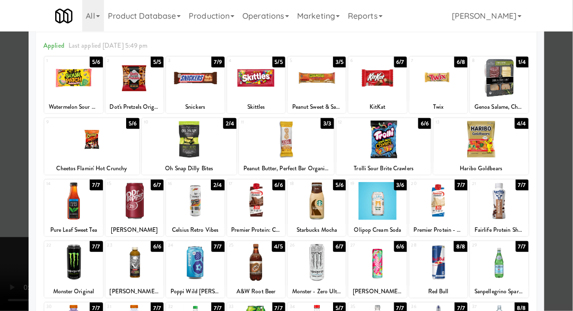
click at [569, 180] on div at bounding box center [286, 155] width 573 height 311
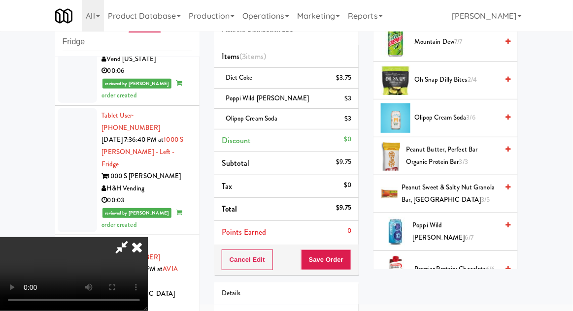
scroll to position [787, 0]
click at [347, 261] on button "Save Order" at bounding box center [326, 260] width 50 height 21
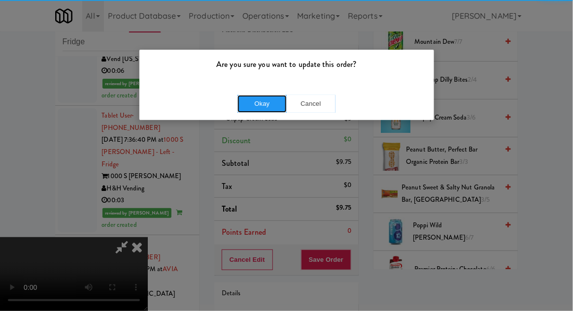
click at [253, 110] on button "Okay" at bounding box center [261, 104] width 49 height 18
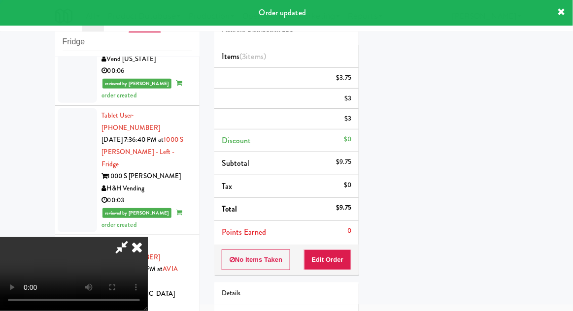
scroll to position [97, 0]
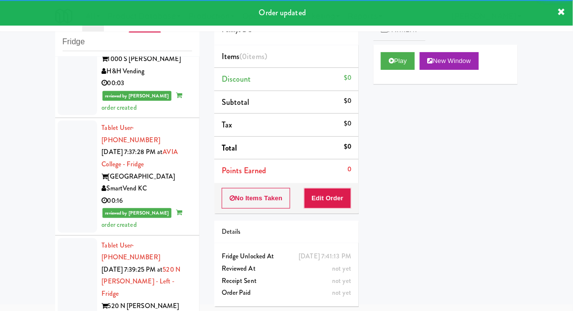
scroll to position [3509, 0]
click at [408, 56] on button "Play" at bounding box center [398, 61] width 34 height 18
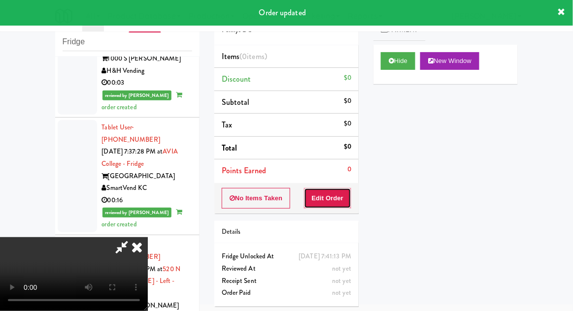
click at [332, 193] on button "Edit Order" at bounding box center [328, 198] width 48 height 21
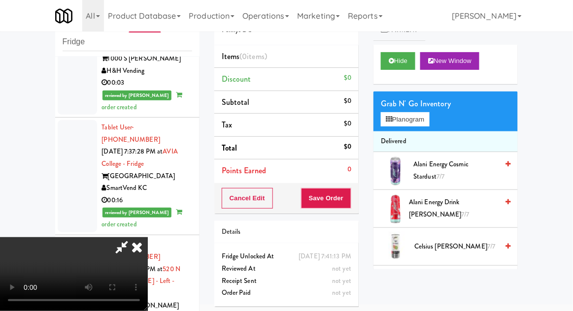
scroll to position [0, 0]
click at [417, 118] on button "Planogram" at bounding box center [405, 119] width 48 height 15
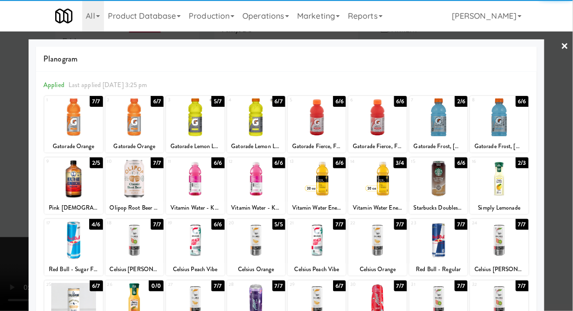
click at [444, 124] on div at bounding box center [438, 118] width 58 height 38
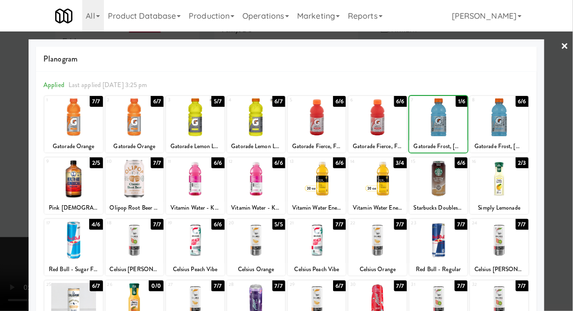
click at [4, 200] on div at bounding box center [286, 155] width 573 height 311
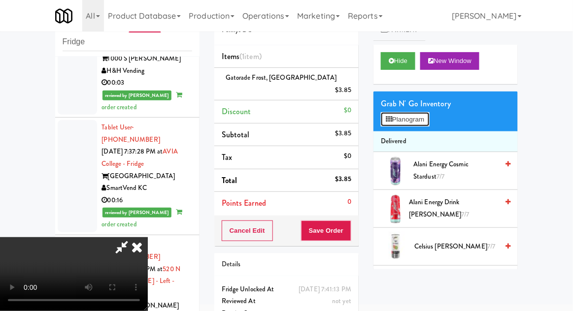
click at [420, 122] on button "Planogram" at bounding box center [405, 119] width 48 height 15
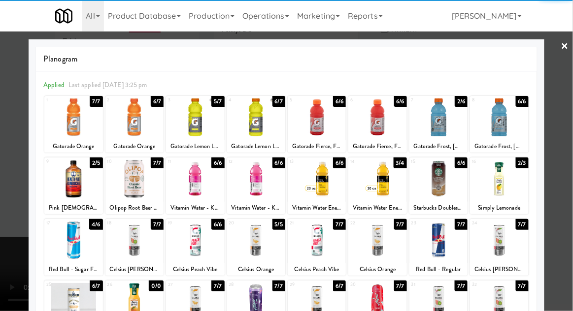
click at [441, 130] on div at bounding box center [438, 118] width 58 height 38
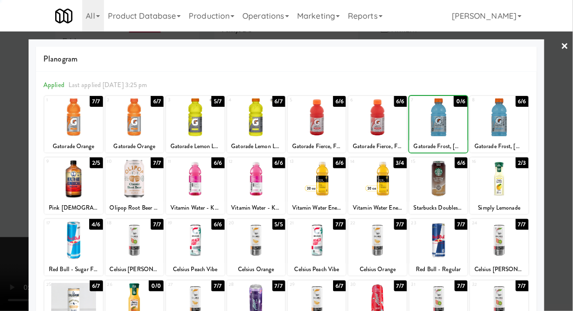
click at [562, 117] on div at bounding box center [286, 155] width 573 height 311
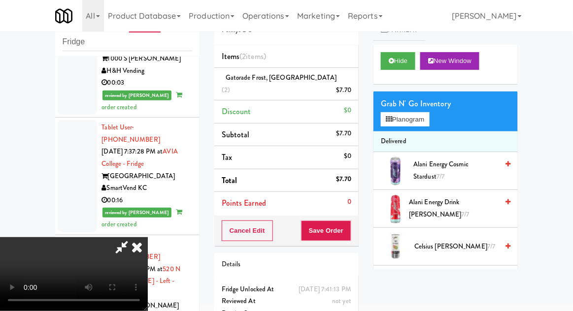
scroll to position [36, 0]
click at [351, 221] on button "Save Order" at bounding box center [326, 231] width 50 height 21
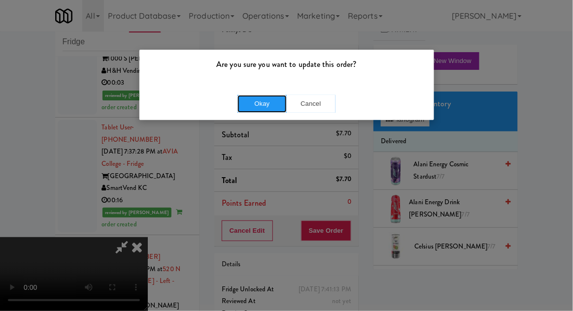
click at [252, 111] on button "Okay" at bounding box center [261, 104] width 49 height 18
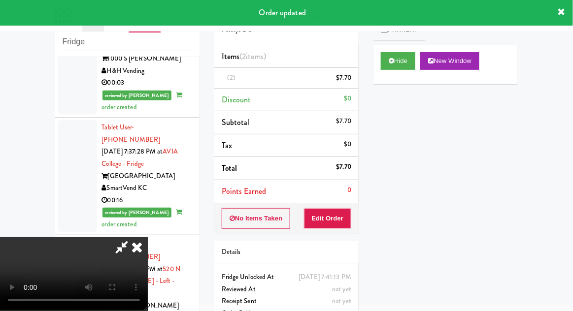
scroll to position [0, 0]
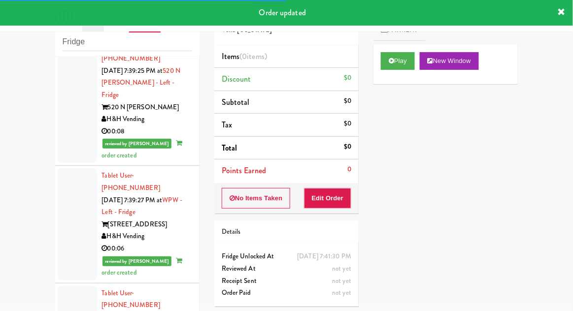
scroll to position [3618, 0]
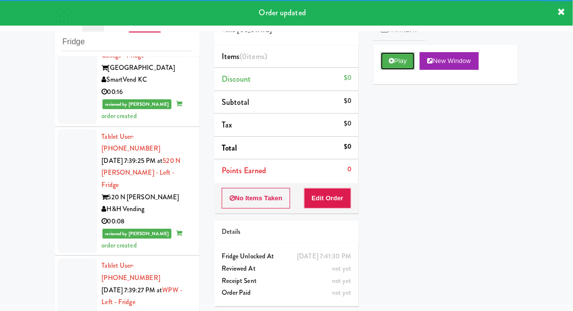
click at [406, 69] on button "Play" at bounding box center [398, 61] width 34 height 18
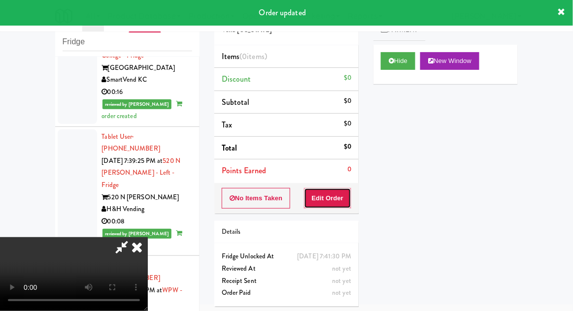
click at [338, 189] on button "Edit Order" at bounding box center [328, 198] width 48 height 21
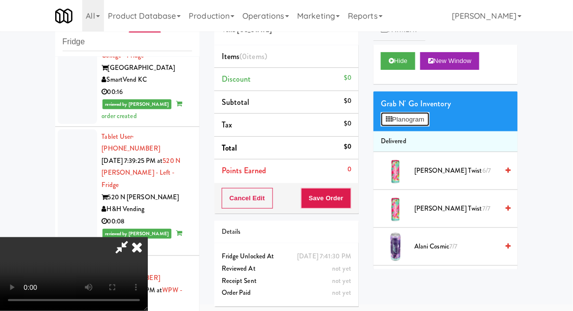
click at [423, 121] on button "Planogram" at bounding box center [405, 119] width 48 height 15
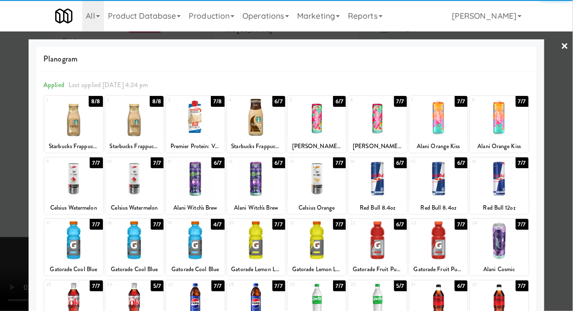
click at [195, 129] on div at bounding box center [195, 118] width 58 height 38
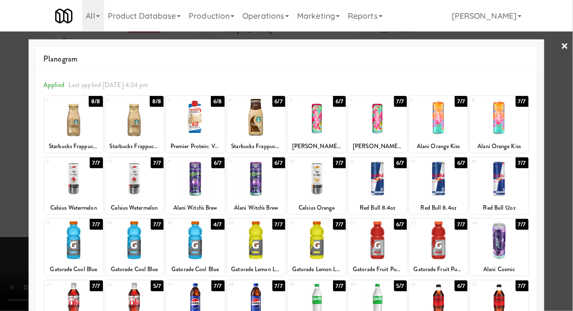
click at [565, 154] on div at bounding box center [286, 155] width 573 height 311
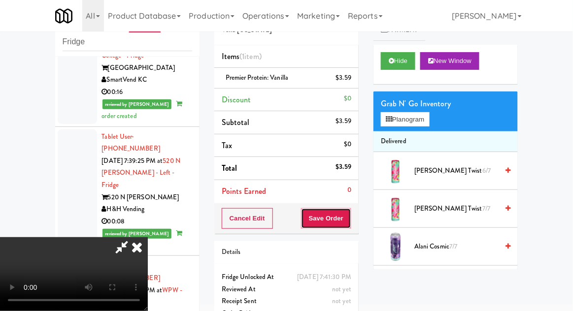
click at [347, 221] on button "Save Order" at bounding box center [326, 218] width 50 height 21
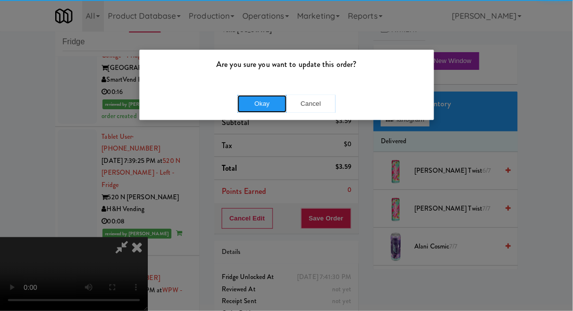
click at [246, 103] on button "Okay" at bounding box center [261, 104] width 49 height 18
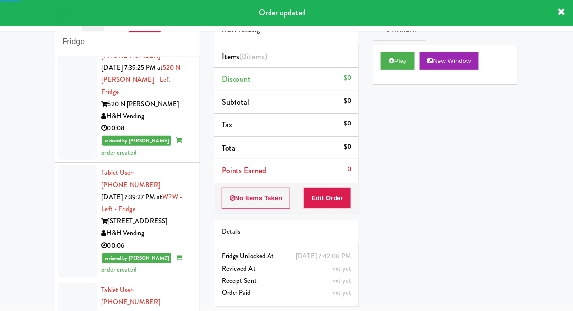
scroll to position [3711, 0]
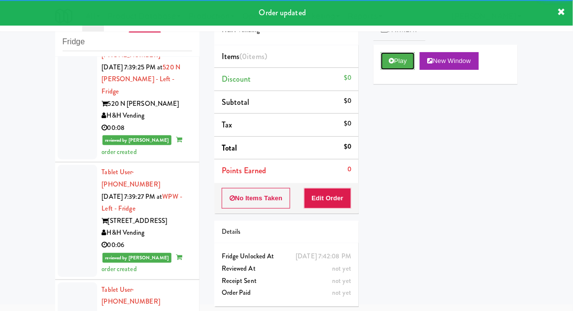
click at [401, 65] on button "Play" at bounding box center [398, 61] width 34 height 18
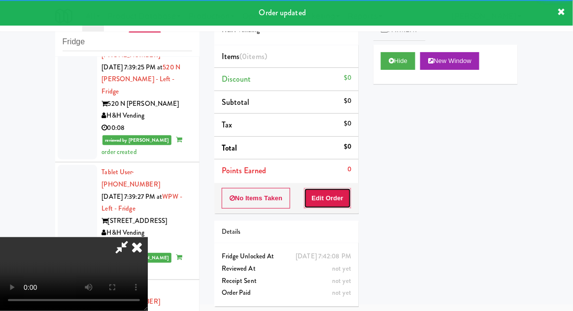
click at [338, 200] on button "Edit Order" at bounding box center [328, 198] width 48 height 21
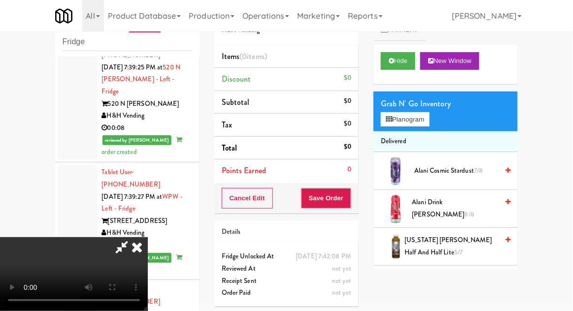
scroll to position [36, 0]
click at [411, 115] on button "Planogram" at bounding box center [405, 119] width 48 height 15
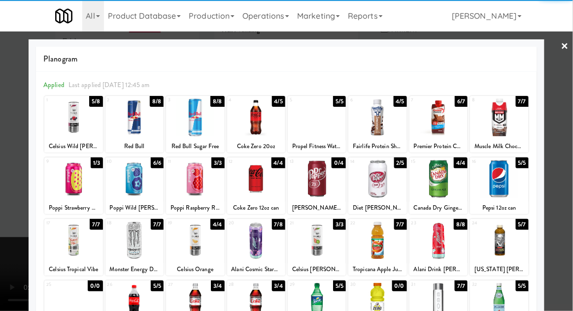
click at [507, 247] on div at bounding box center [499, 241] width 58 height 38
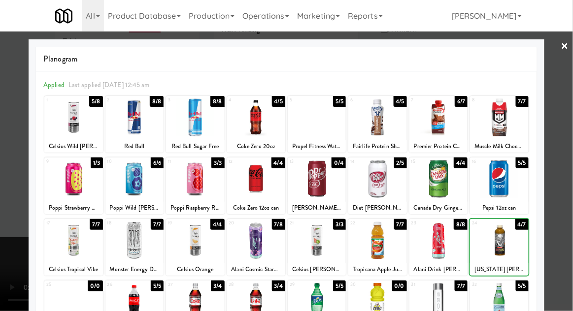
click at [561, 219] on div at bounding box center [286, 155] width 573 height 311
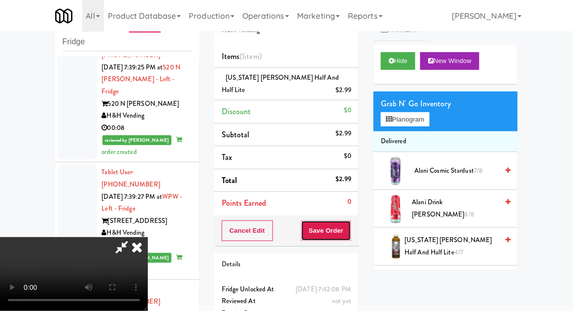
click at [349, 234] on button "Save Order" at bounding box center [326, 231] width 50 height 21
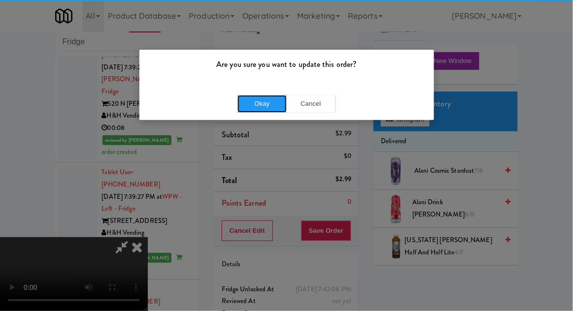
click at [243, 102] on button "Okay" at bounding box center [261, 104] width 49 height 18
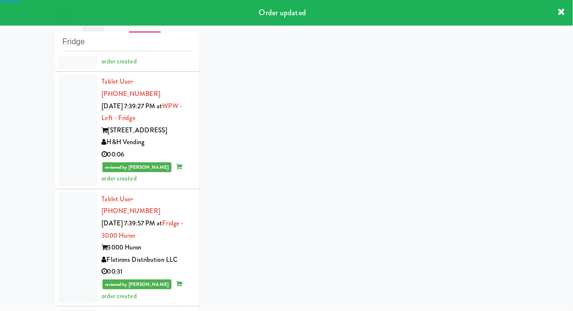
scroll to position [3849, 0]
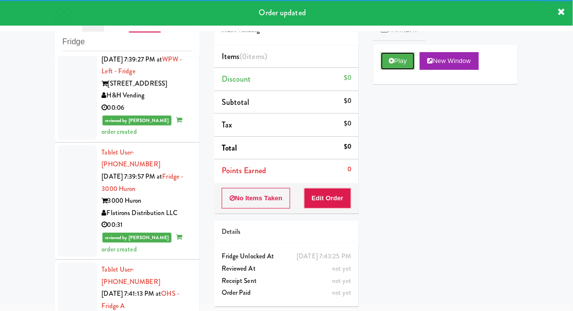
click at [414, 62] on button "Play" at bounding box center [398, 61] width 34 height 18
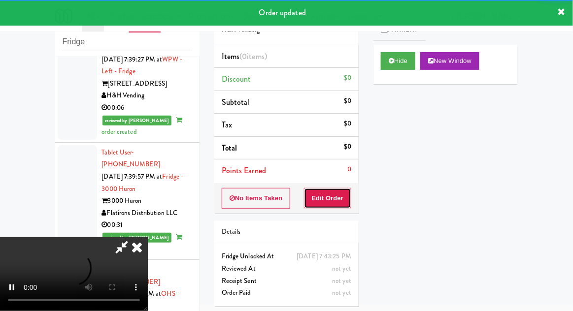
click at [344, 194] on button "Edit Order" at bounding box center [328, 198] width 48 height 21
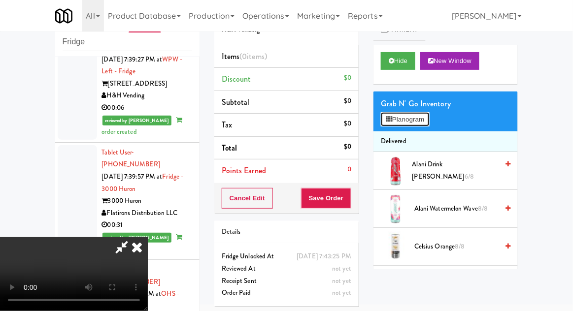
click at [414, 116] on button "Planogram" at bounding box center [405, 119] width 48 height 15
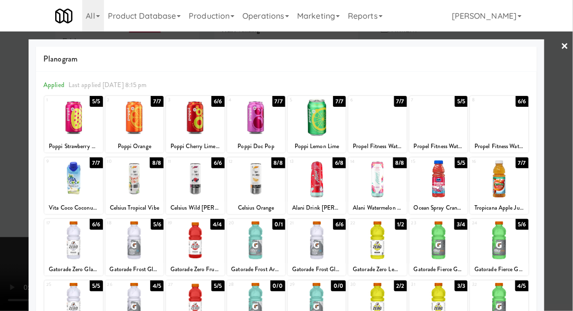
click at [388, 128] on div at bounding box center [377, 118] width 58 height 38
click at [12, 211] on div at bounding box center [286, 155] width 573 height 311
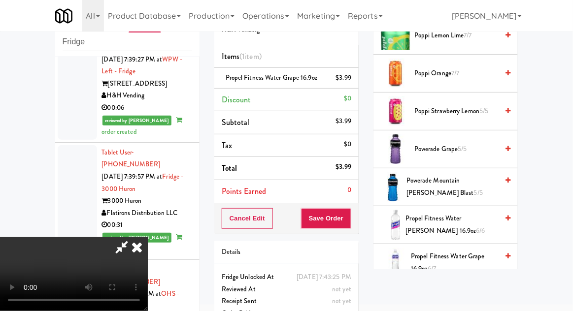
scroll to position [931, 0]
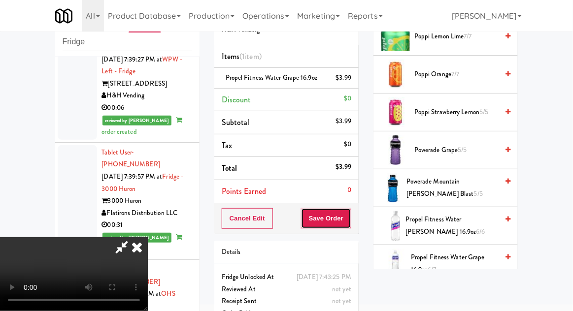
click at [348, 223] on button "Save Order" at bounding box center [326, 218] width 50 height 21
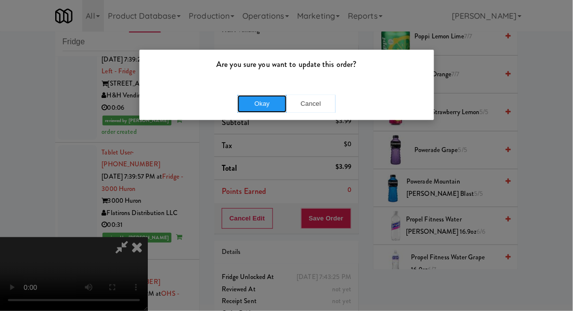
click at [245, 105] on button "Okay" at bounding box center [261, 104] width 49 height 18
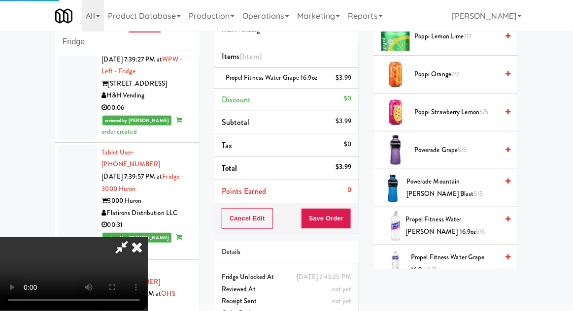
scroll to position [97, 0]
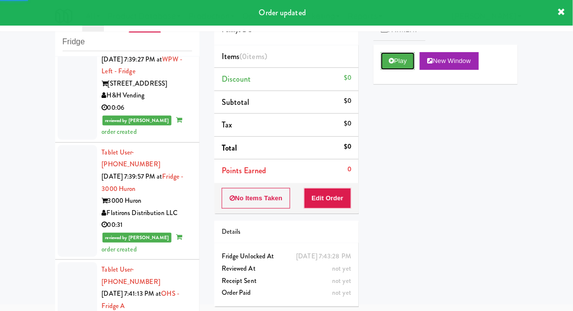
click at [406, 66] on button "Play" at bounding box center [398, 61] width 34 height 18
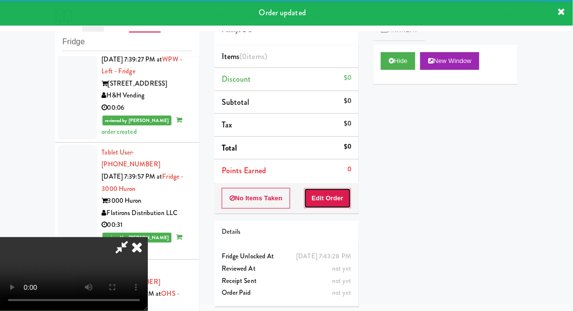
click at [342, 194] on button "Edit Order" at bounding box center [328, 198] width 48 height 21
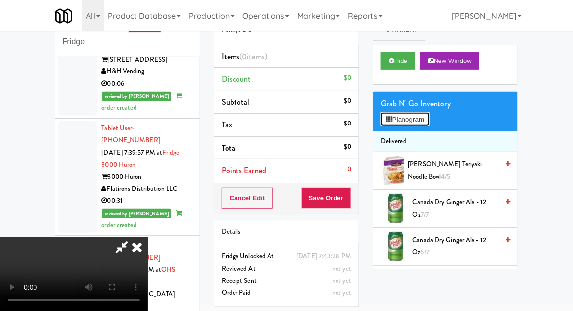
click at [414, 125] on button "Planogram" at bounding box center [405, 119] width 48 height 15
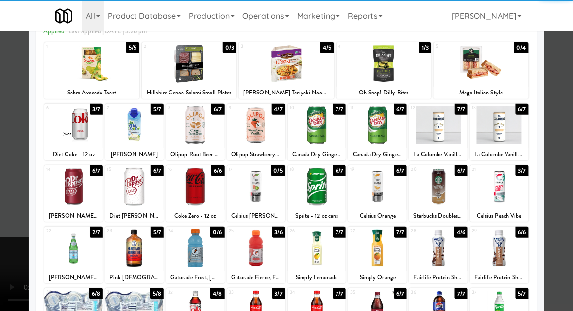
scroll to position [125, 0]
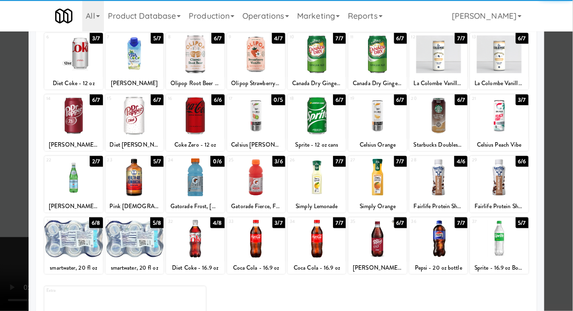
click at [508, 247] on div at bounding box center [499, 239] width 58 height 38
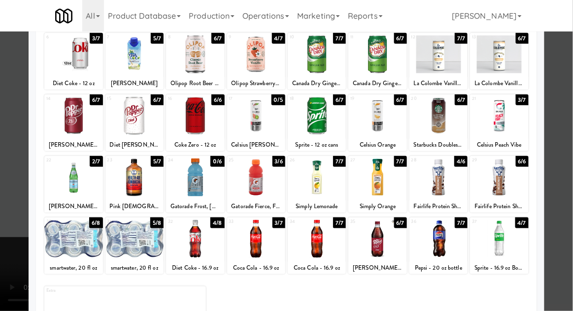
click at [560, 218] on div at bounding box center [286, 155] width 573 height 311
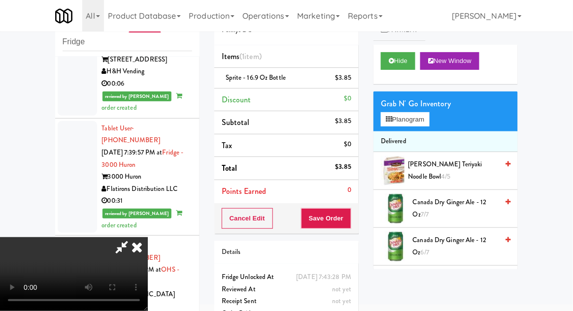
scroll to position [36, 0]
click at [351, 219] on button "Save Order" at bounding box center [326, 218] width 50 height 21
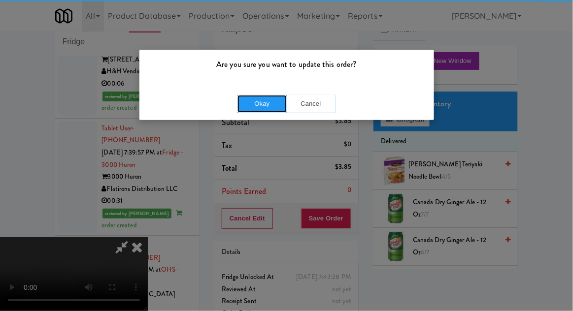
click at [258, 105] on button "Okay" at bounding box center [261, 104] width 49 height 18
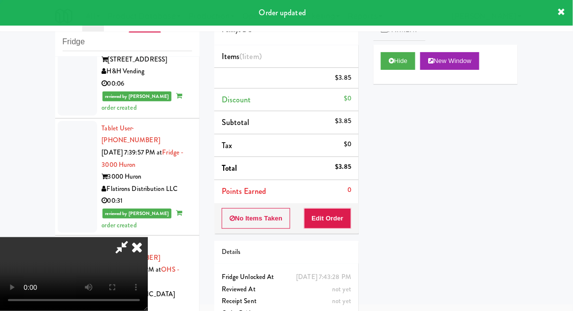
scroll to position [0, 0]
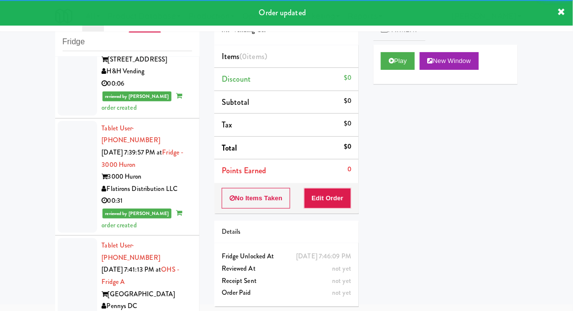
scroll to position [3898, 0]
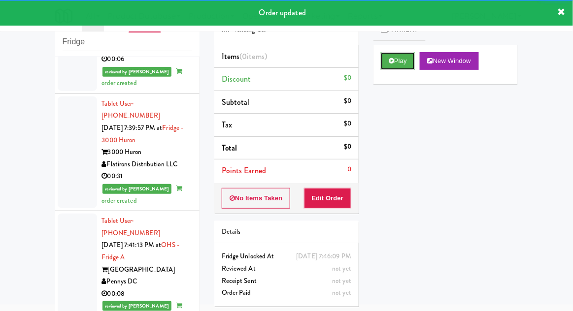
click at [409, 67] on button "Play" at bounding box center [398, 61] width 34 height 18
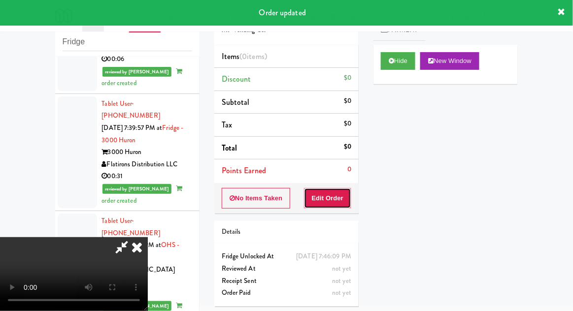
click at [336, 205] on button "Edit Order" at bounding box center [328, 198] width 48 height 21
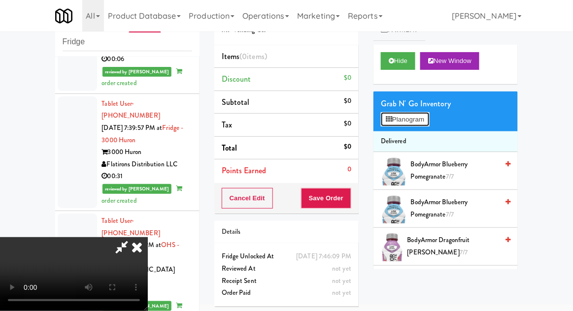
click at [414, 121] on button "Planogram" at bounding box center [405, 119] width 48 height 15
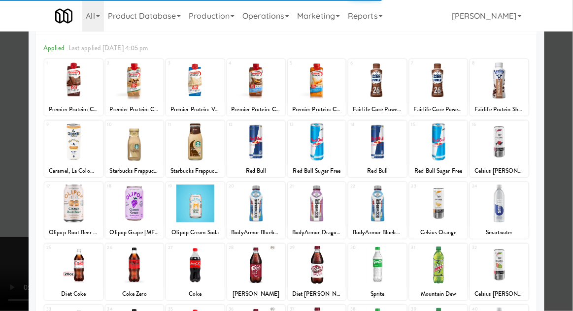
scroll to position [38, 0]
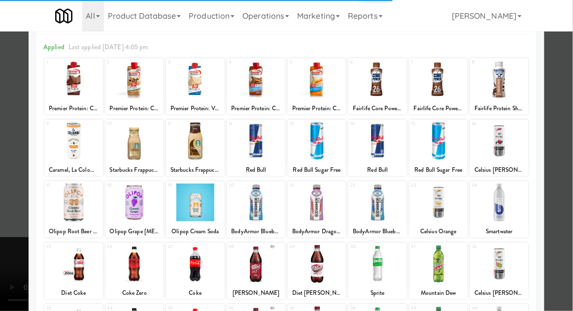
click at [447, 204] on div at bounding box center [438, 203] width 58 height 38
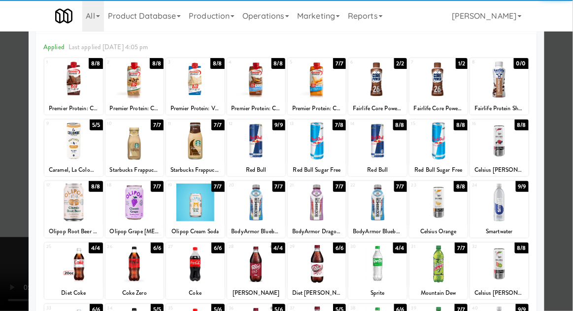
click at [453, 206] on div at bounding box center [438, 203] width 58 height 38
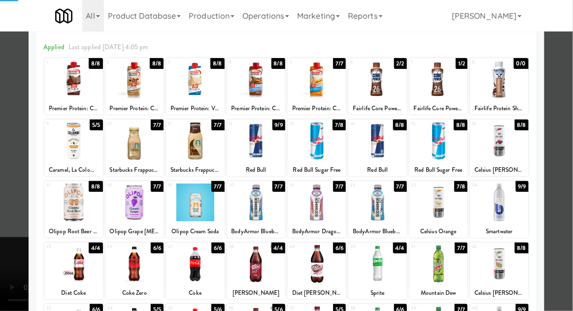
click at [566, 170] on div at bounding box center [286, 155] width 573 height 311
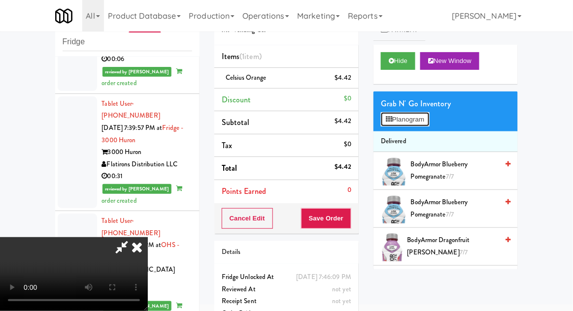
click at [413, 123] on button "Planogram" at bounding box center [405, 119] width 48 height 15
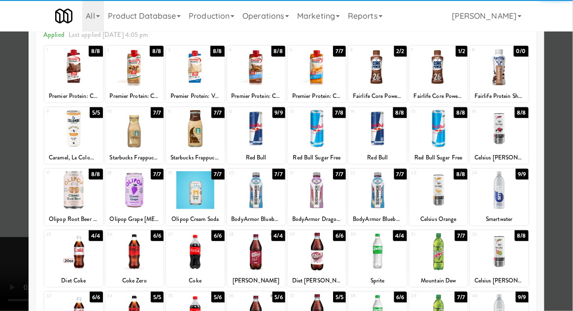
scroll to position [51, 0]
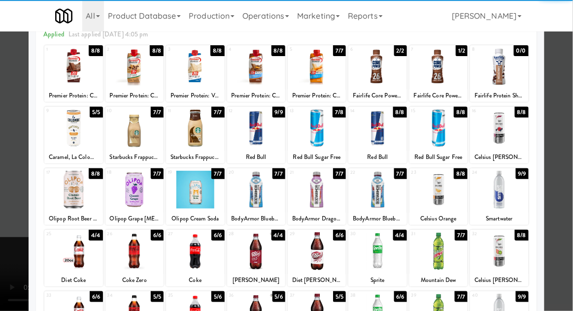
click at [386, 256] on div at bounding box center [377, 252] width 58 height 38
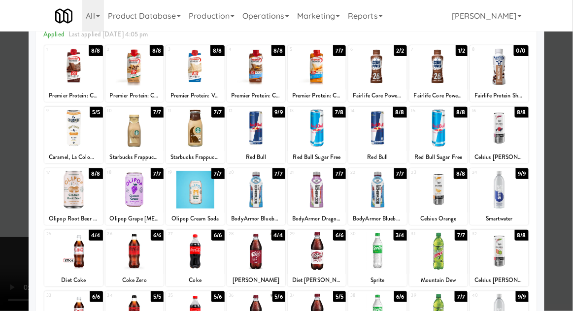
click at [567, 196] on div at bounding box center [286, 155] width 573 height 311
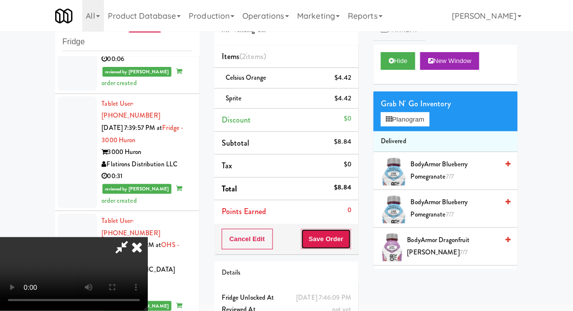
click at [351, 237] on button "Save Order" at bounding box center [326, 239] width 50 height 21
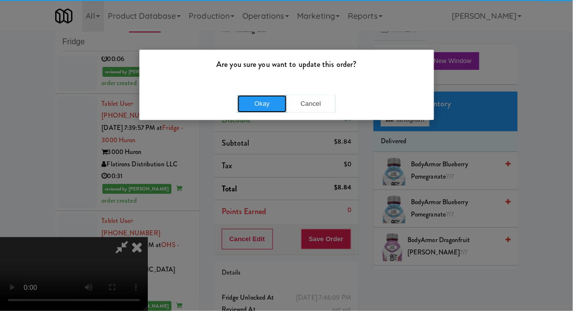
click at [253, 110] on button "Okay" at bounding box center [261, 104] width 49 height 18
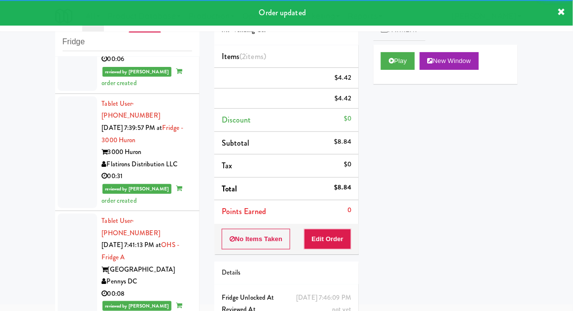
scroll to position [3922, 0]
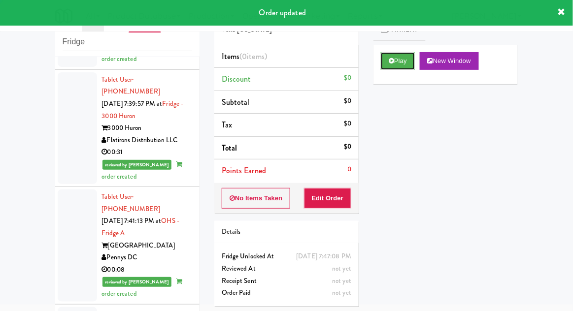
click at [396, 64] on button "Play" at bounding box center [398, 61] width 34 height 18
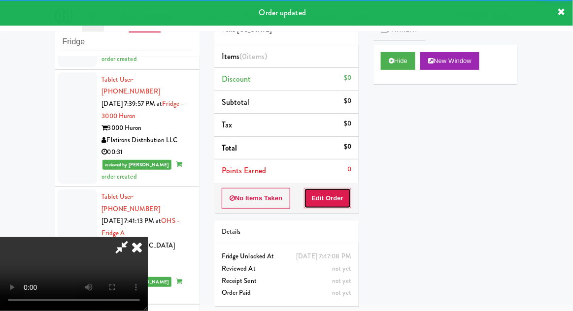
click at [337, 193] on button "Edit Order" at bounding box center [328, 198] width 48 height 21
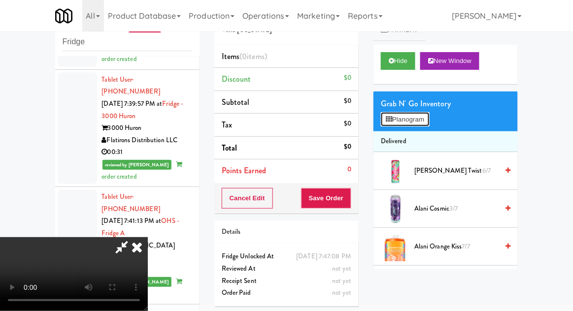
click at [413, 121] on button "Planogram" at bounding box center [405, 119] width 48 height 15
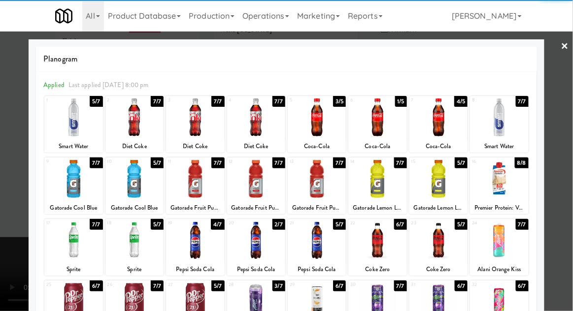
click at [510, 186] on div at bounding box center [499, 179] width 58 height 38
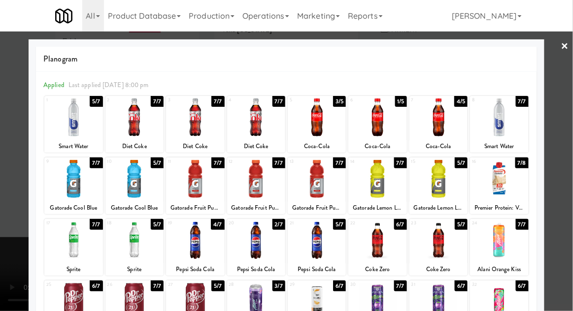
click at [566, 173] on div at bounding box center [286, 155] width 573 height 311
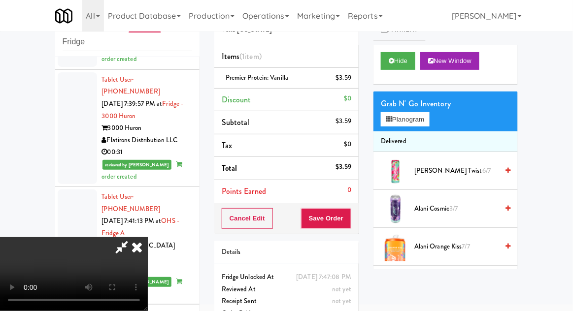
scroll to position [36, 0]
click at [347, 226] on button "Save Order" at bounding box center [326, 218] width 50 height 21
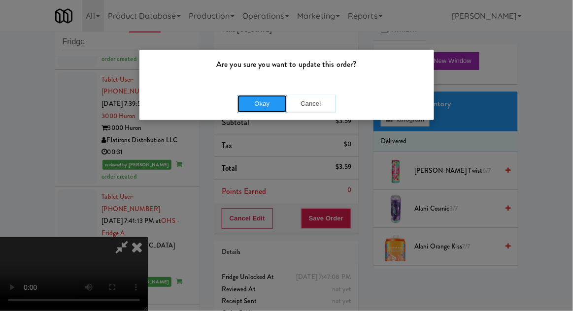
click at [256, 106] on button "Okay" at bounding box center [261, 104] width 49 height 18
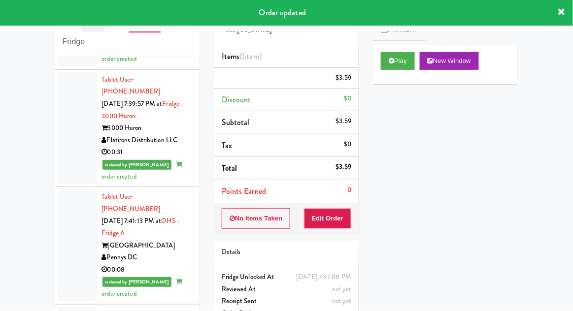
scroll to position [0, 0]
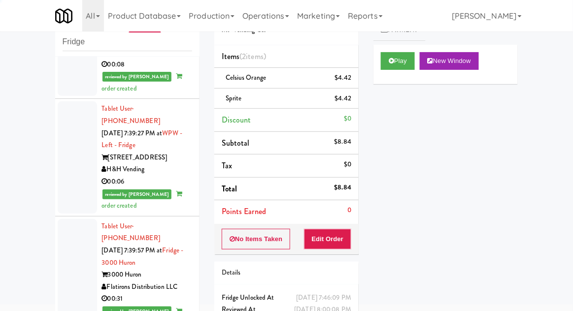
scroll to position [3773, 0]
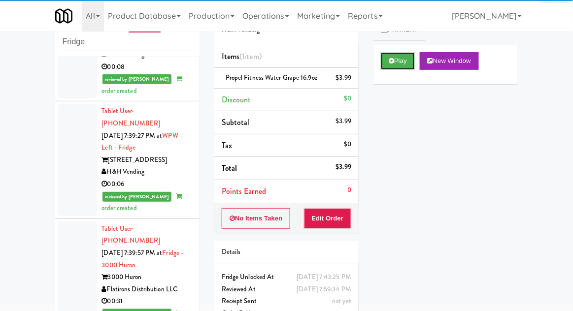
click at [403, 63] on button "Play" at bounding box center [398, 61] width 34 height 18
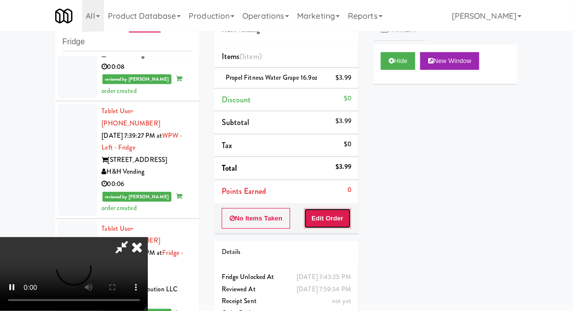
click at [343, 219] on button "Edit Order" at bounding box center [328, 218] width 48 height 21
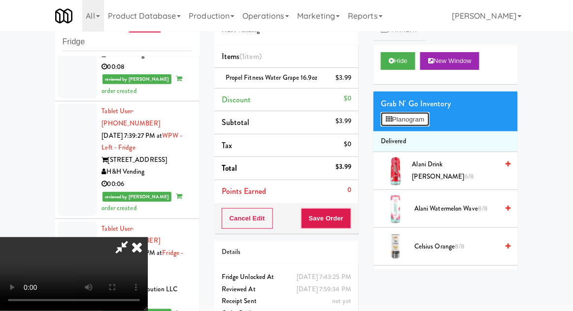
click at [426, 121] on button "Planogram" at bounding box center [405, 119] width 48 height 15
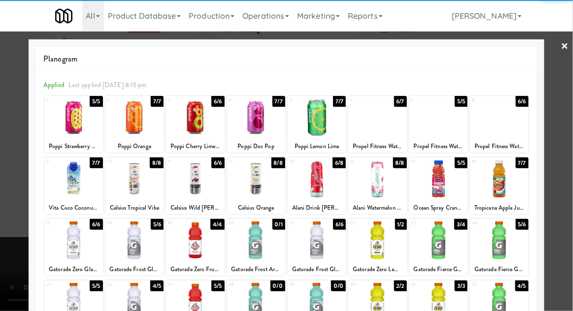
click at [566, 117] on div at bounding box center [286, 155] width 573 height 311
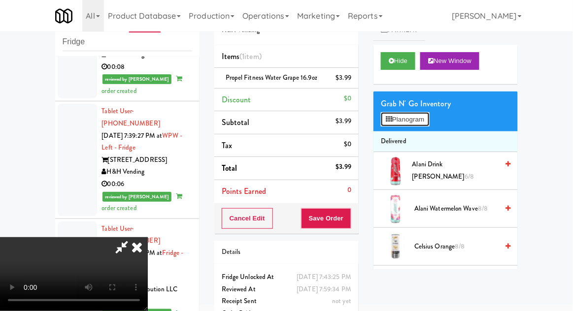
click at [418, 117] on button "Planogram" at bounding box center [405, 119] width 48 height 15
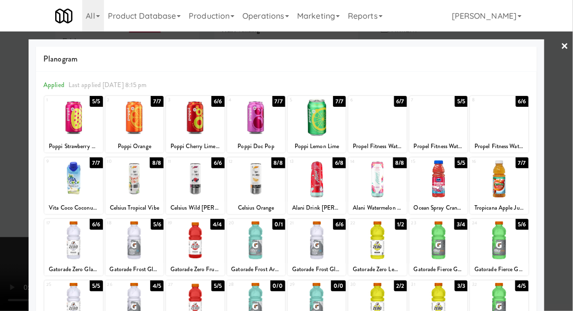
click at [572, 117] on div at bounding box center [286, 155] width 573 height 311
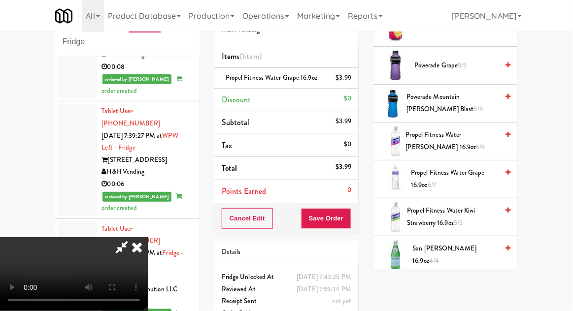
scroll to position [1015, 0]
click at [133, 237] on icon at bounding box center [121, 247] width 23 height 20
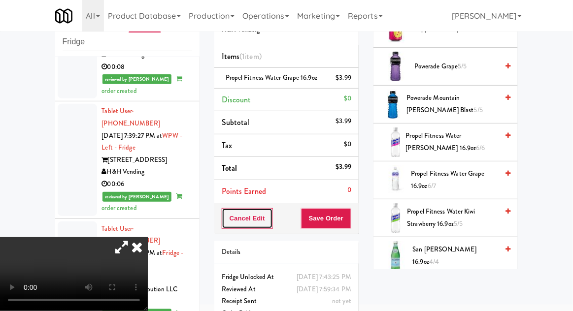
click at [242, 221] on button "Cancel Edit" at bounding box center [247, 218] width 51 height 21
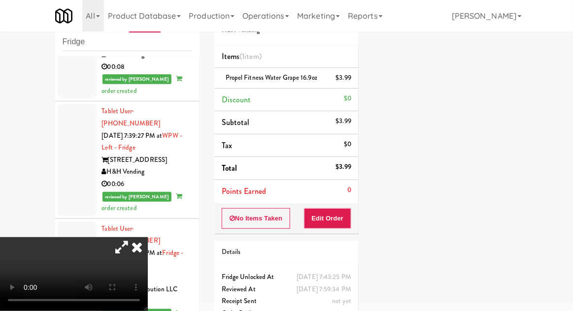
scroll to position [97, 0]
click at [148, 257] on icon at bounding box center [137, 247] width 22 height 20
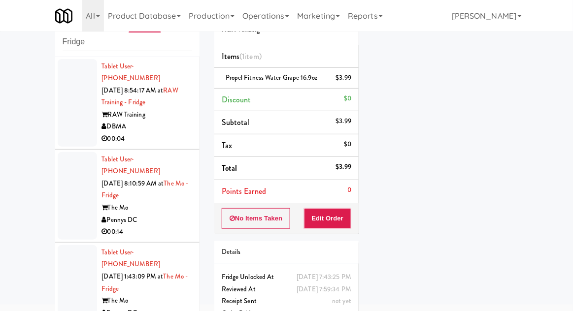
scroll to position [0, 0]
